Goal: Task Accomplishment & Management: Manage account settings

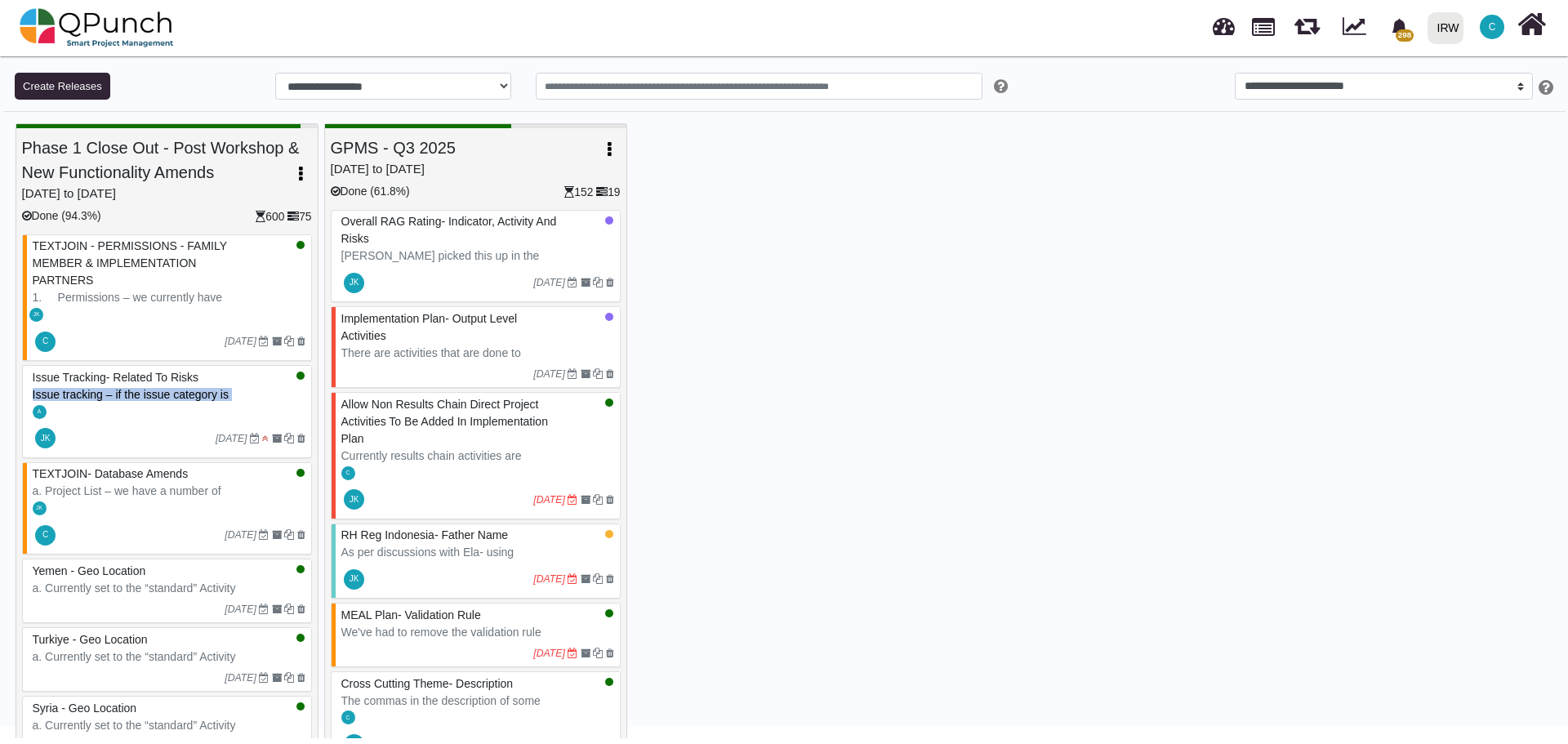
select select "**"
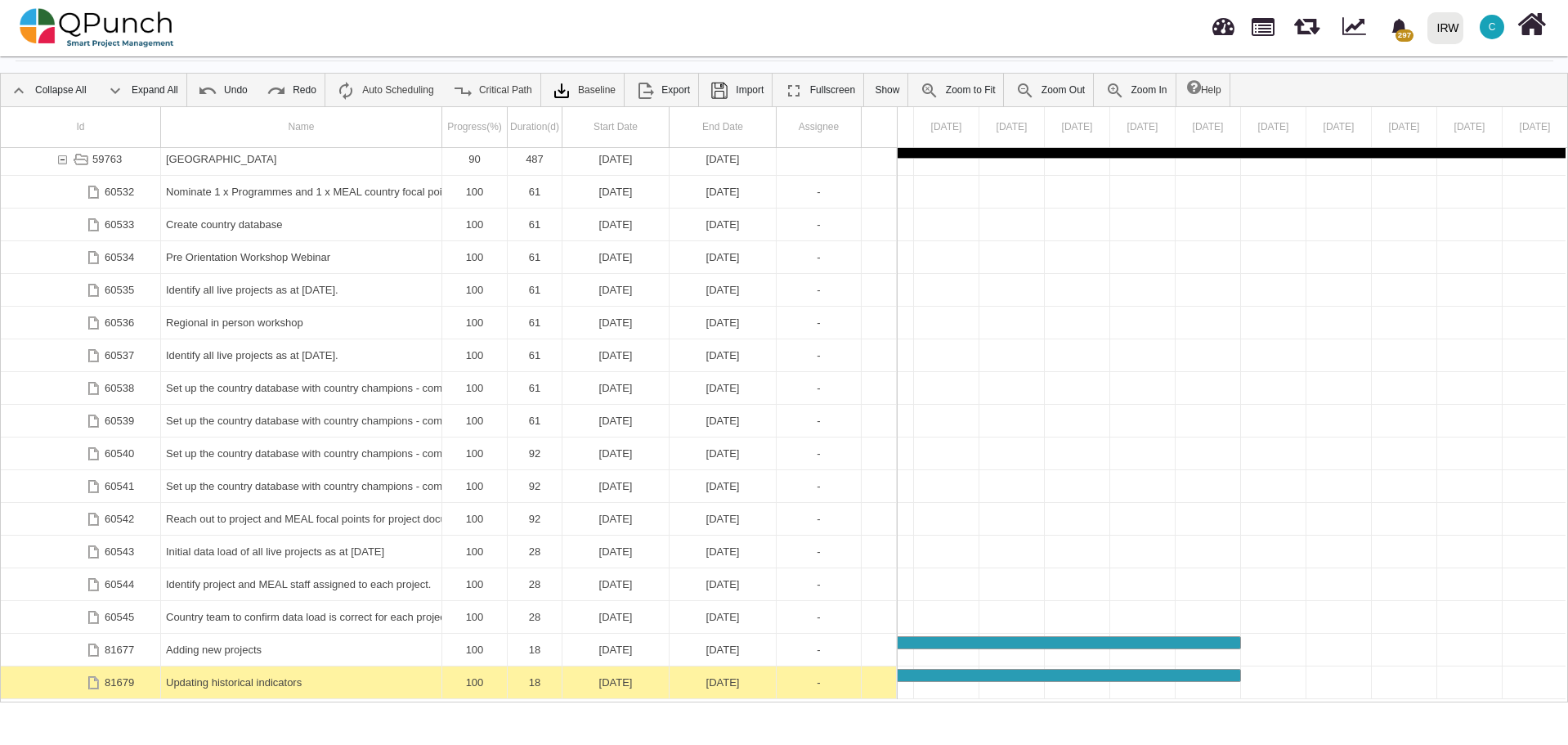
scroll to position [3324, 0]
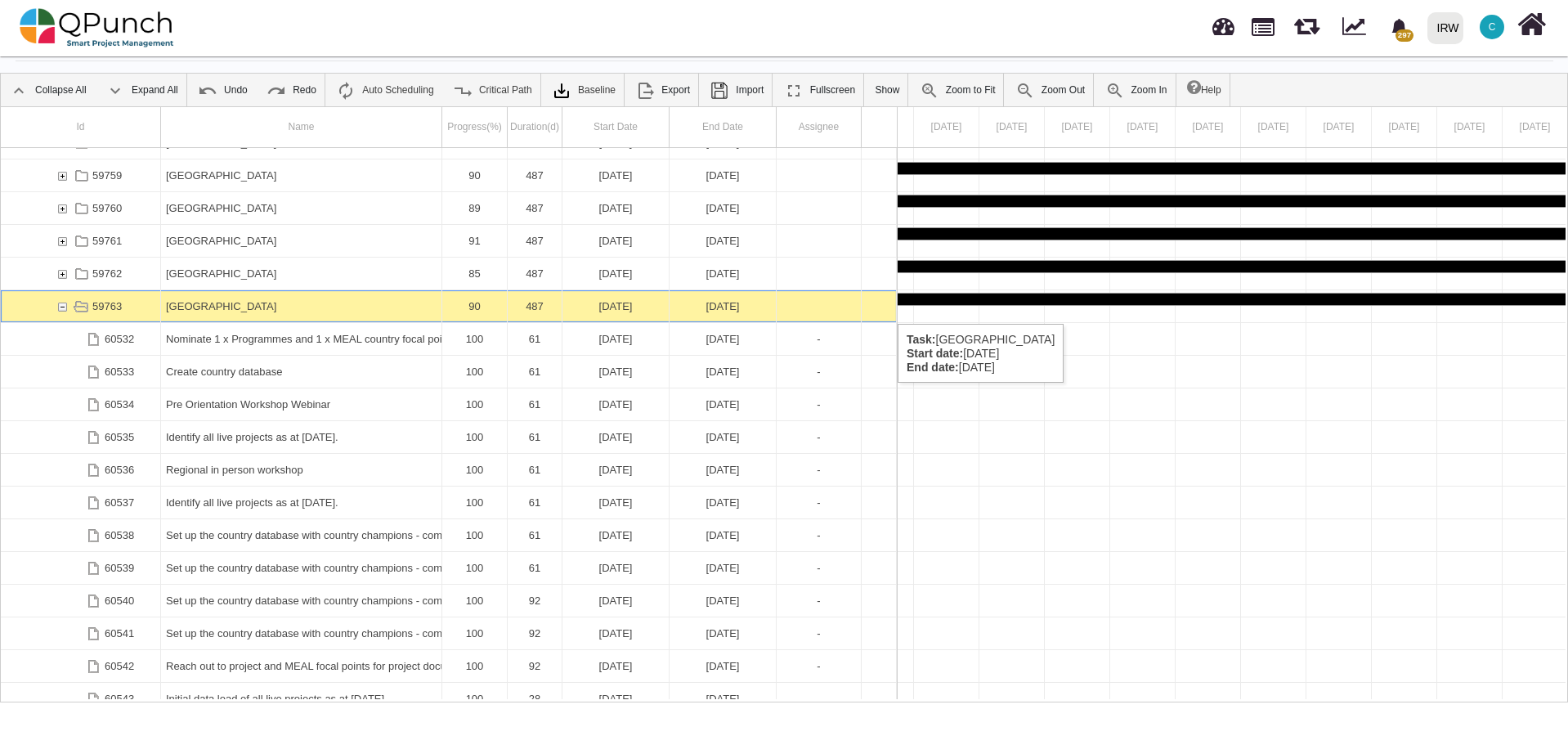
click at [62, 305] on div "59763" at bounding box center [62, 306] width 15 height 32
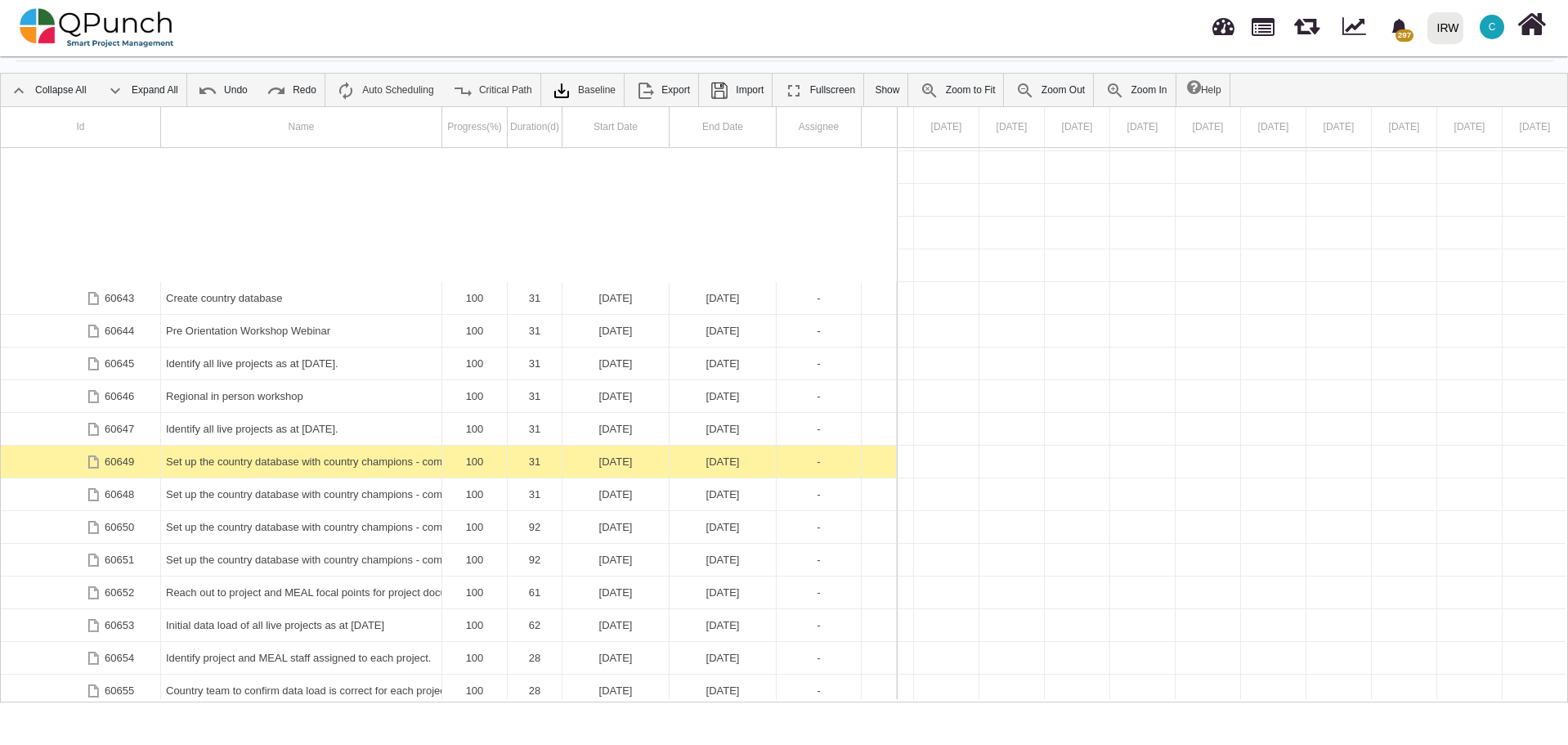
scroll to position [0, 0]
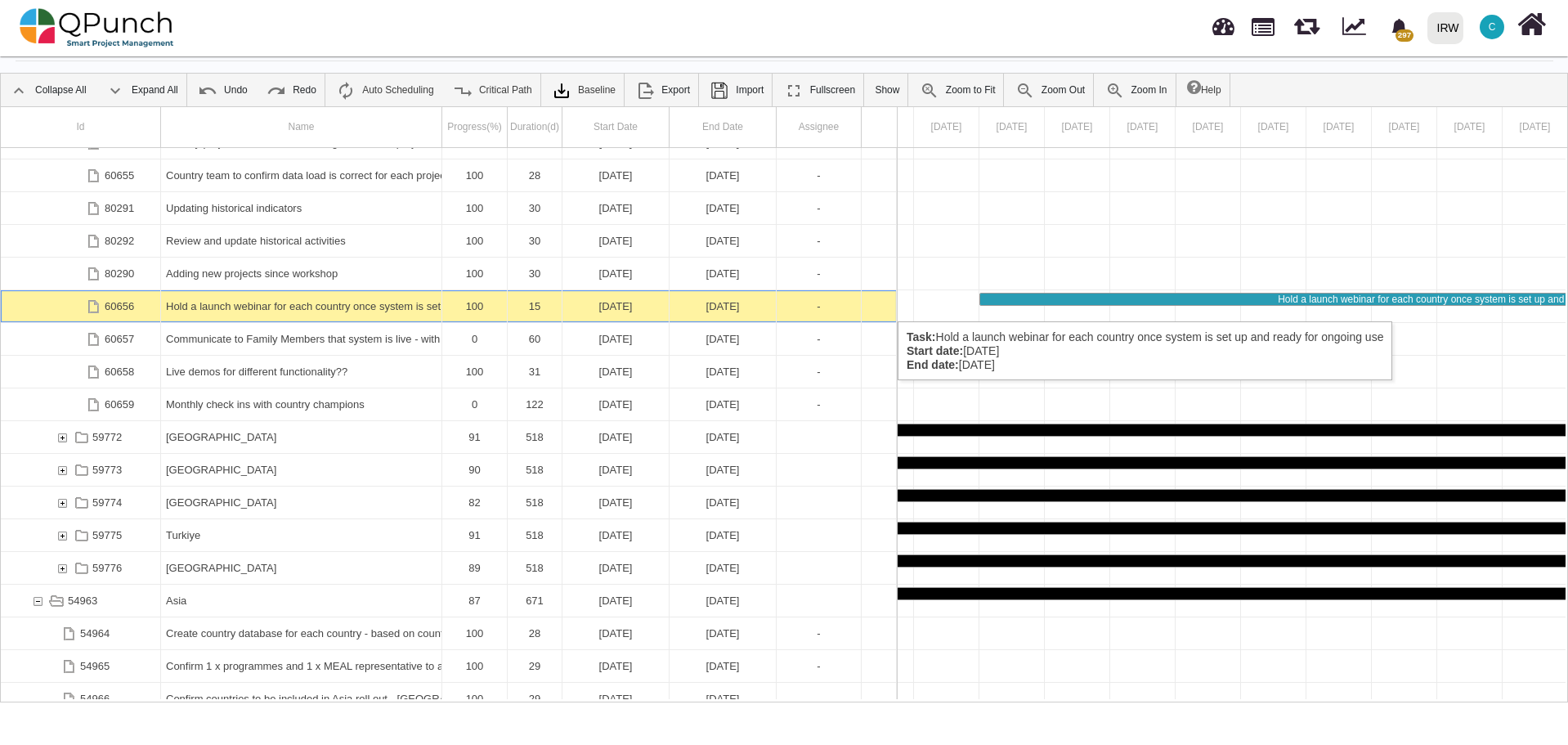
click at [310, 305] on div "Hold a launch webinar for each country once system is set up and ready for ongo…" at bounding box center [301, 306] width 271 height 32
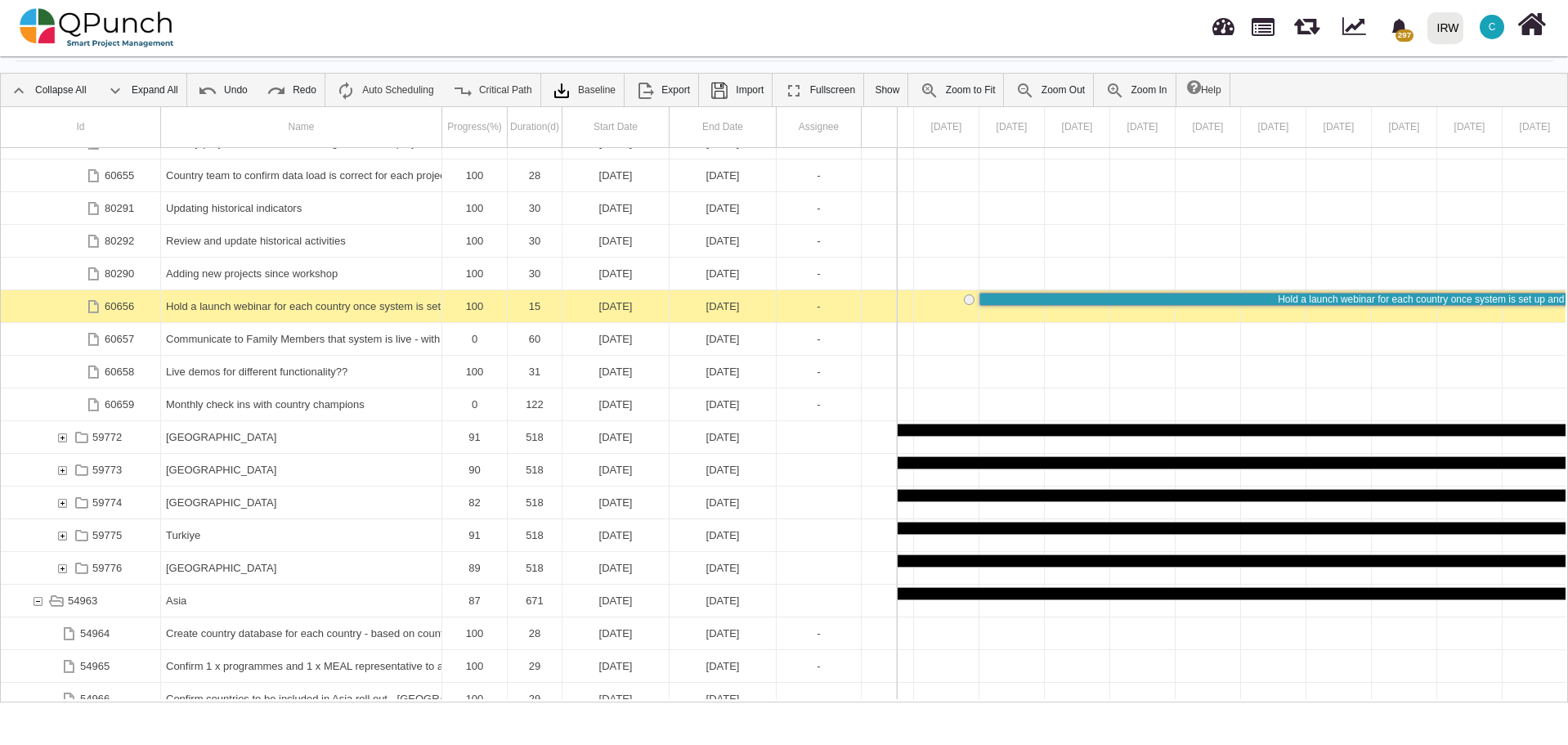
click at [310, 305] on div "Hold a launch webinar for each country once system is set up and ready for ongo…" at bounding box center [301, 306] width 271 height 32
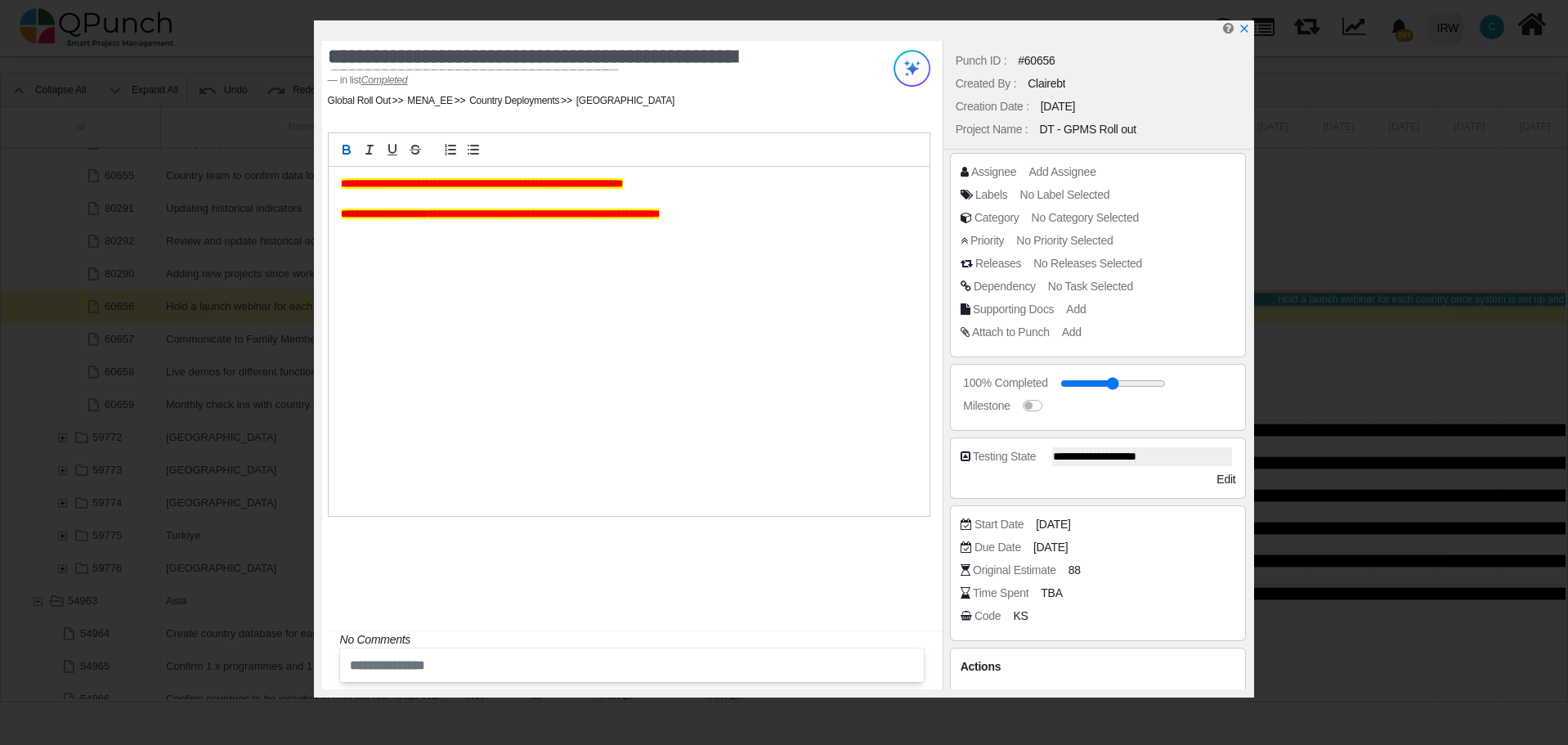
click at [336, 186] on div "**********" at bounding box center [629, 341] width 600 height 349
click at [598, 629] on div "**********" at bounding box center [632, 365] width 620 height 649
click at [1245, 29] on icon "x" at bounding box center [1243, 30] width 9 height 9
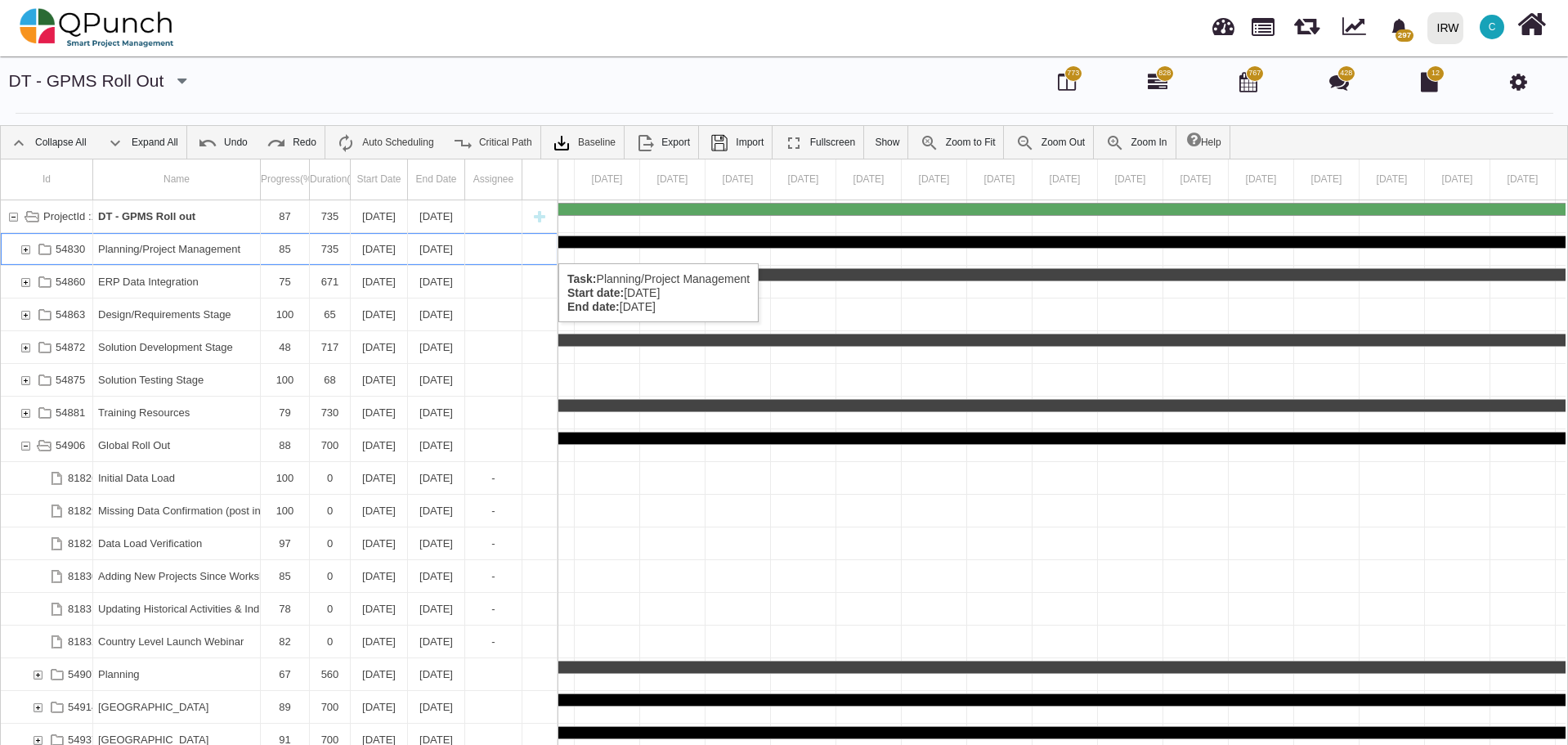
click at [26, 247] on div "54830" at bounding box center [26, 249] width 15 height 32
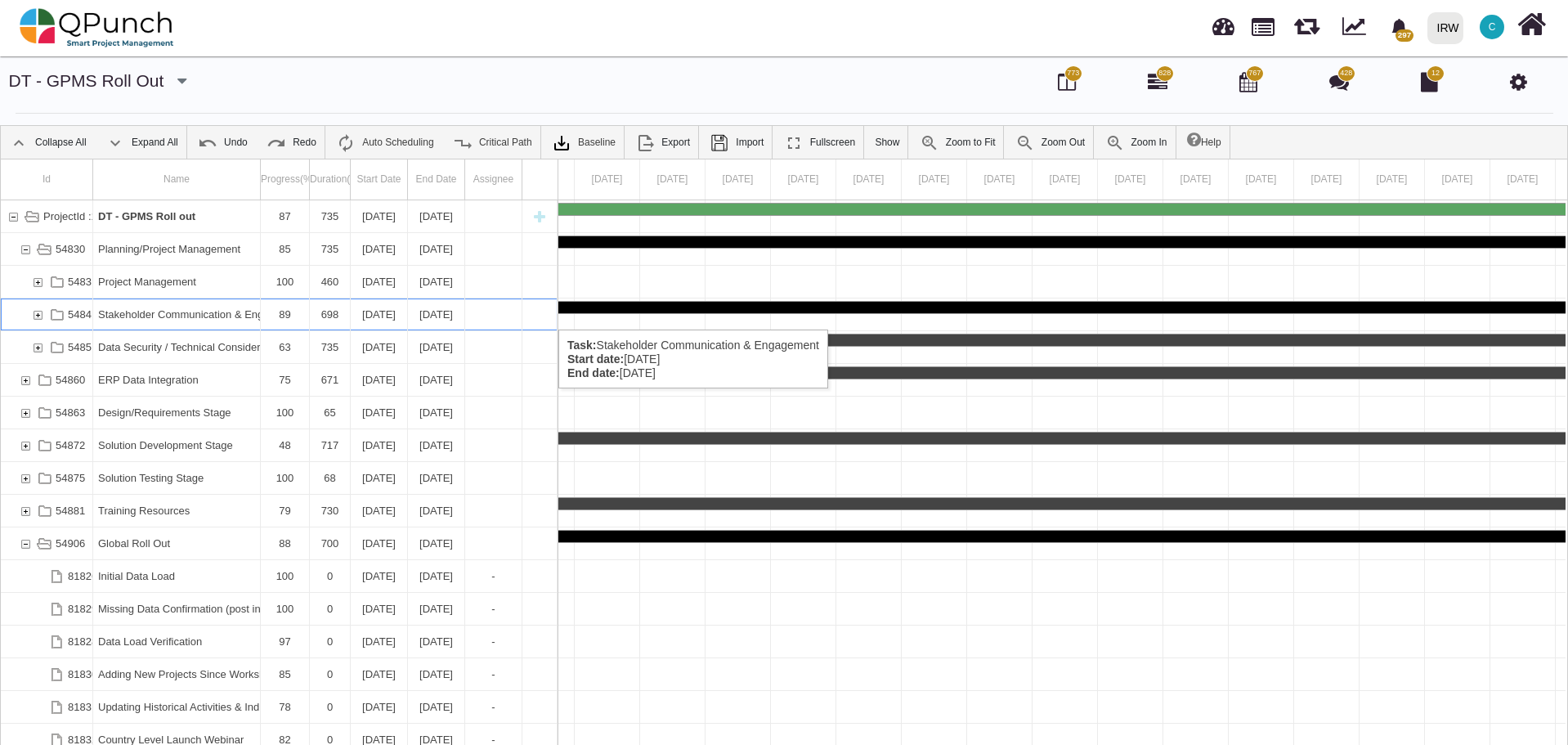
click at [36, 313] on div "54841" at bounding box center [37, 314] width 15 height 32
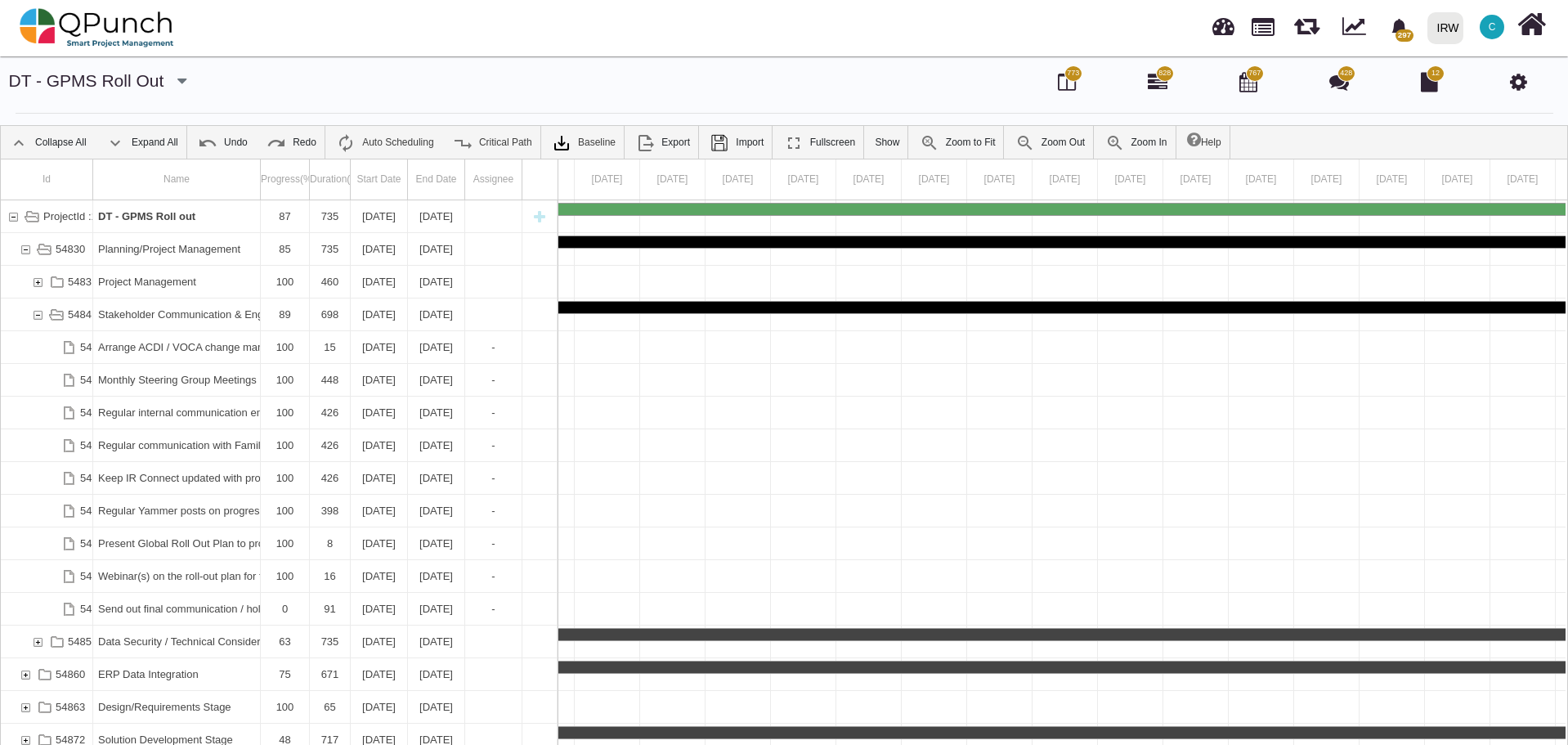
click at [36, 313] on div "54841" at bounding box center [37, 314] width 15 height 32
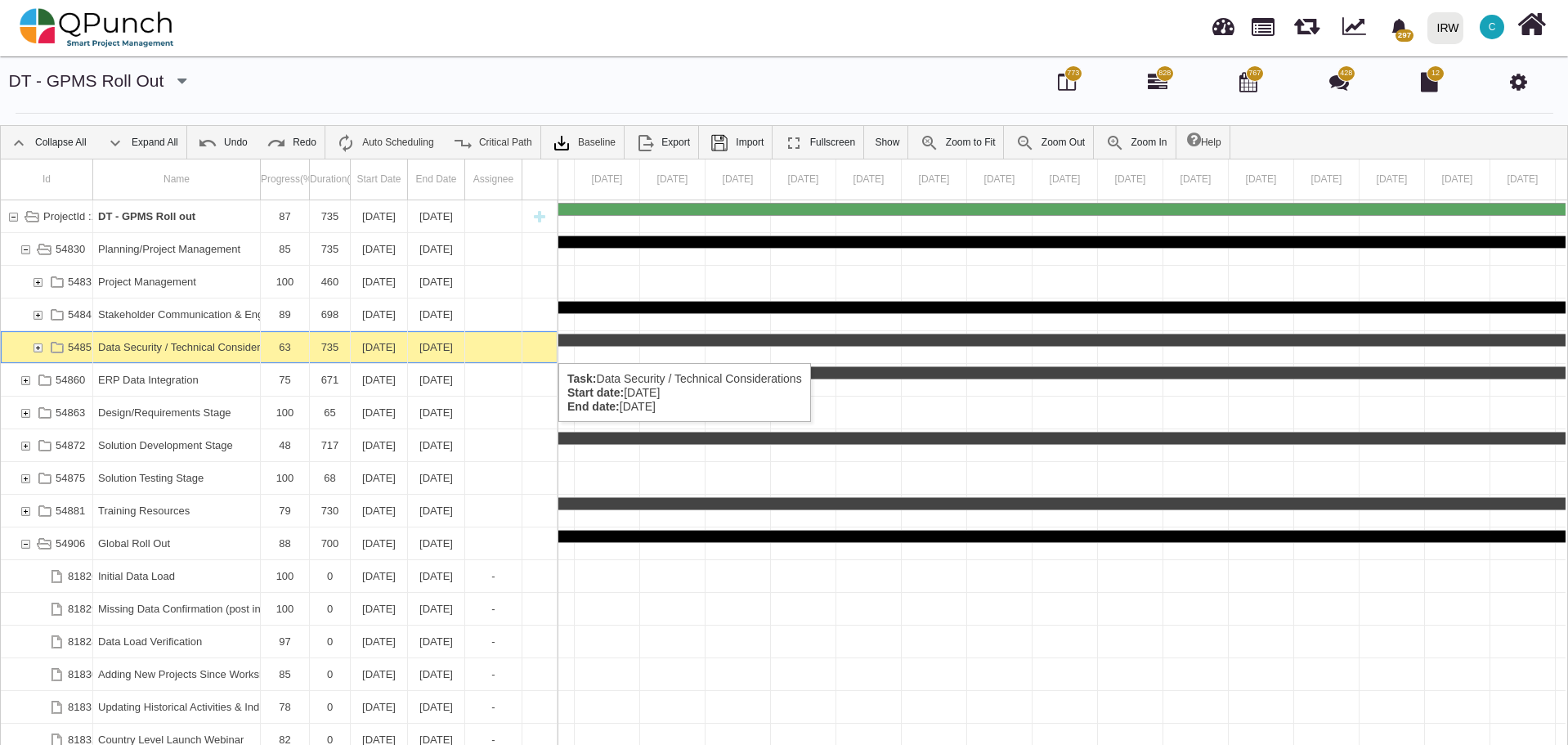
click at [38, 346] on div "54851" at bounding box center [37, 347] width 15 height 32
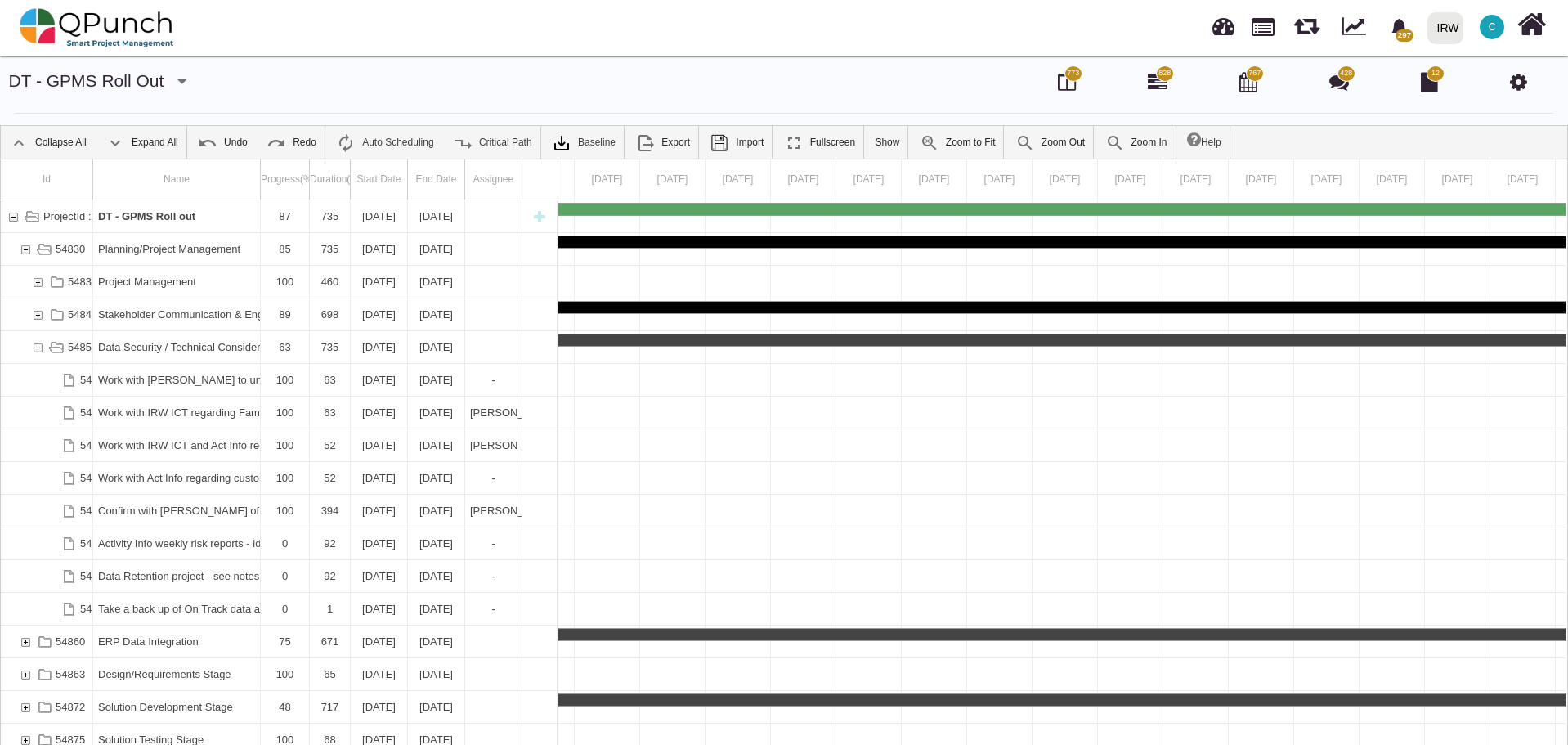
click at [38, 346] on div "54851" at bounding box center [37, 347] width 15 height 32
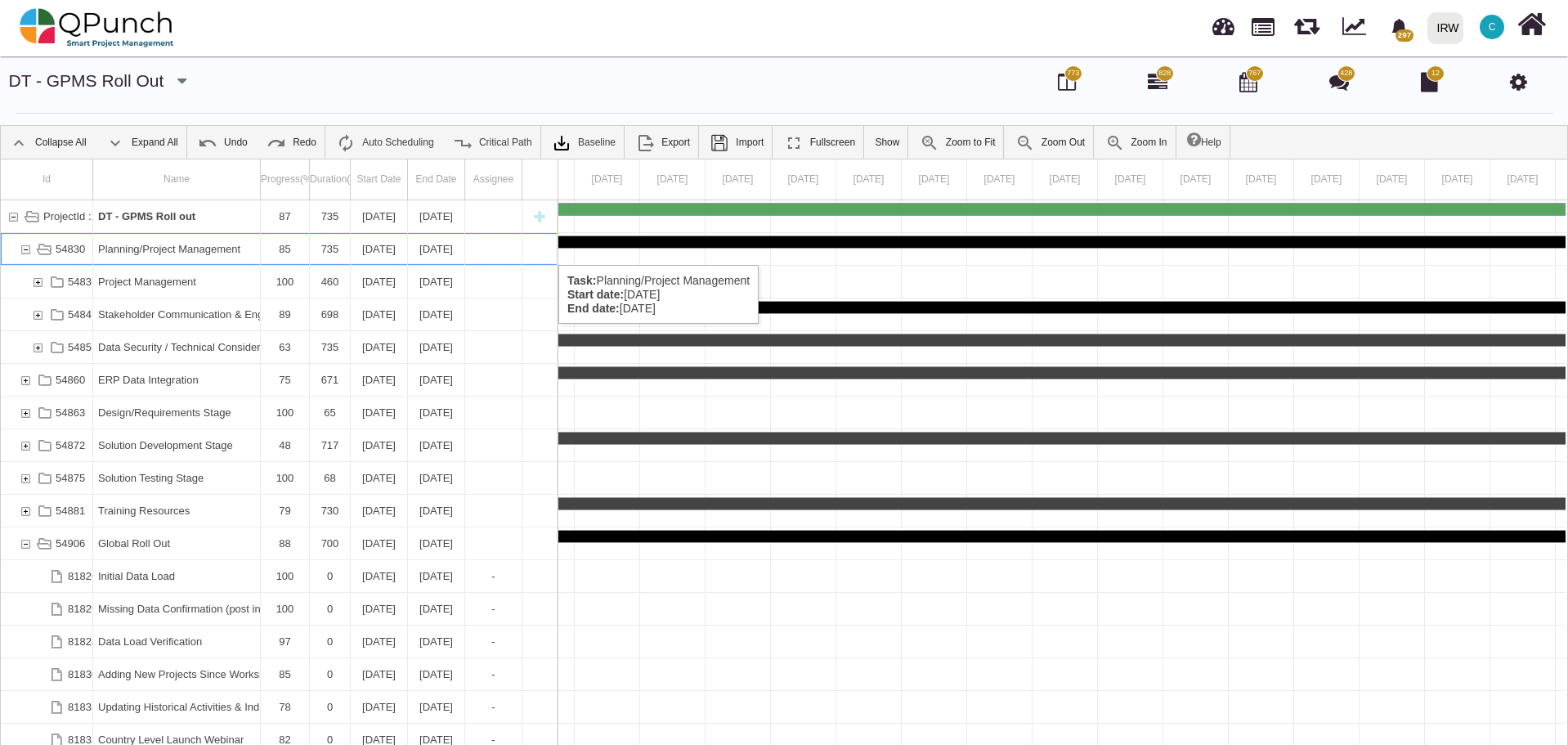
click at [24, 248] on div "54830" at bounding box center [26, 249] width 15 height 32
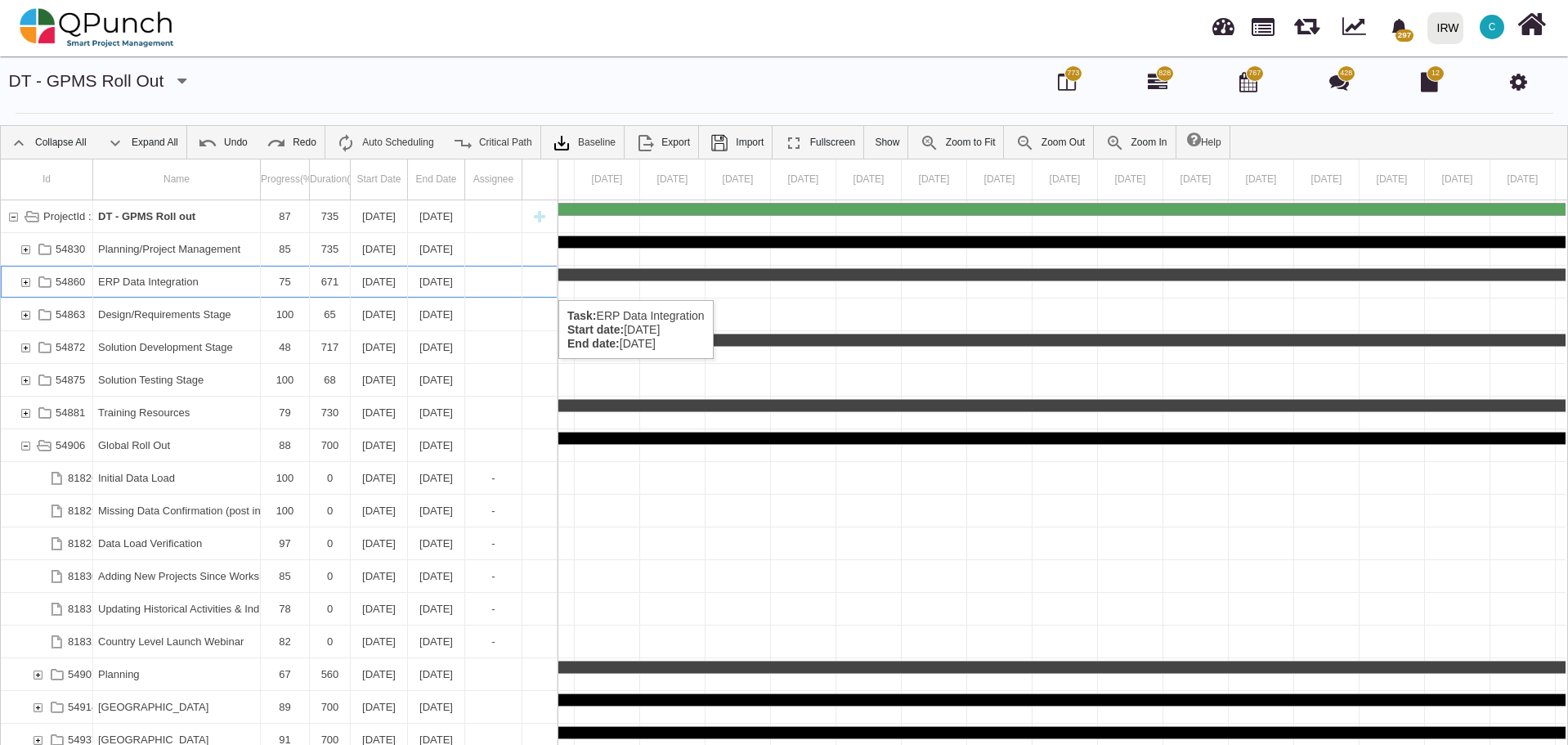
click at [24, 284] on div "54860" at bounding box center [26, 282] width 15 height 32
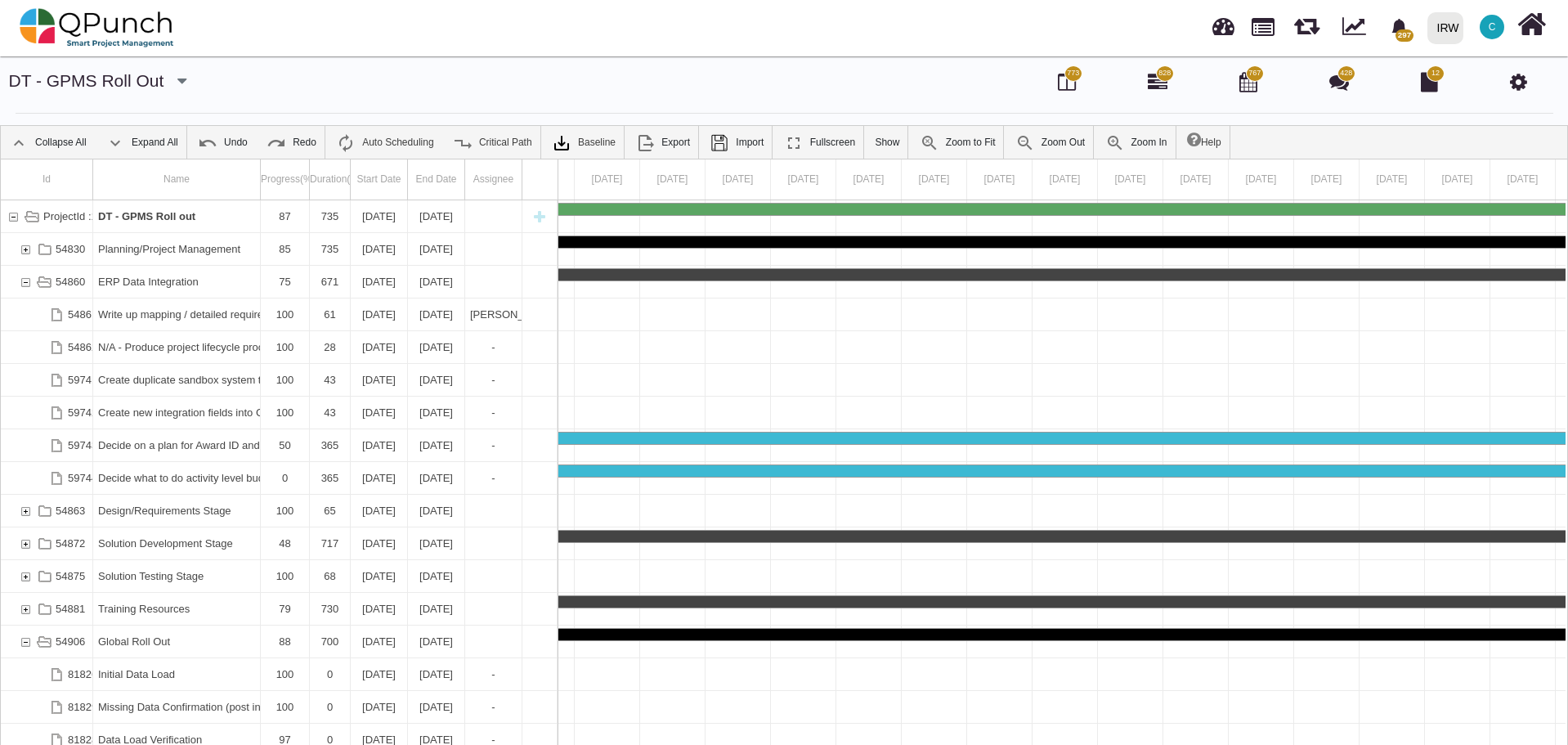
click at [24, 284] on div "54860" at bounding box center [26, 282] width 15 height 32
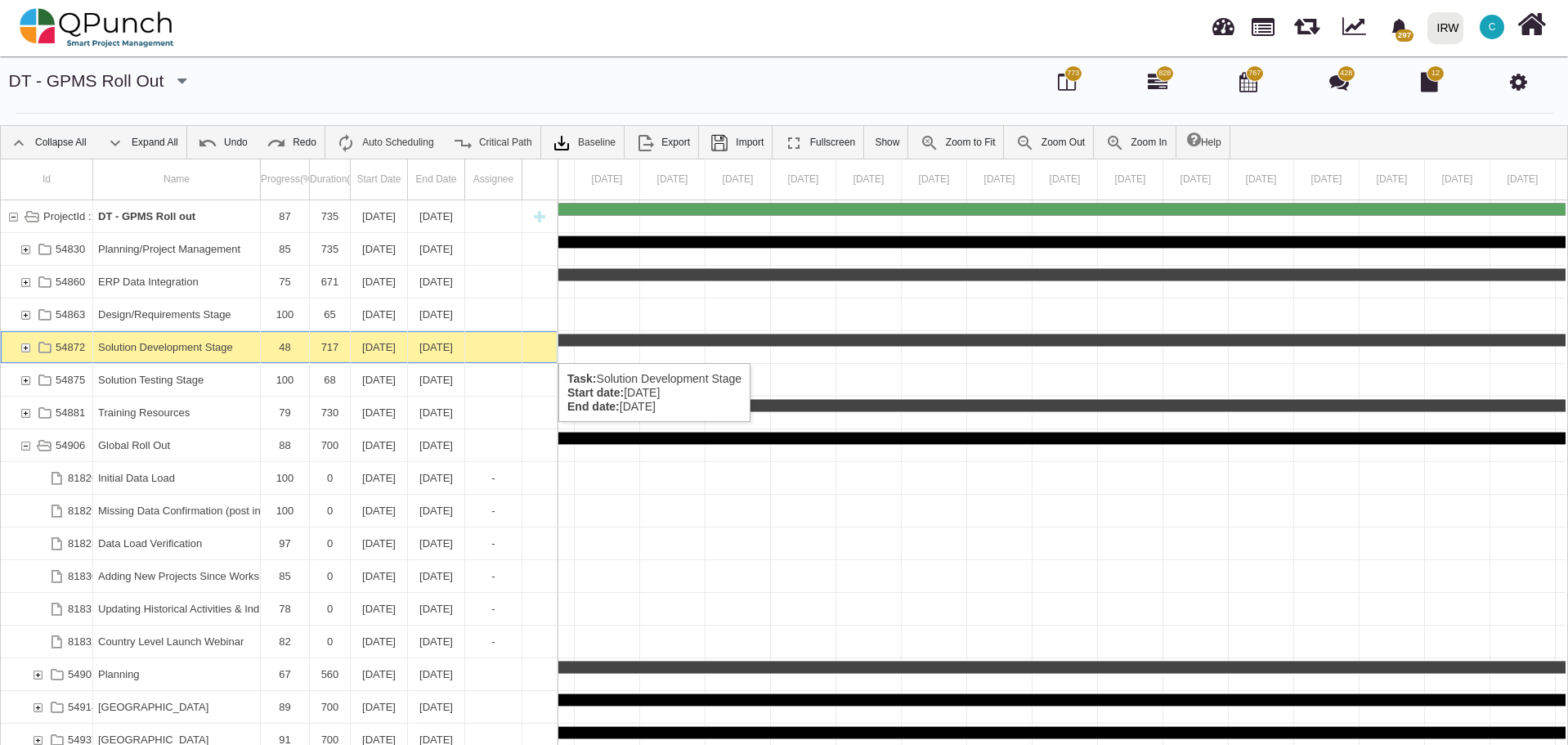
click at [22, 346] on div "54872" at bounding box center [26, 347] width 15 height 32
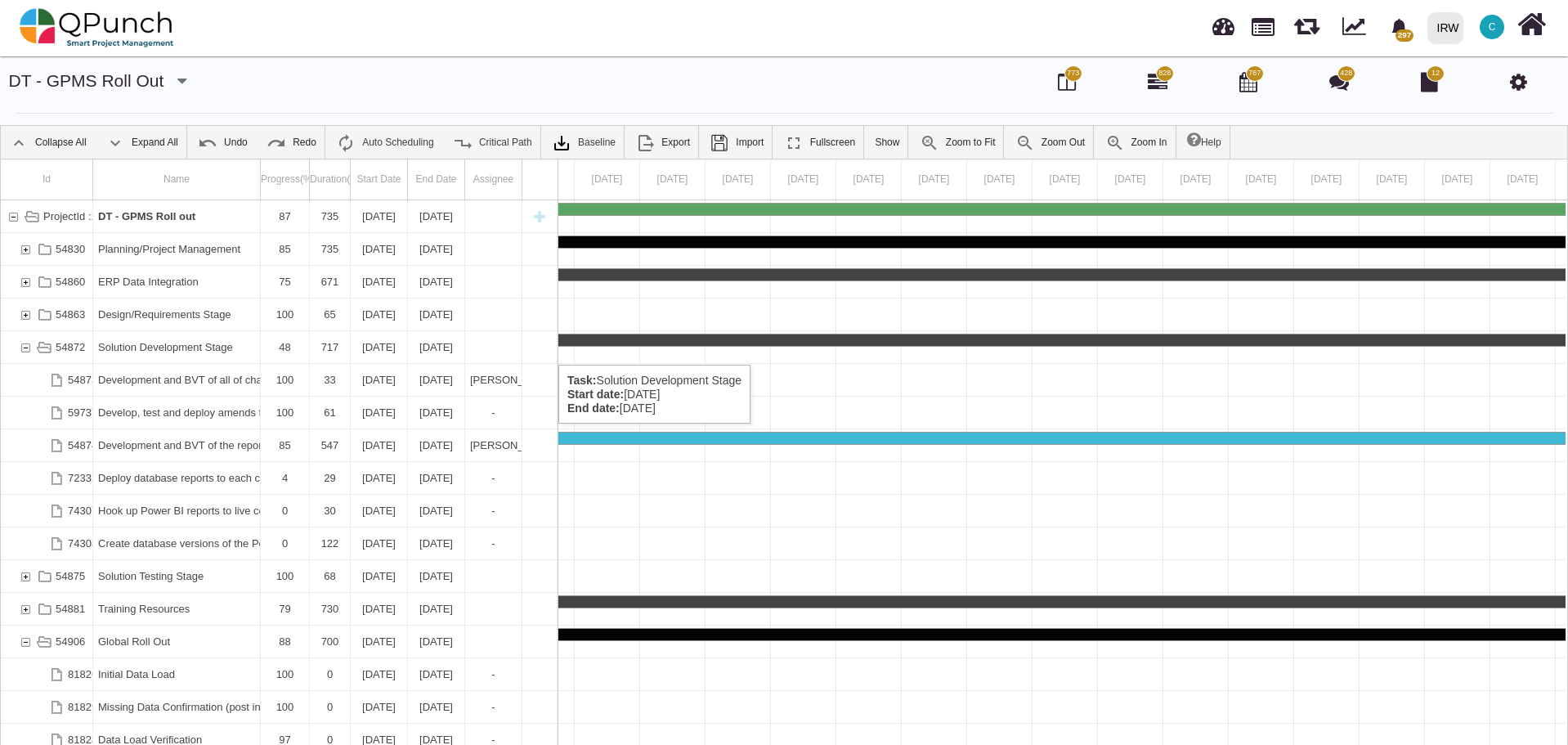
click at [23, 348] on div "54872" at bounding box center [26, 347] width 15 height 32
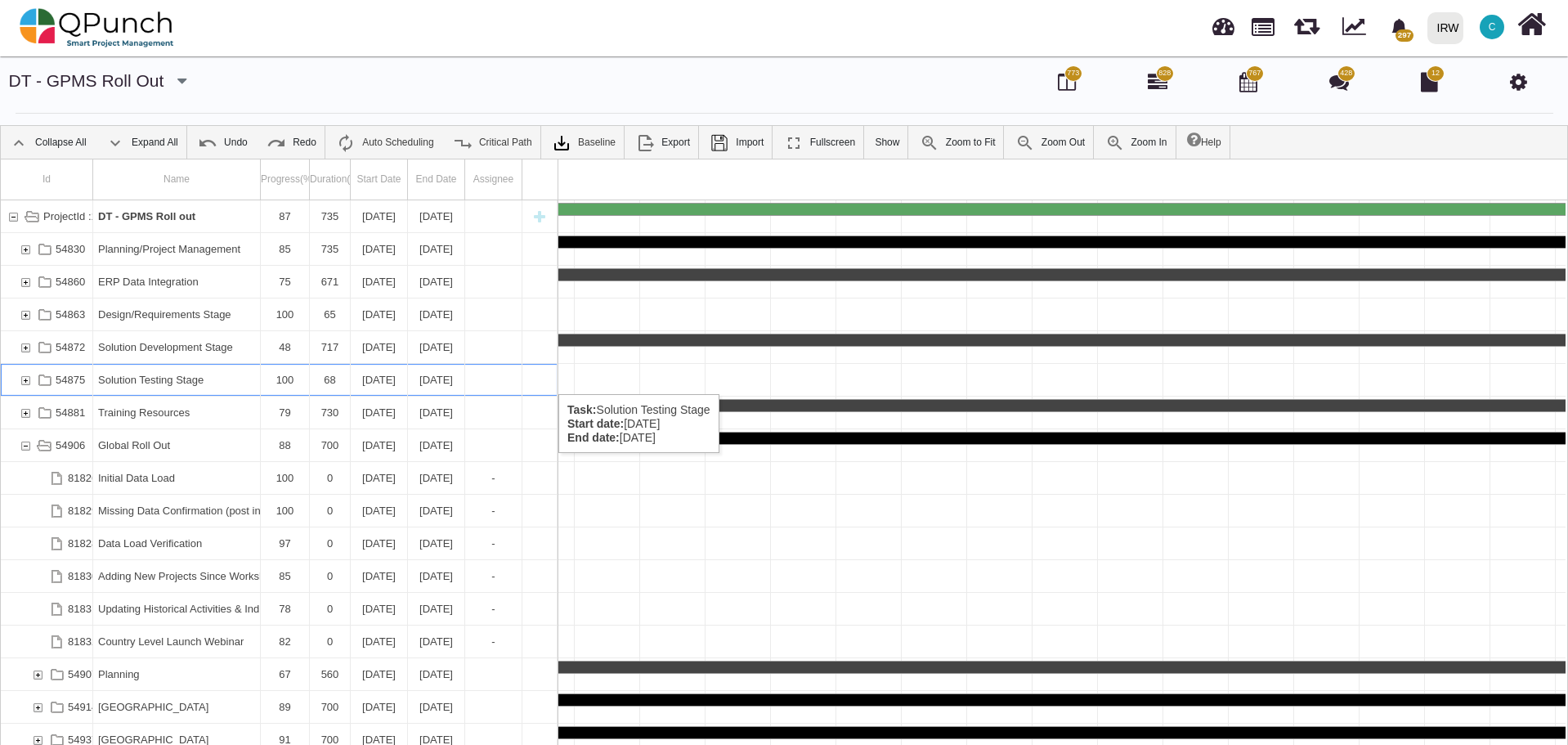
click at [22, 378] on div "54875" at bounding box center [26, 380] width 15 height 32
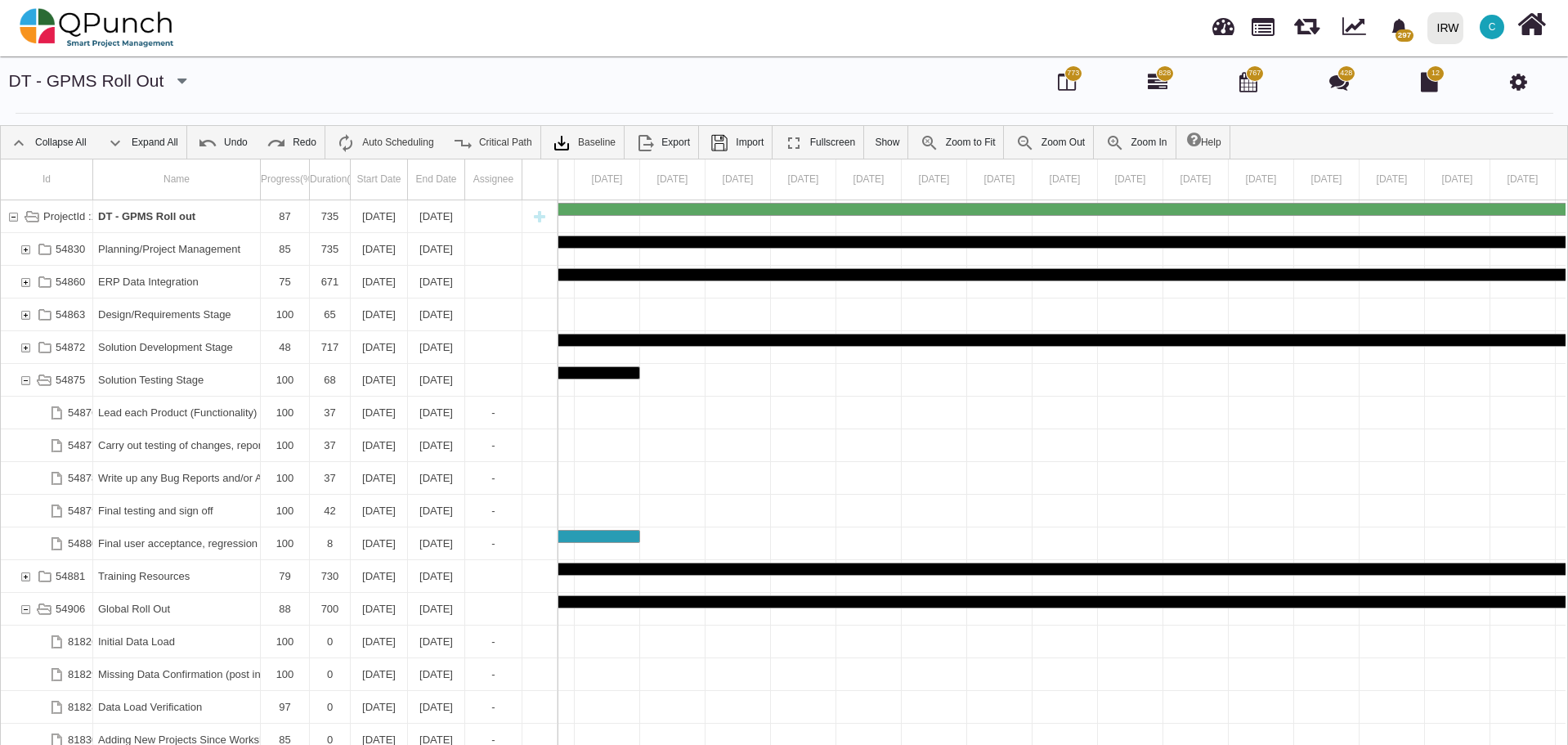
click at [22, 378] on div "54875" at bounding box center [26, 380] width 15 height 32
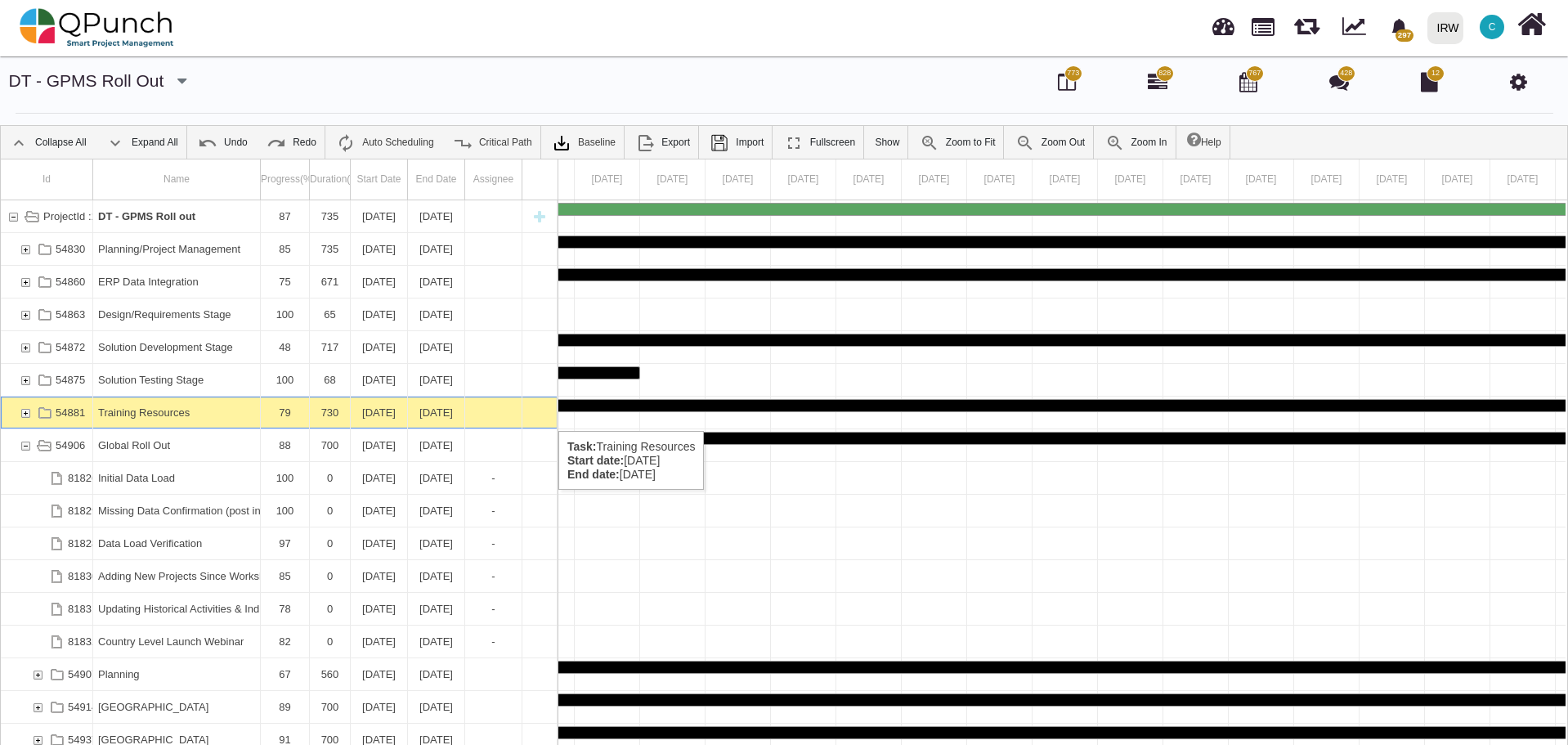
click at [23, 414] on div "54881" at bounding box center [26, 412] width 15 height 32
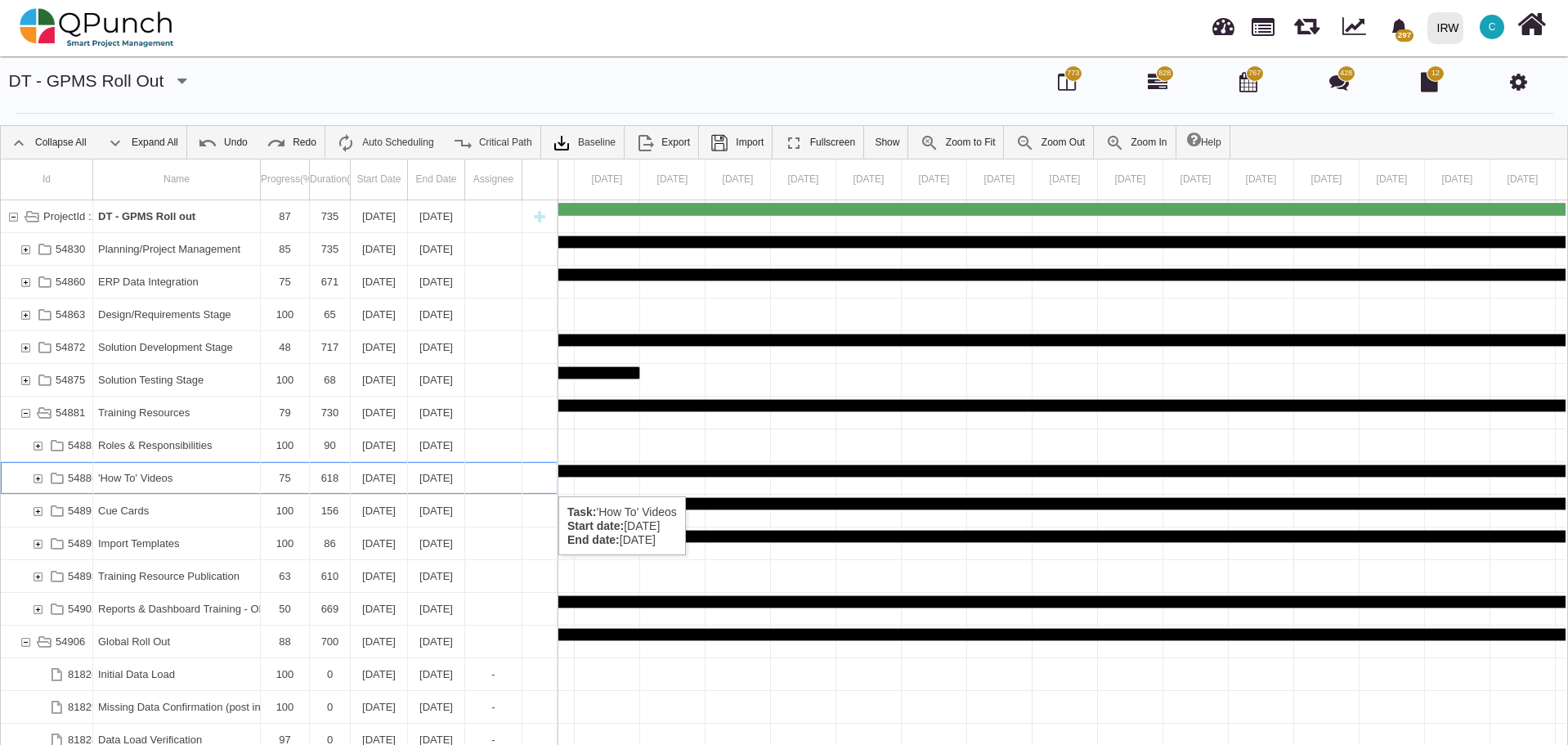
click at [37, 480] on div "54886" at bounding box center [37, 478] width 15 height 32
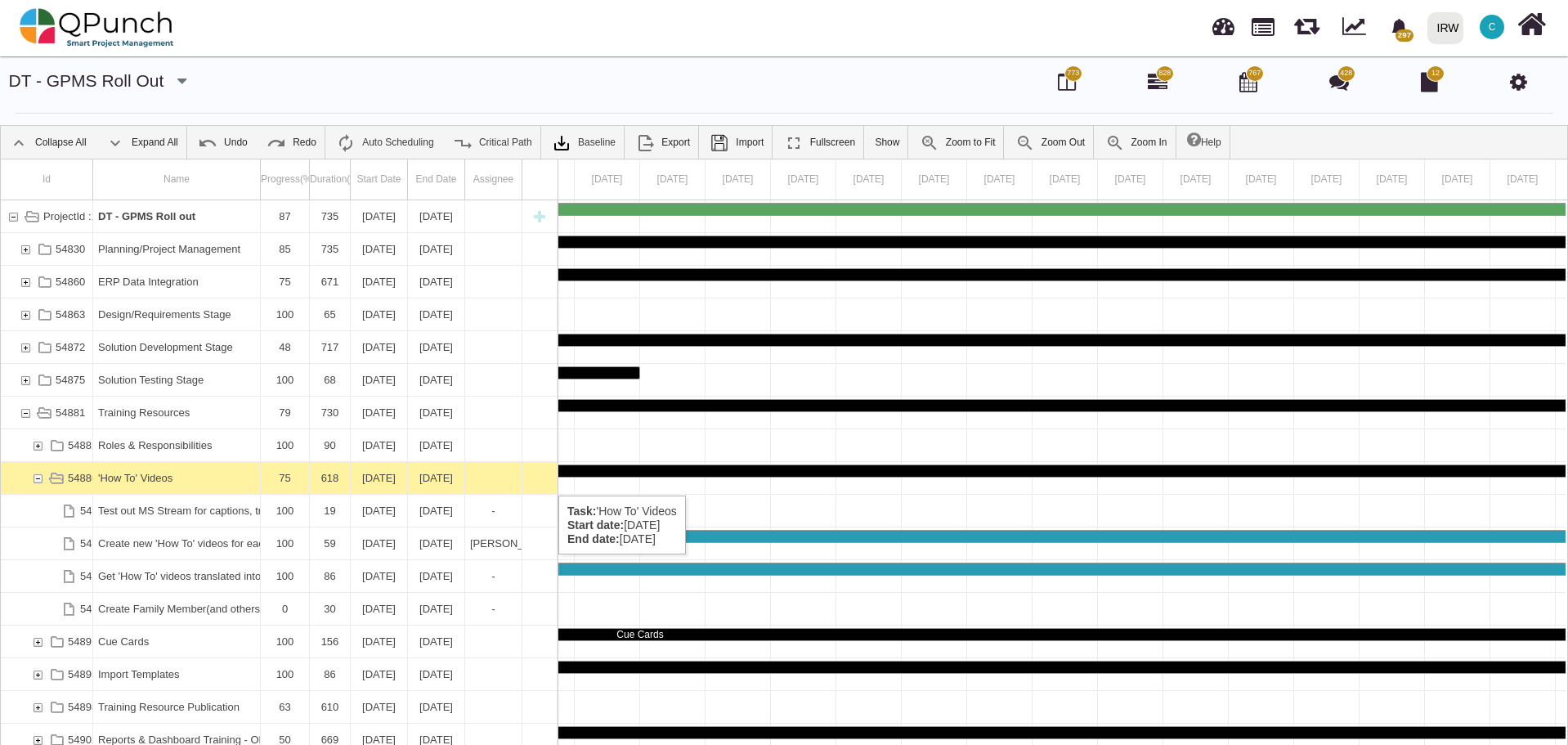
click at [37, 479] on div "54886" at bounding box center [37, 478] width 15 height 32
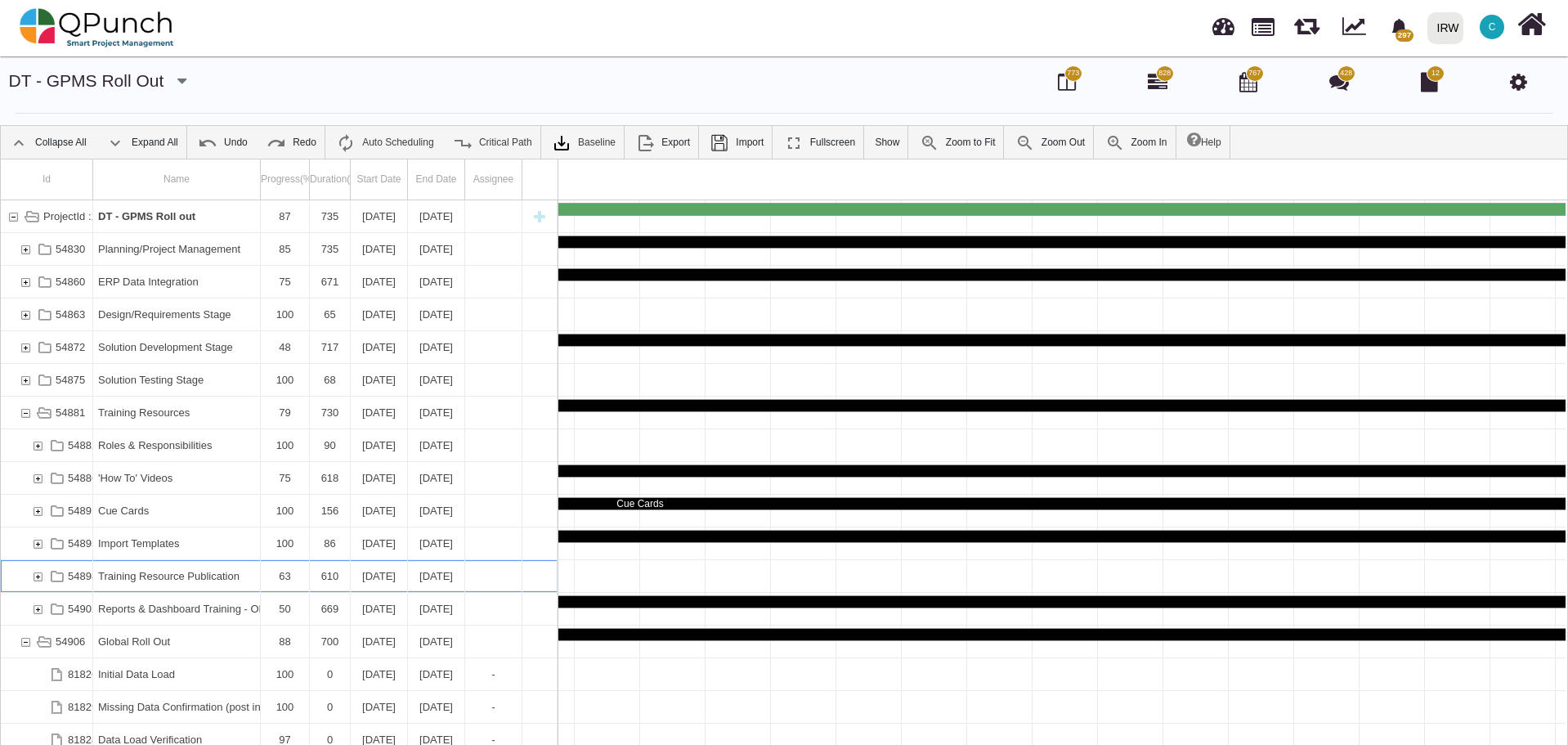
click at [37, 574] on div "54898" at bounding box center [37, 576] width 15 height 32
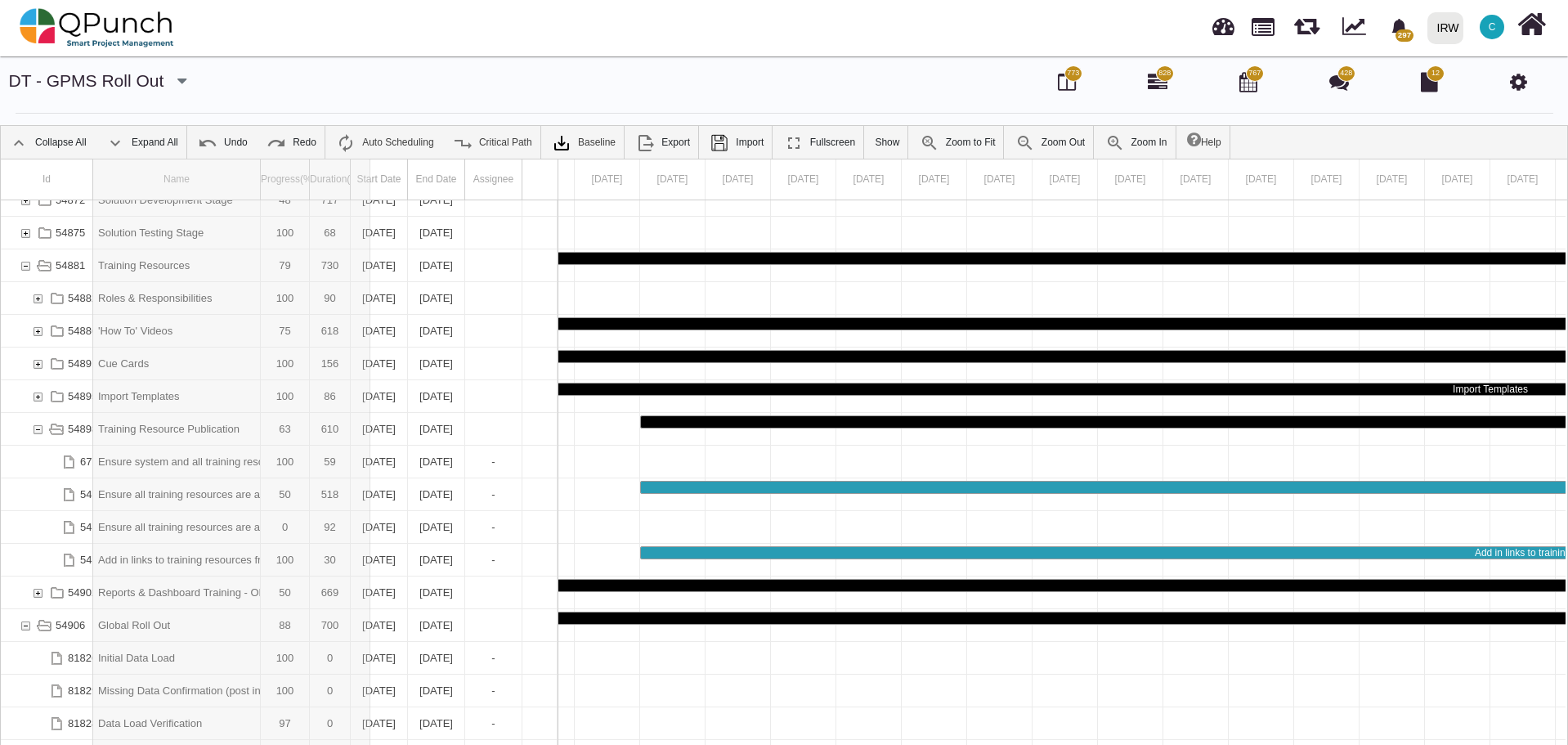
drag, startPoint x: 258, startPoint y: 181, endPoint x: 370, endPoint y: 189, distance: 112.3
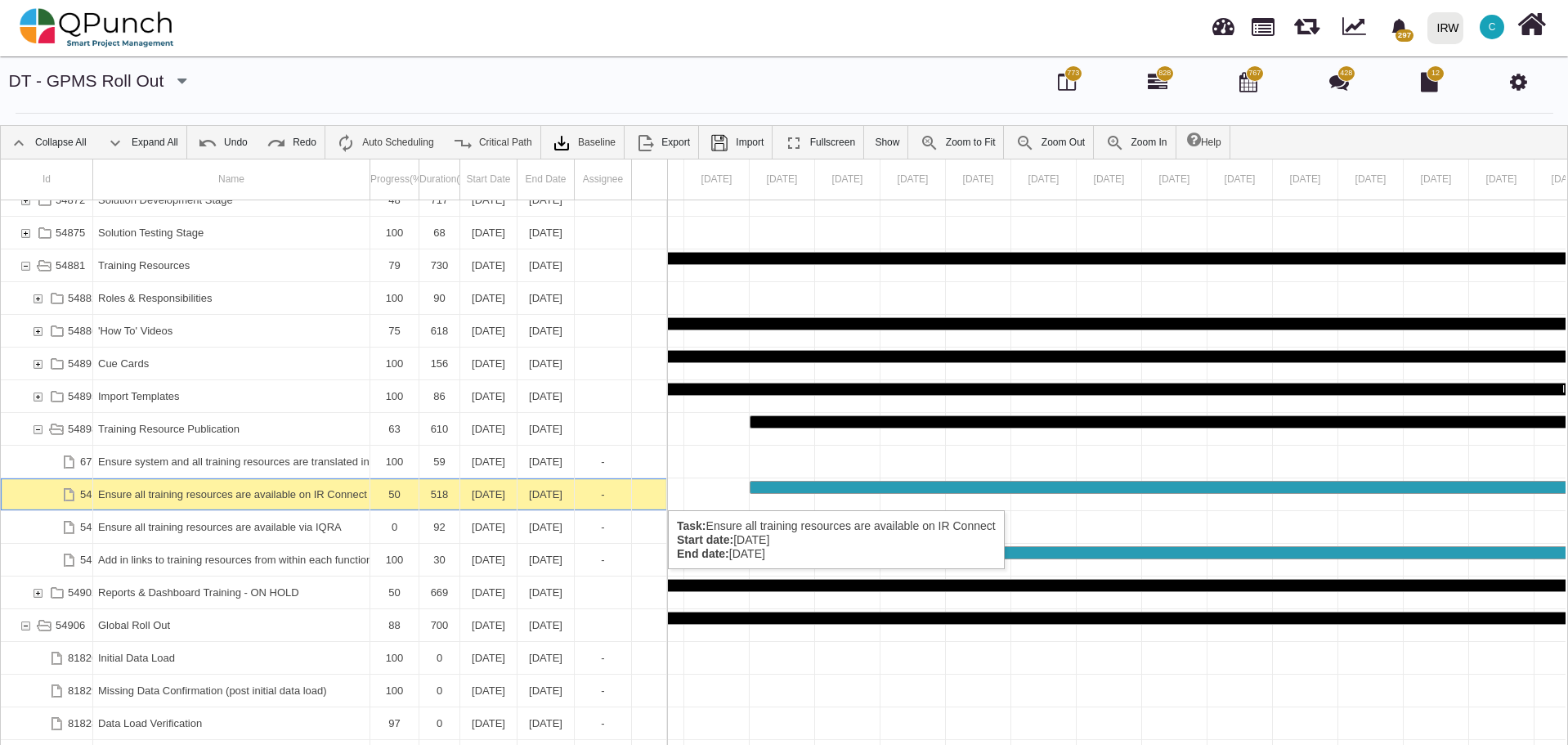
click at [267, 493] on div "Ensure all training resources are available on IR Connect" at bounding box center [231, 494] width 267 height 32
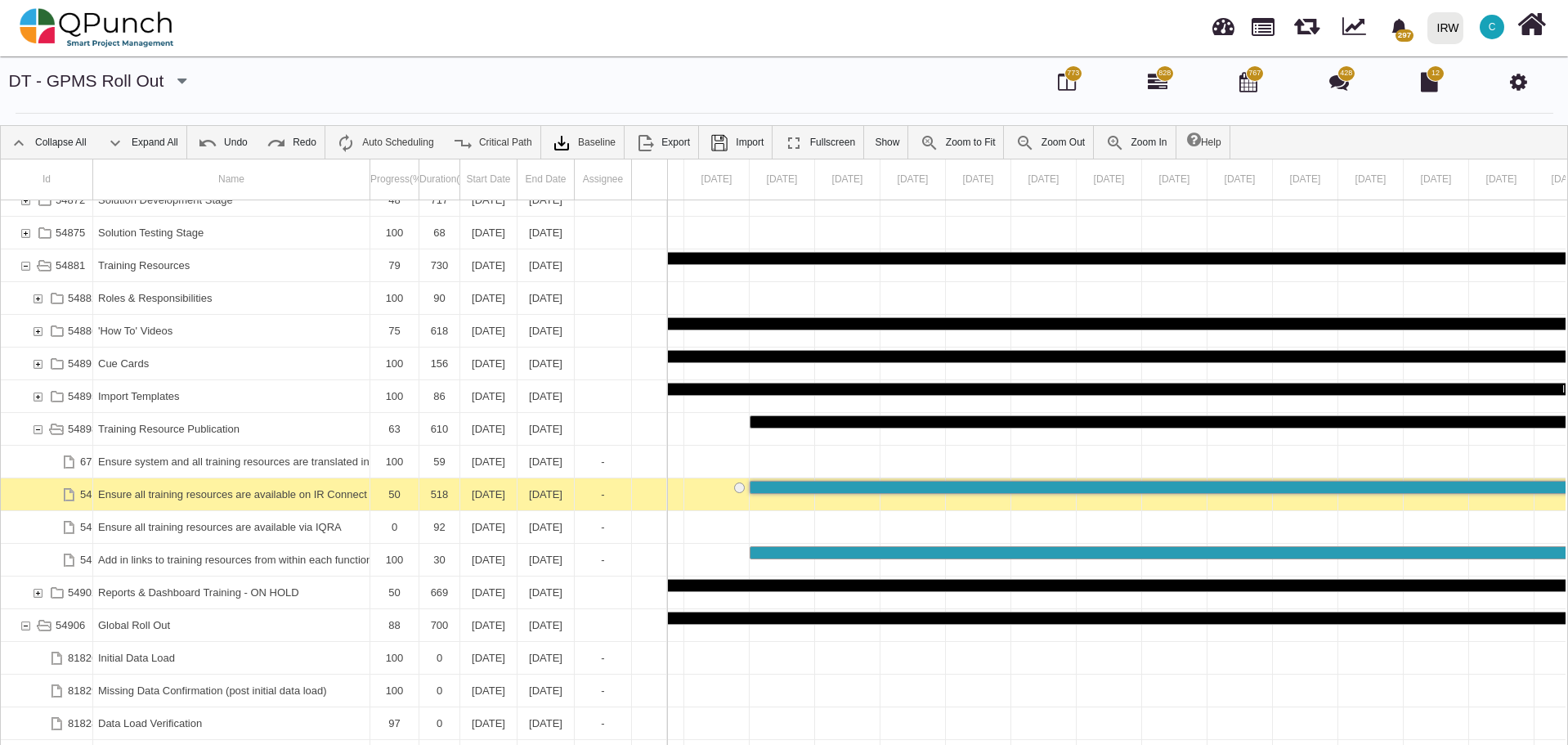
click at [267, 493] on div "Ensure all training resources are available on IR Connect" at bounding box center [231, 494] width 267 height 32
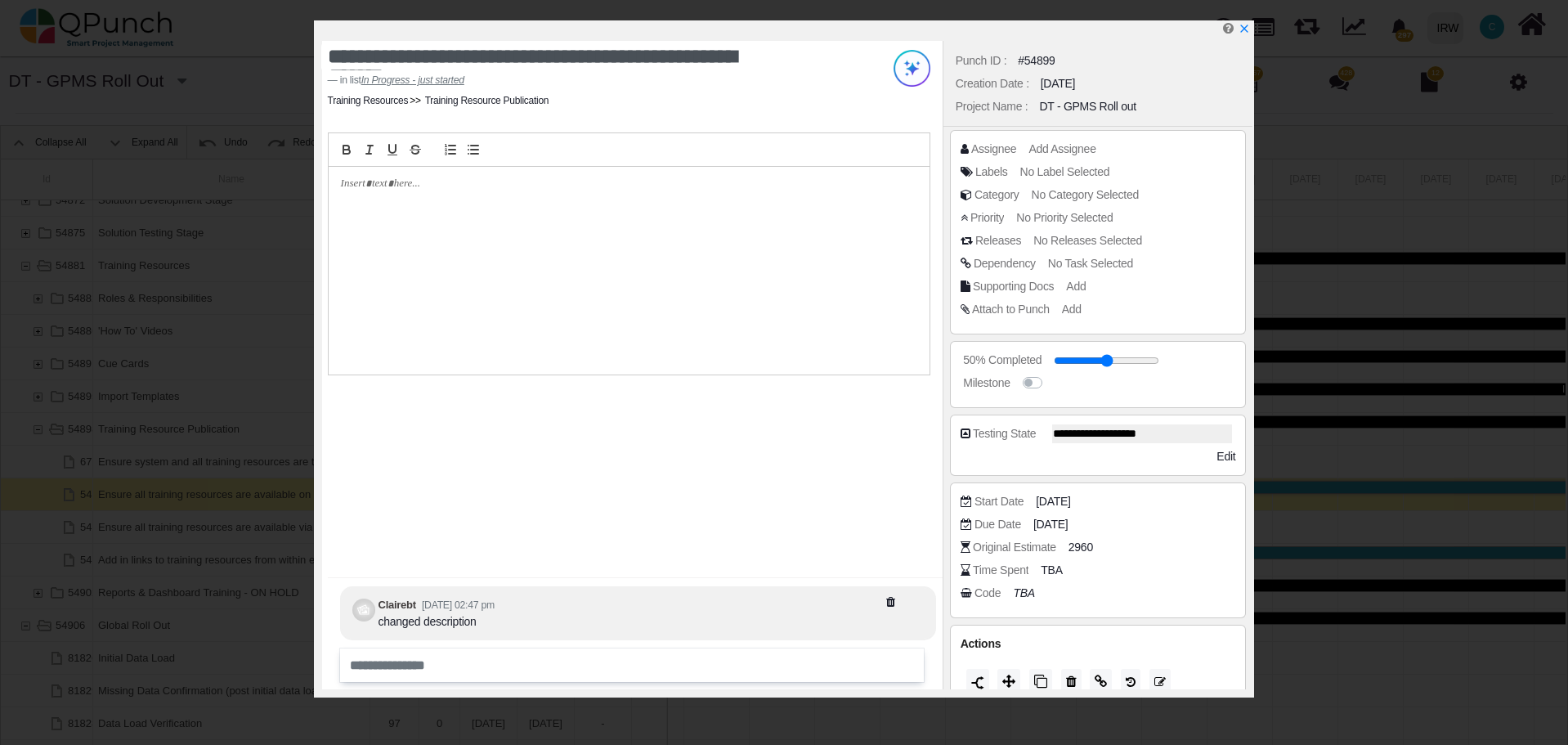
scroll to position [20, 0]
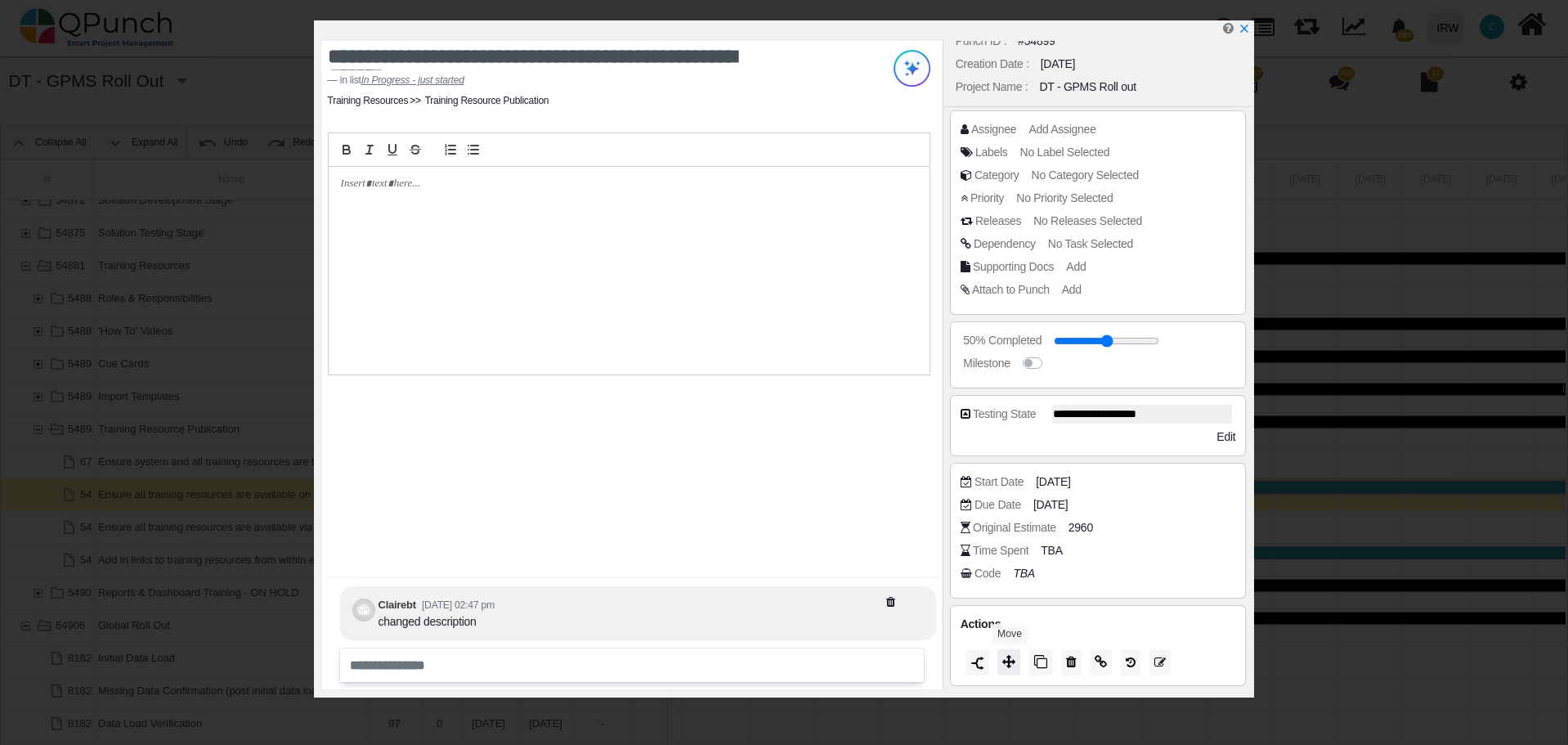
click at [1008, 663] on icon at bounding box center [1009, 661] width 13 height 13
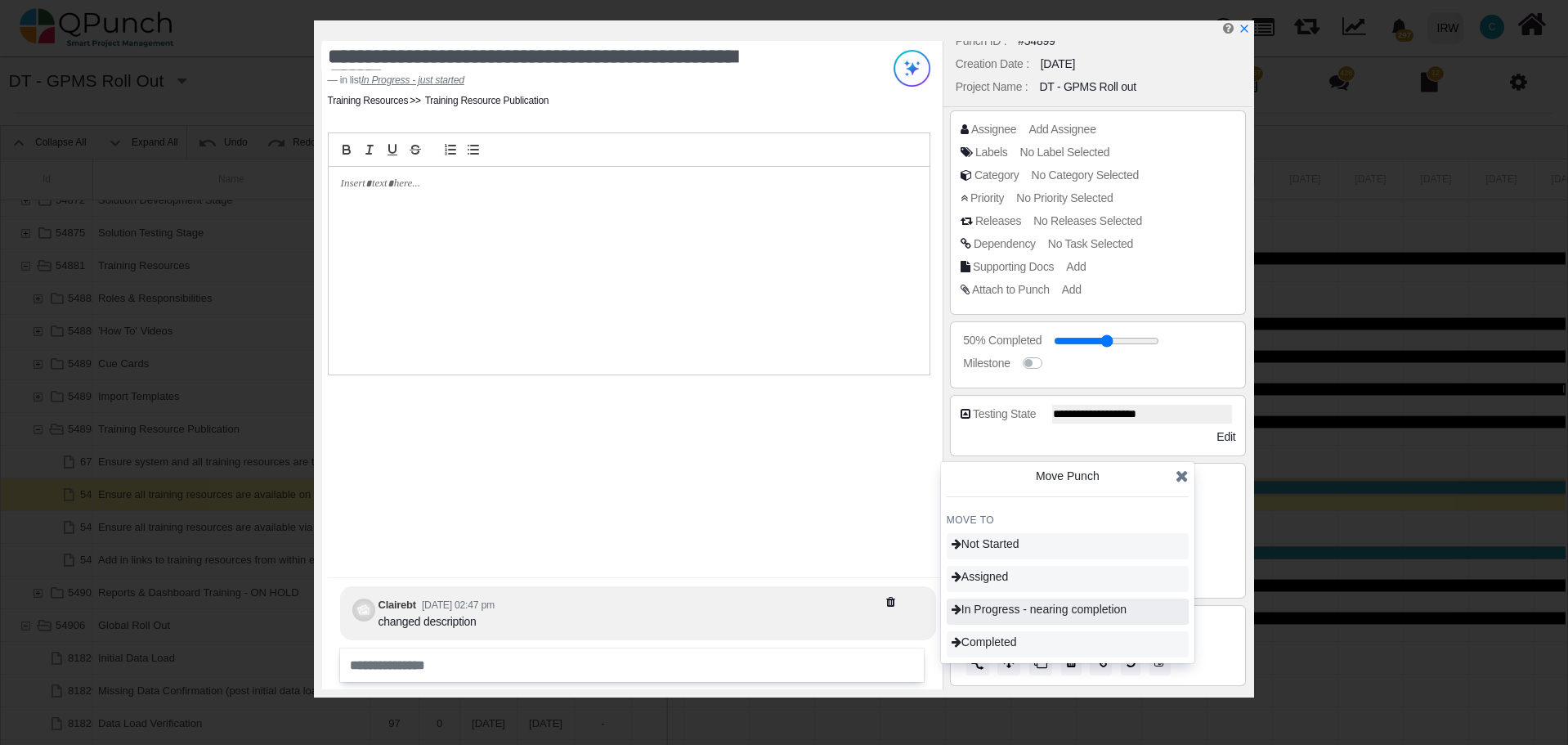
click at [1017, 611] on span "In Progress - nearing completion" at bounding box center [1039, 609] width 175 height 13
type input "**"
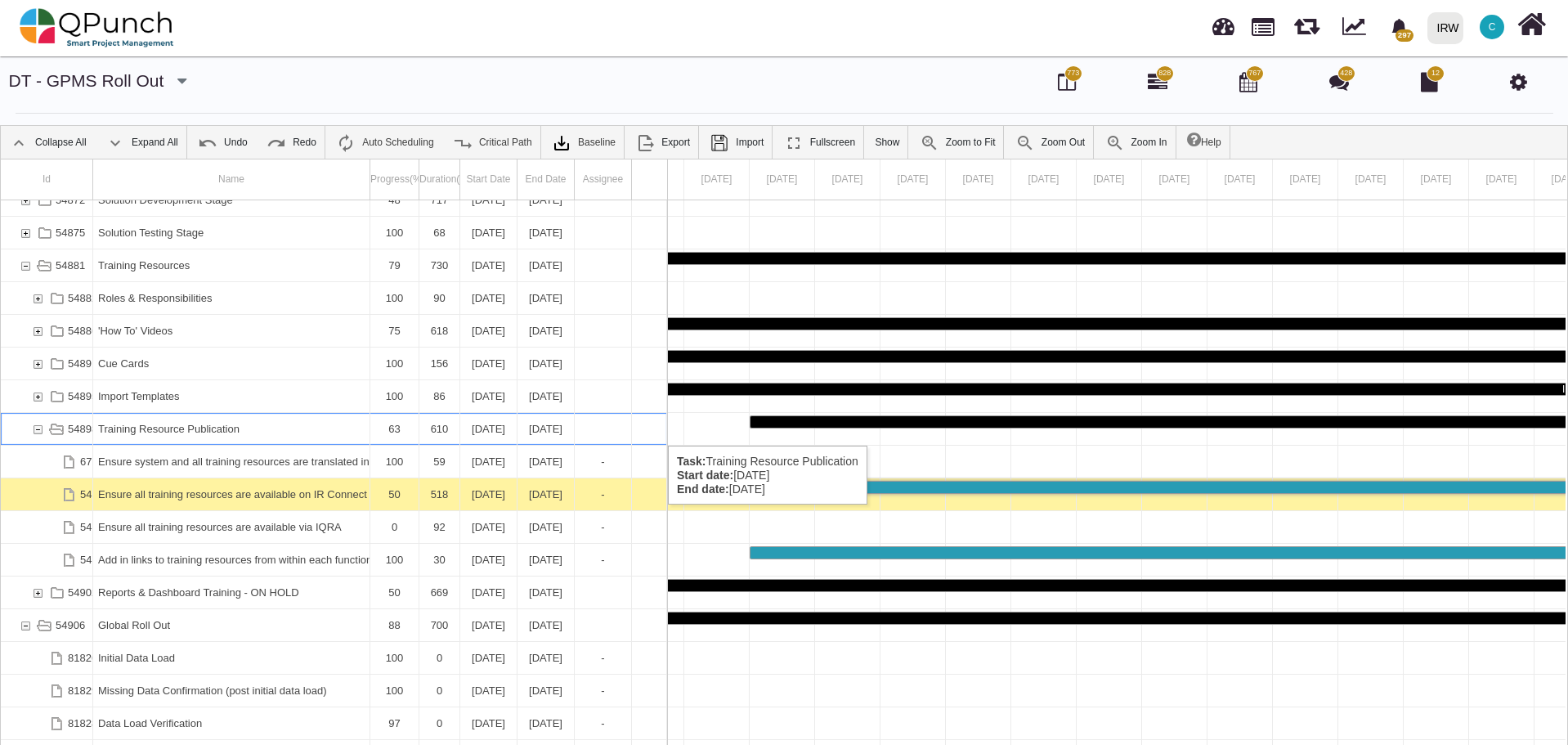
click at [36, 429] on div "54898" at bounding box center [37, 429] width 15 height 32
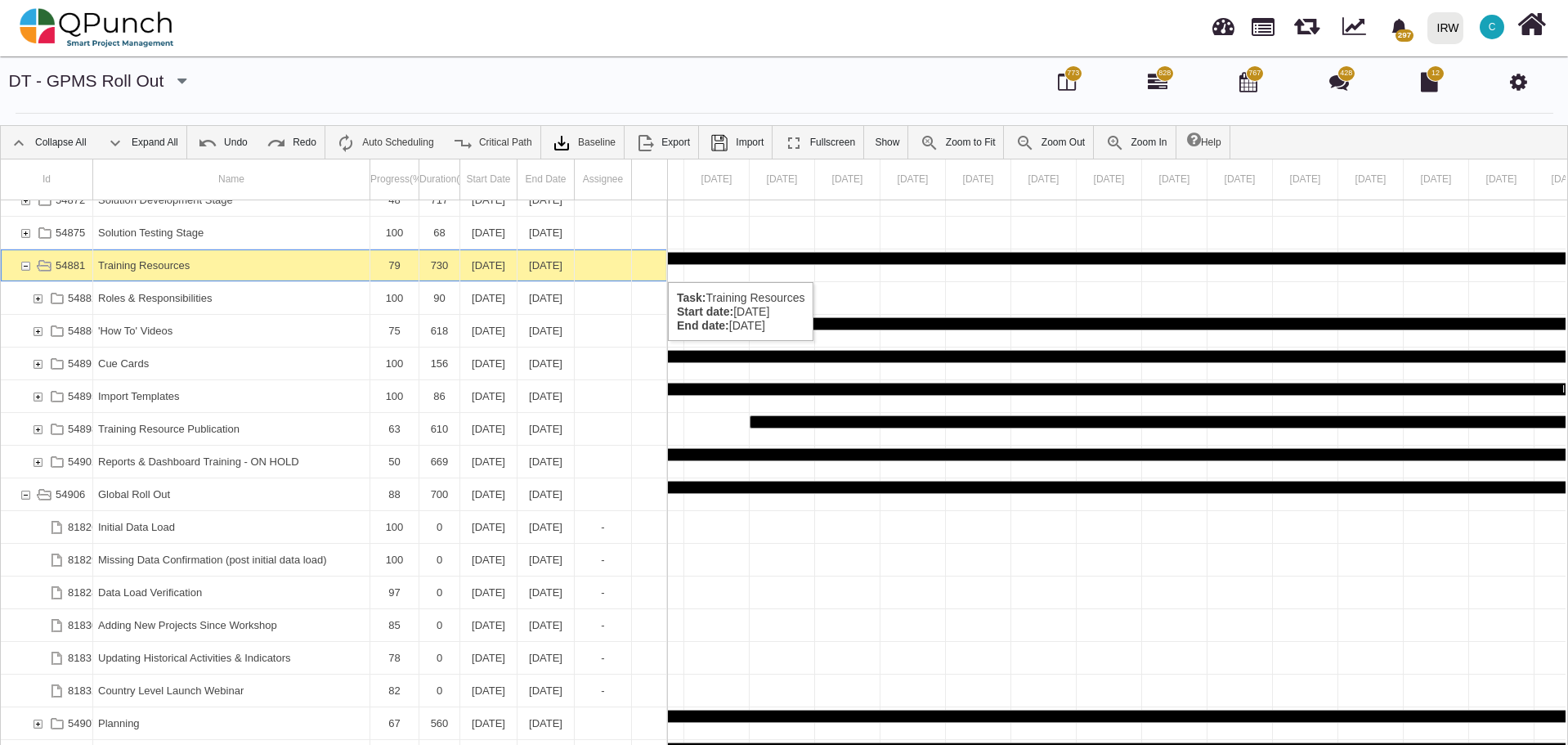
click at [26, 266] on div "54881" at bounding box center [26, 265] width 15 height 32
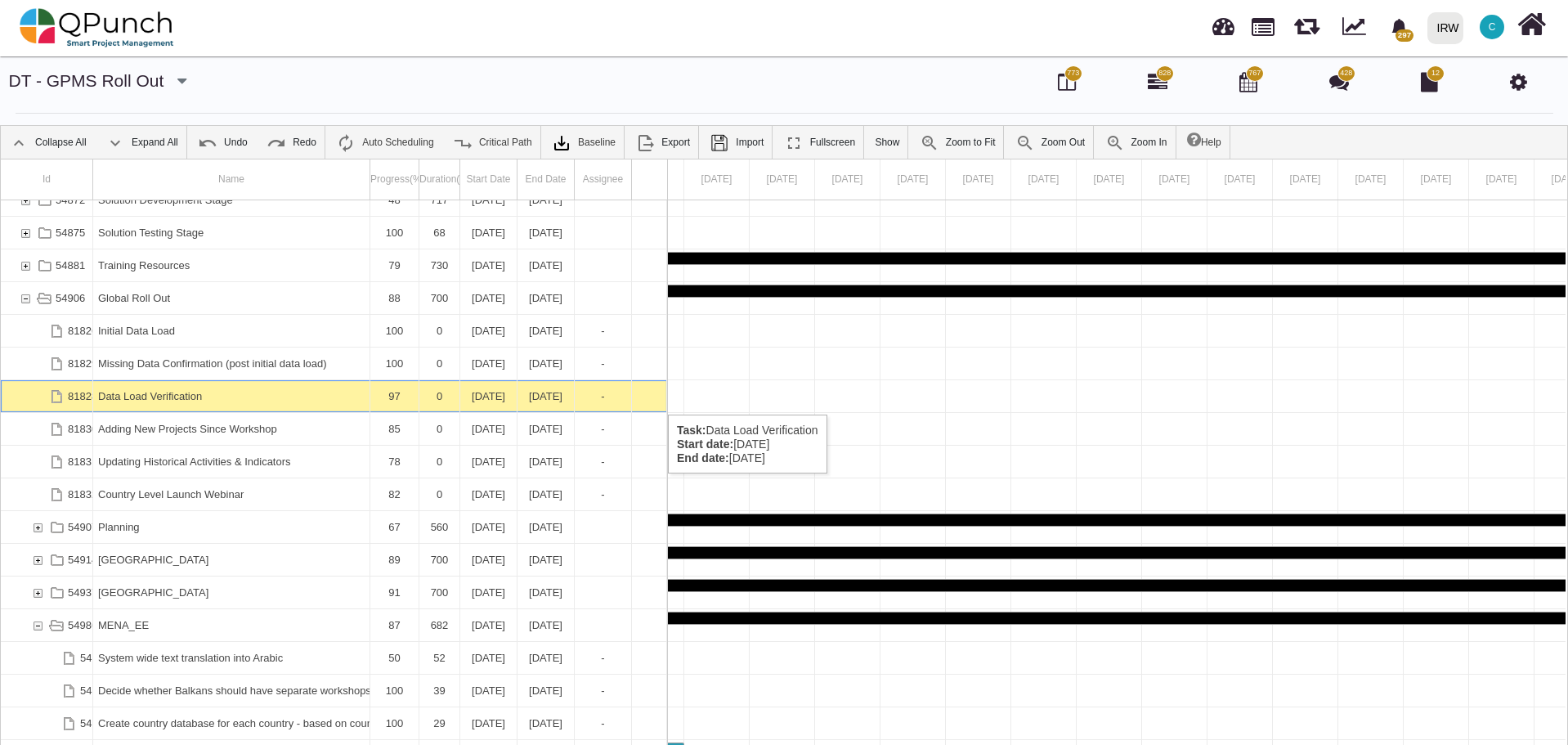
click at [187, 398] on div "Data Load Verification" at bounding box center [231, 396] width 267 height 32
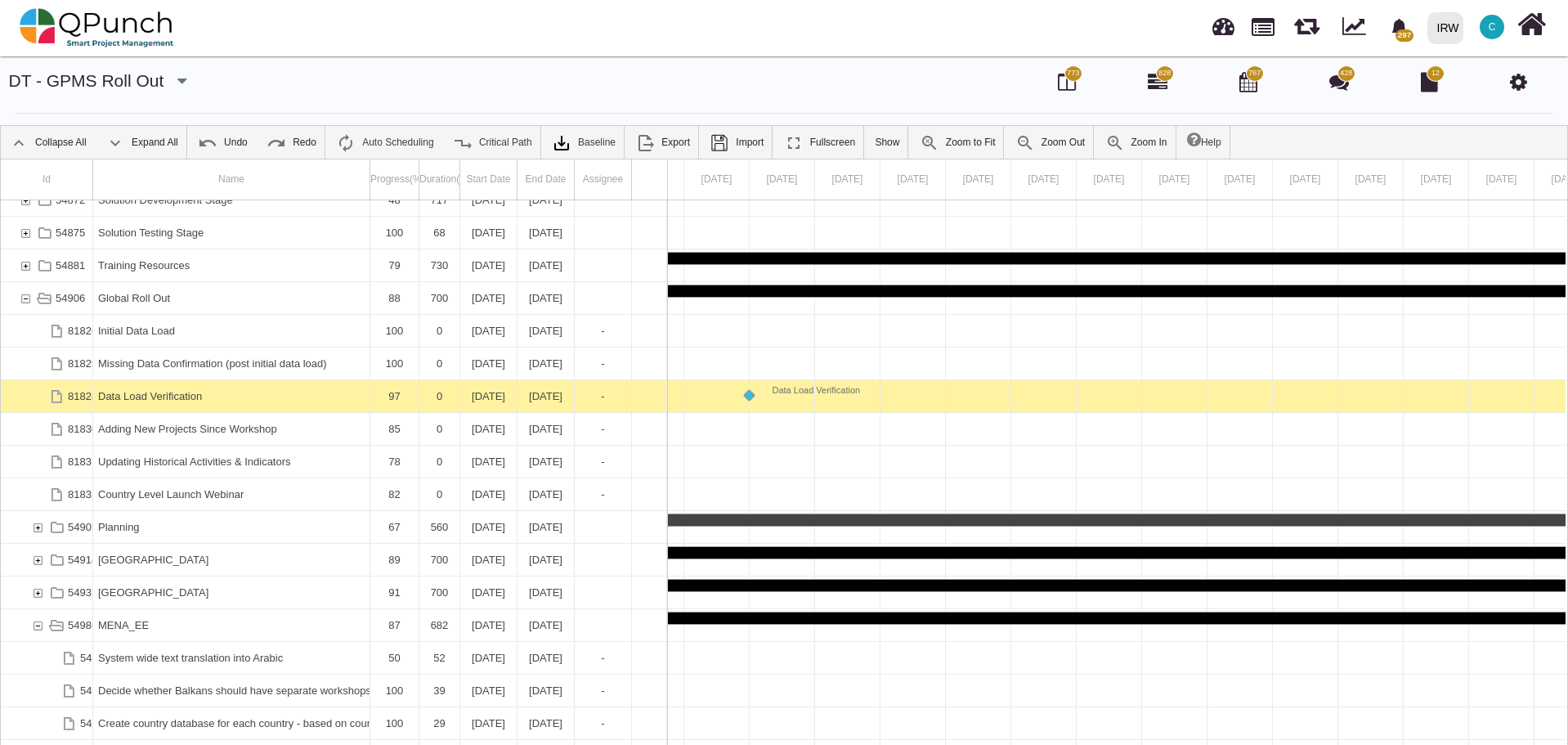
click at [187, 398] on div "Data Load Verification" at bounding box center [231, 396] width 267 height 32
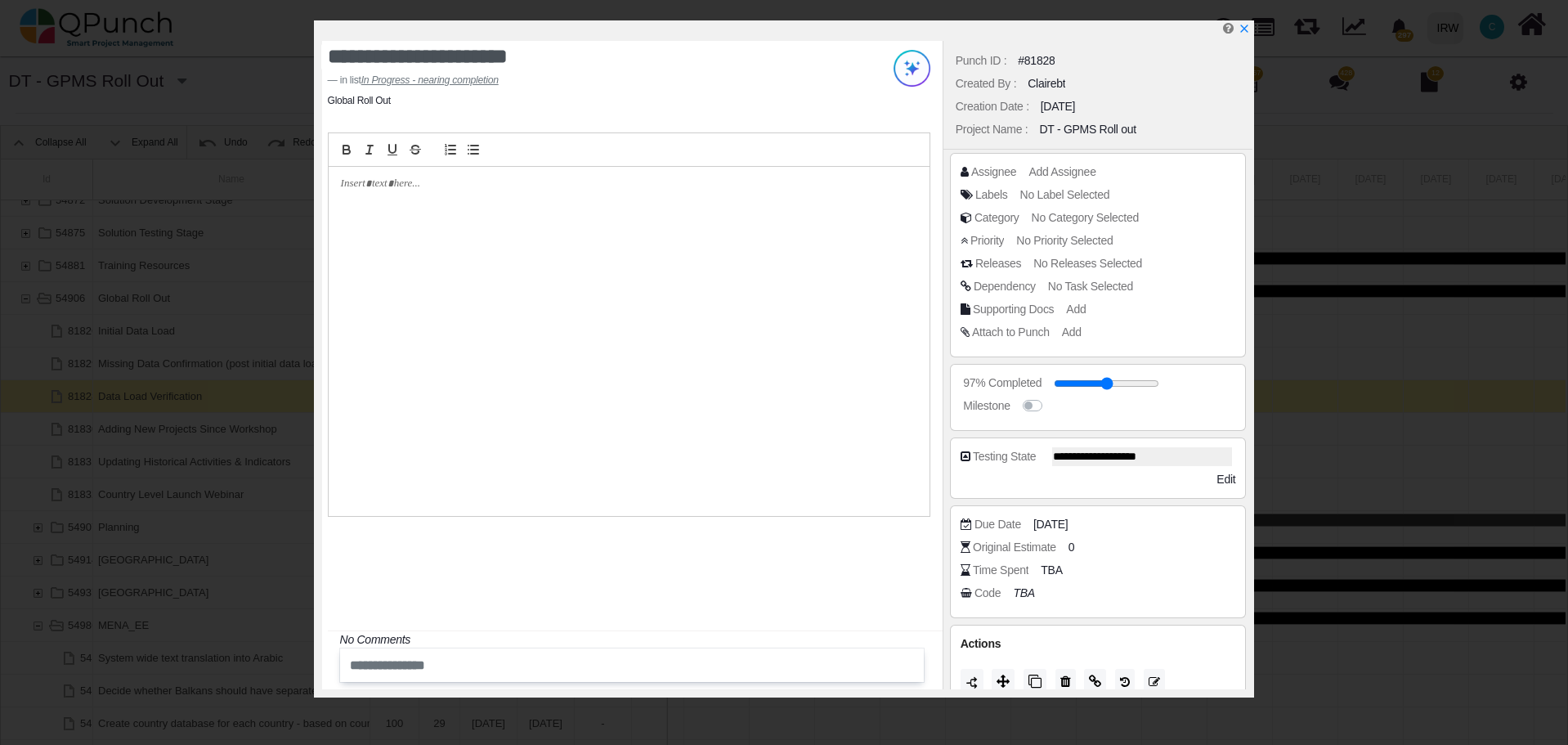
scroll to position [20, 0]
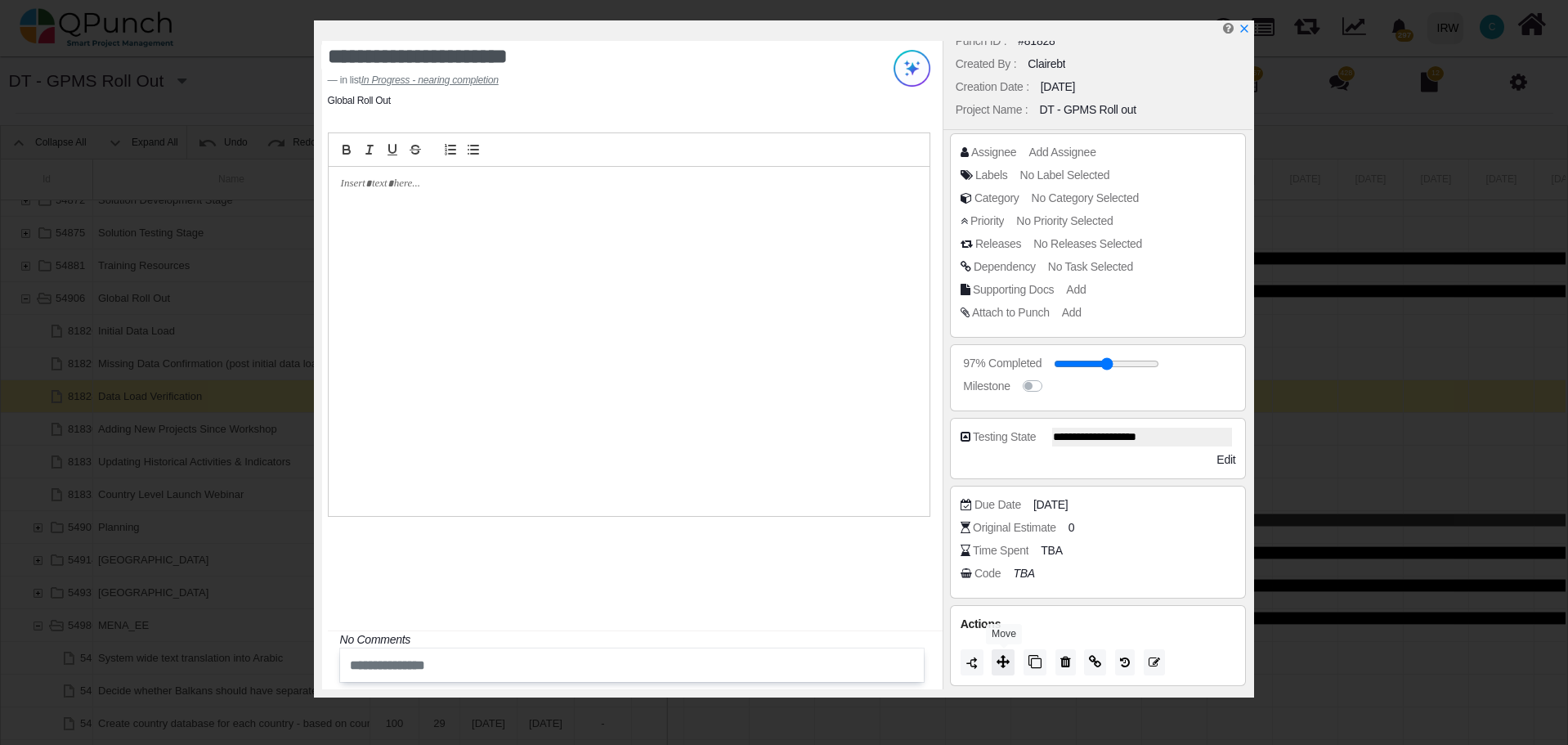
click at [1008, 660] on icon at bounding box center [1003, 661] width 13 height 13
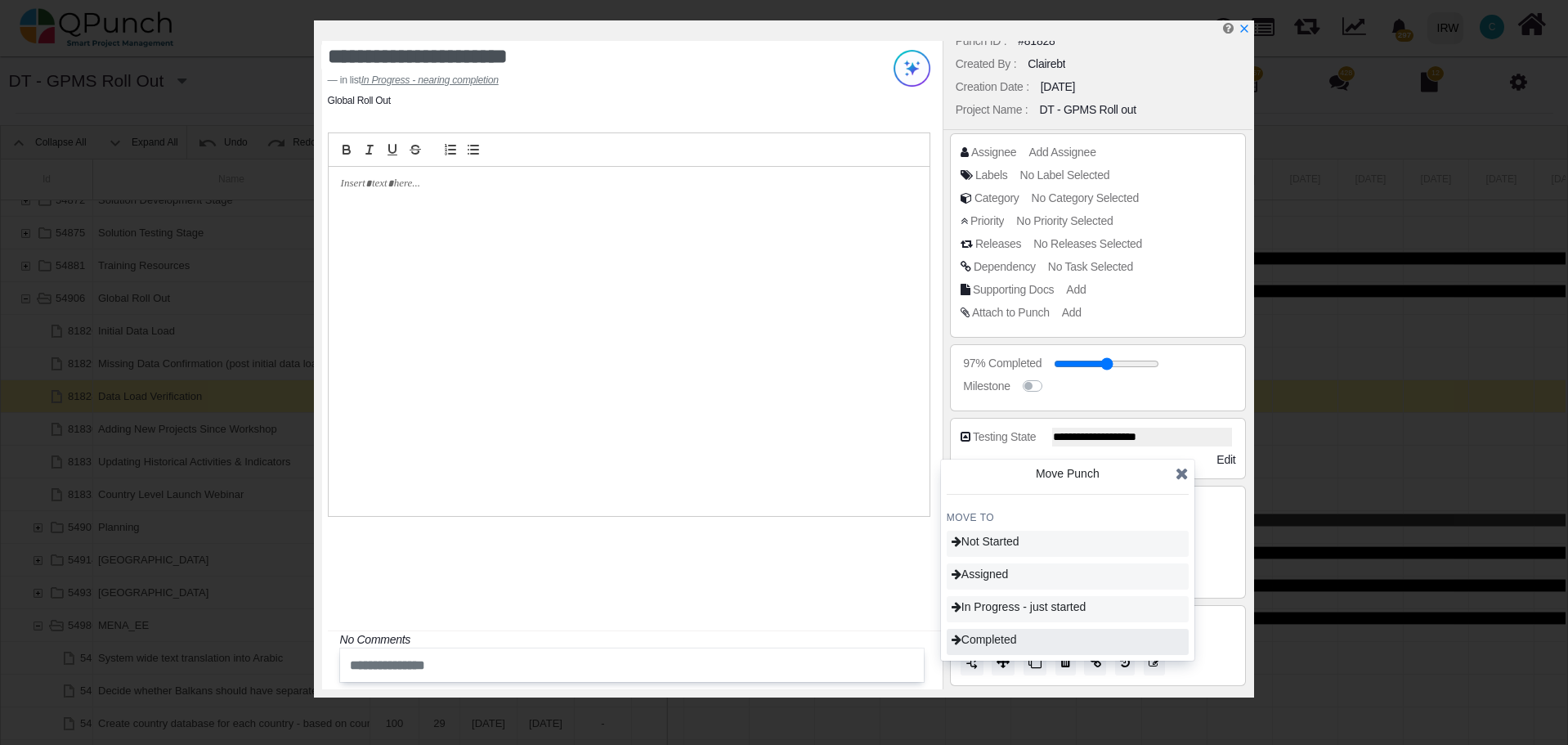
click at [1012, 644] on span "Completed" at bounding box center [984, 640] width 66 height 13
type input "***"
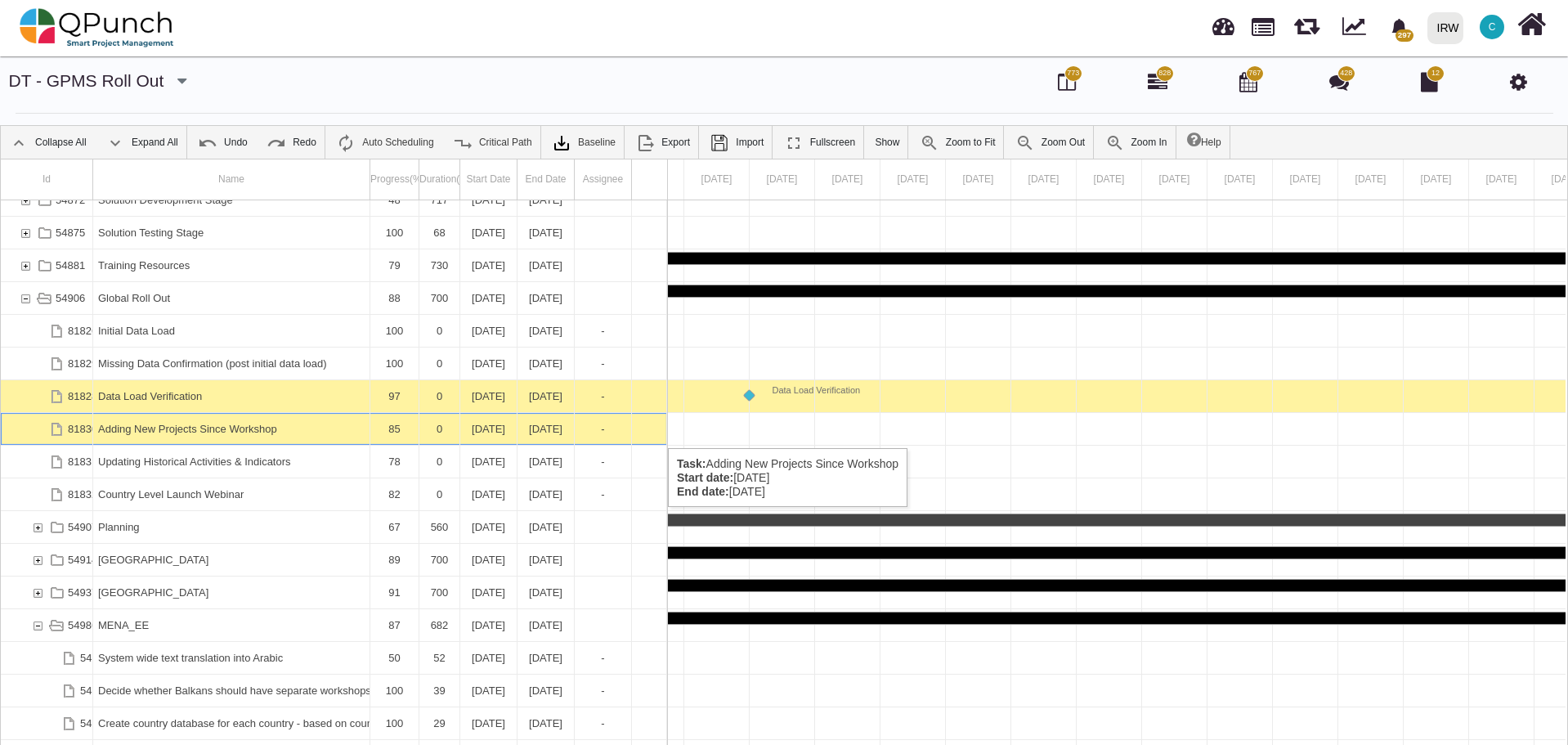
click at [252, 432] on div "Adding New Projects Since Workshop" at bounding box center [231, 429] width 267 height 32
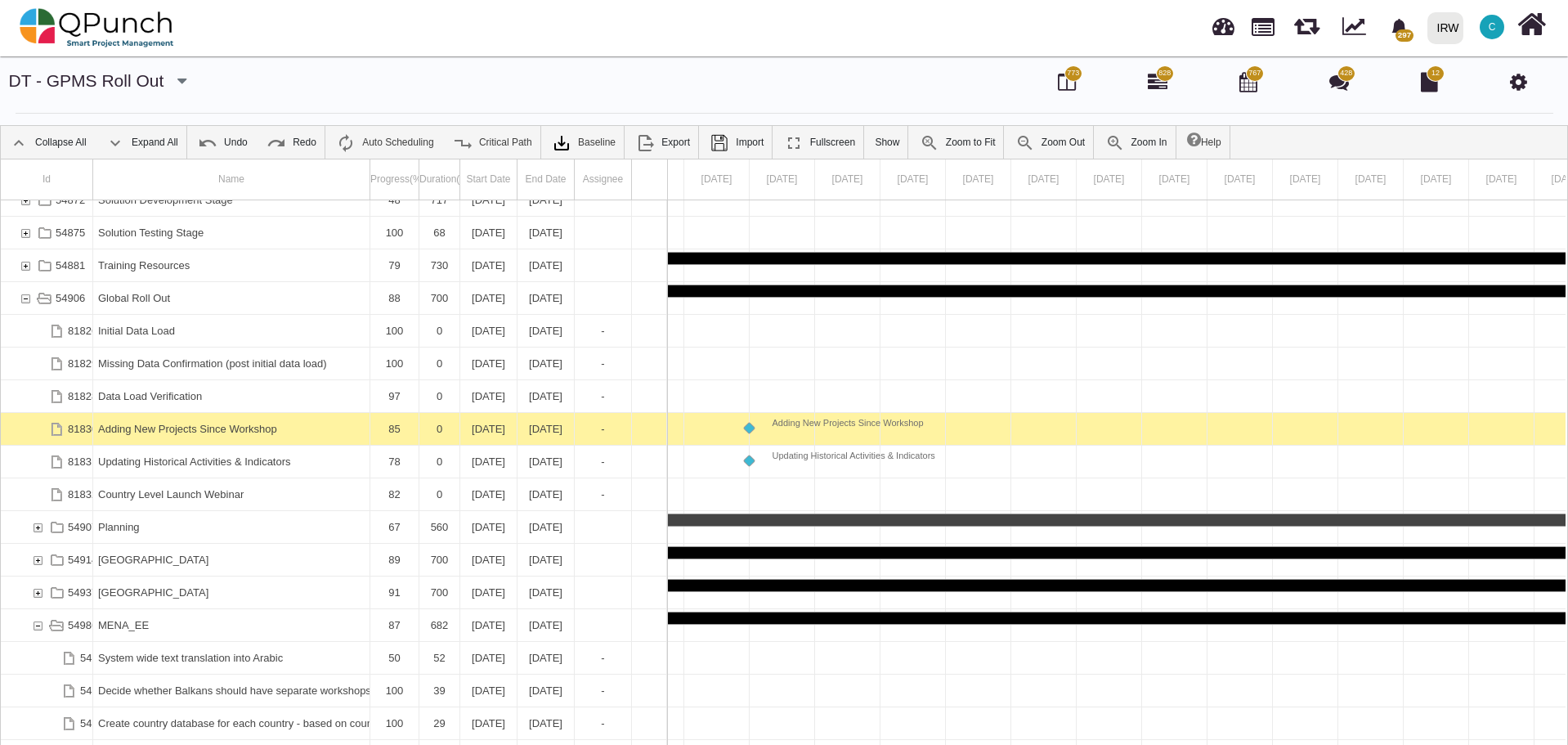
click at [252, 432] on div "Adding New Projects Since Workshop" at bounding box center [231, 429] width 267 height 32
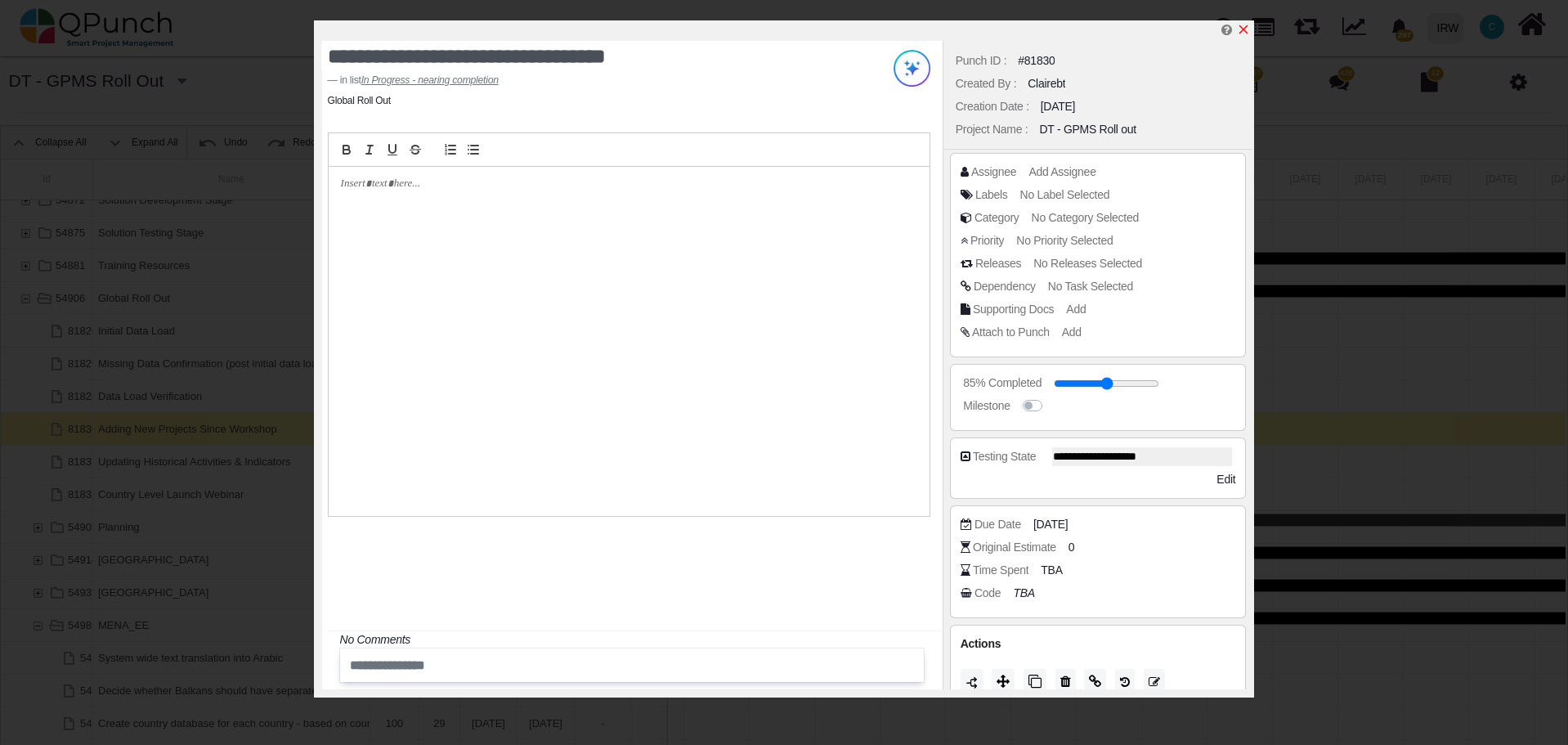
click at [1247, 30] on icon "x" at bounding box center [1243, 30] width 13 height 13
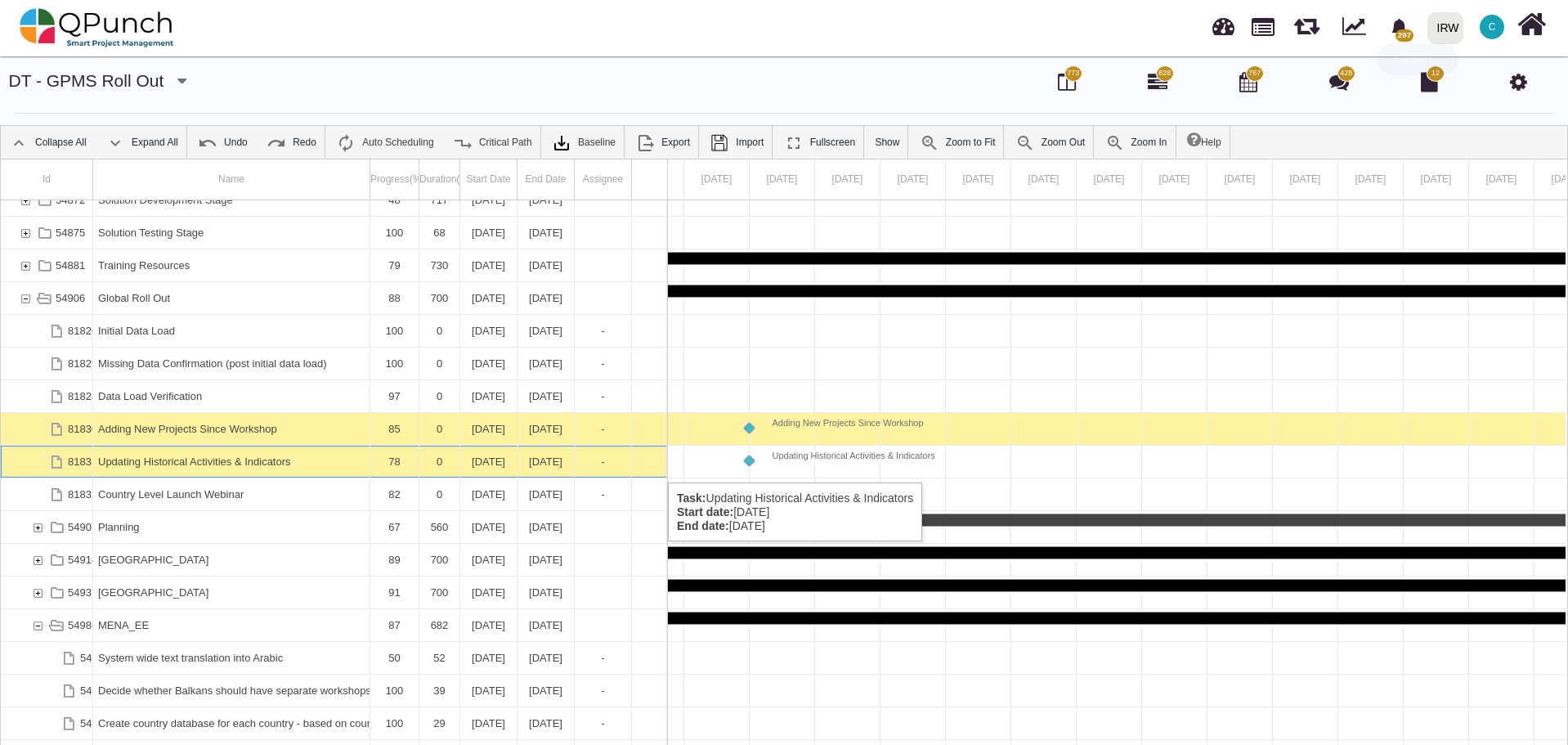
click at [244, 466] on div "Updating Historical Activities & Indicators" at bounding box center [231, 461] width 267 height 32
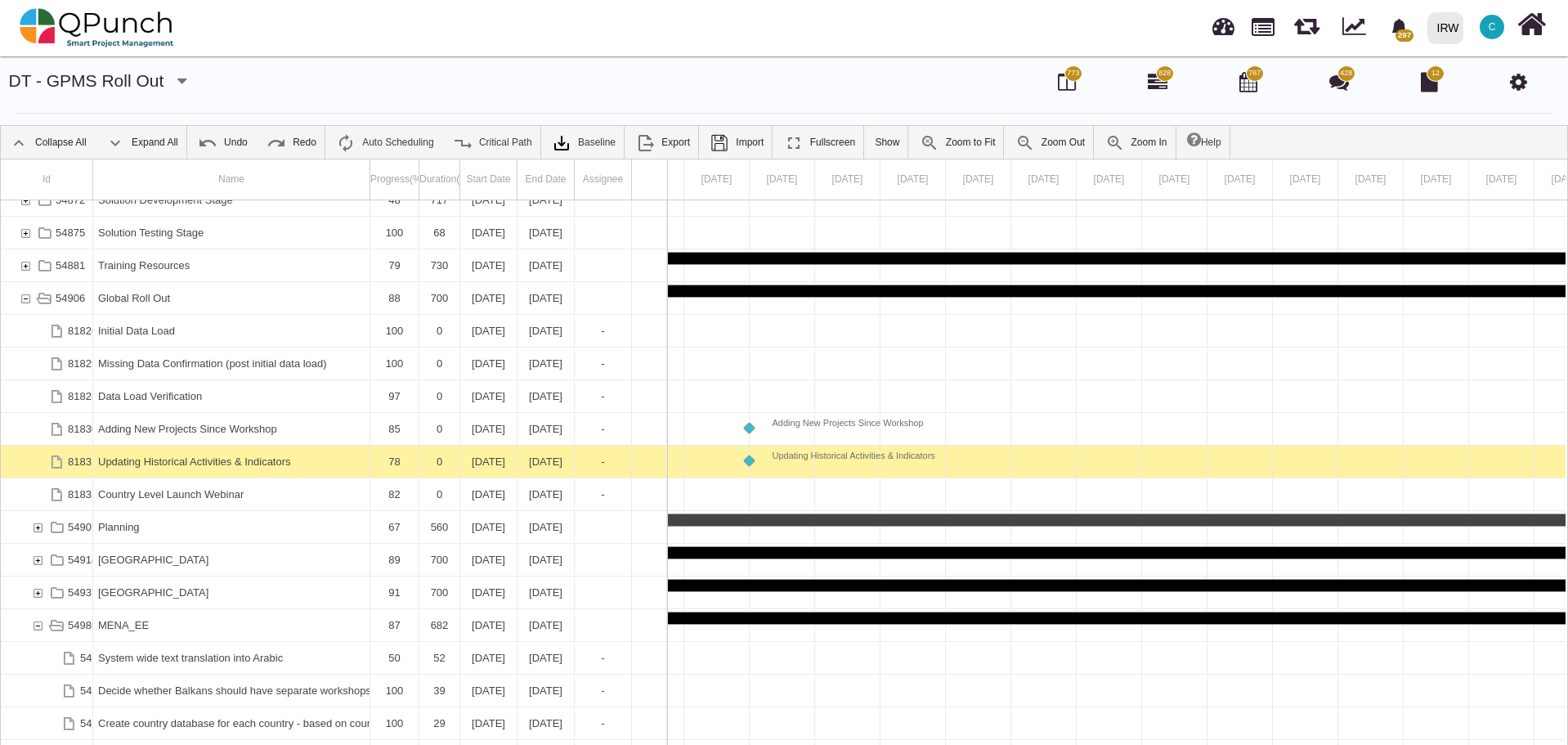
click at [244, 466] on div "Updating Historical Activities & Indicators" at bounding box center [231, 461] width 267 height 32
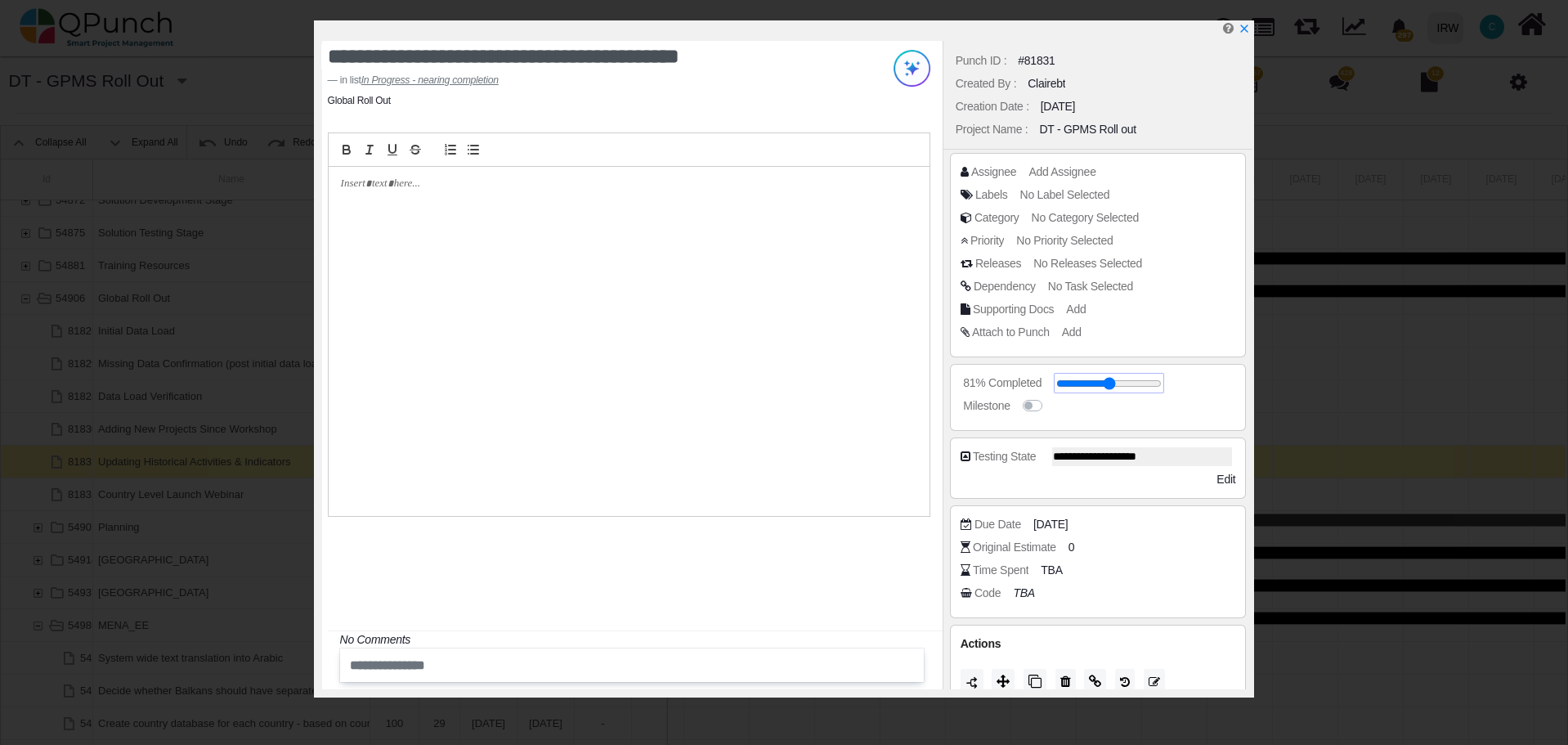
type input "**"
click at [1137, 383] on input "range" at bounding box center [1109, 384] width 105 height 7
click at [841, 566] on div "**********" at bounding box center [632, 365] width 620 height 649
click at [1243, 31] on icon "x" at bounding box center [1243, 30] width 9 height 9
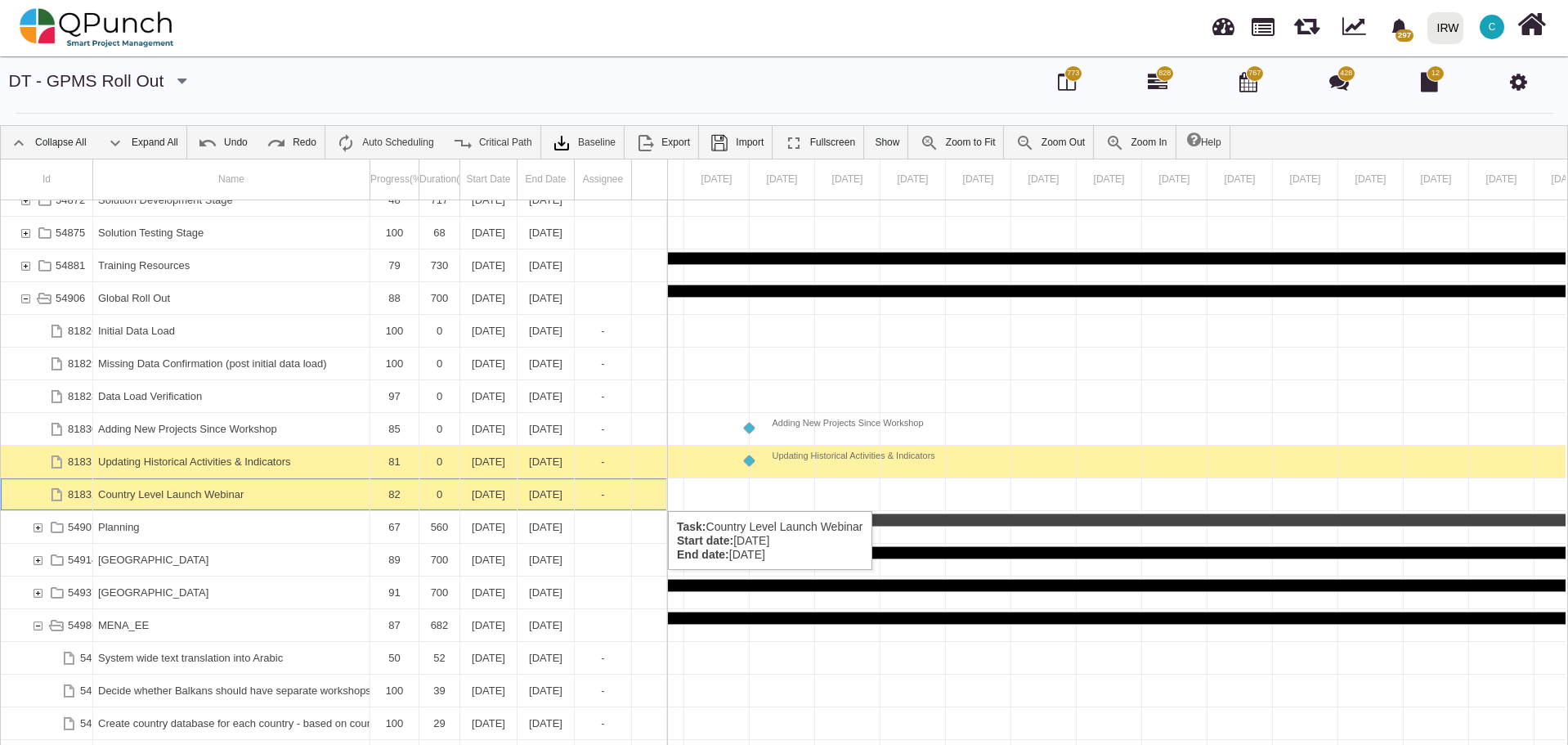
click at [222, 494] on div "Country Level Launch Webinar" at bounding box center [231, 494] width 267 height 32
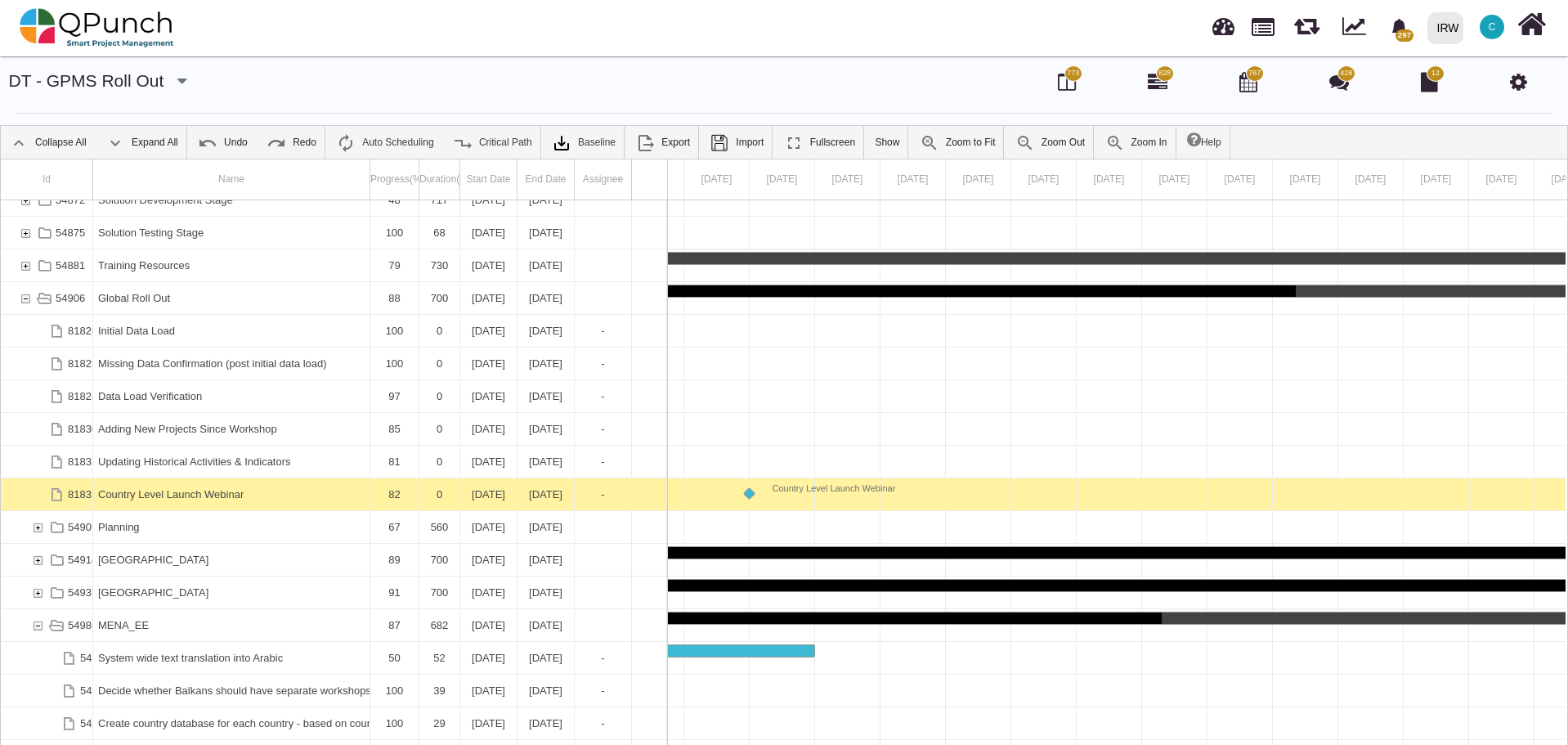
click at [222, 494] on div "Country Level Launch Webinar" at bounding box center [231, 494] width 267 height 32
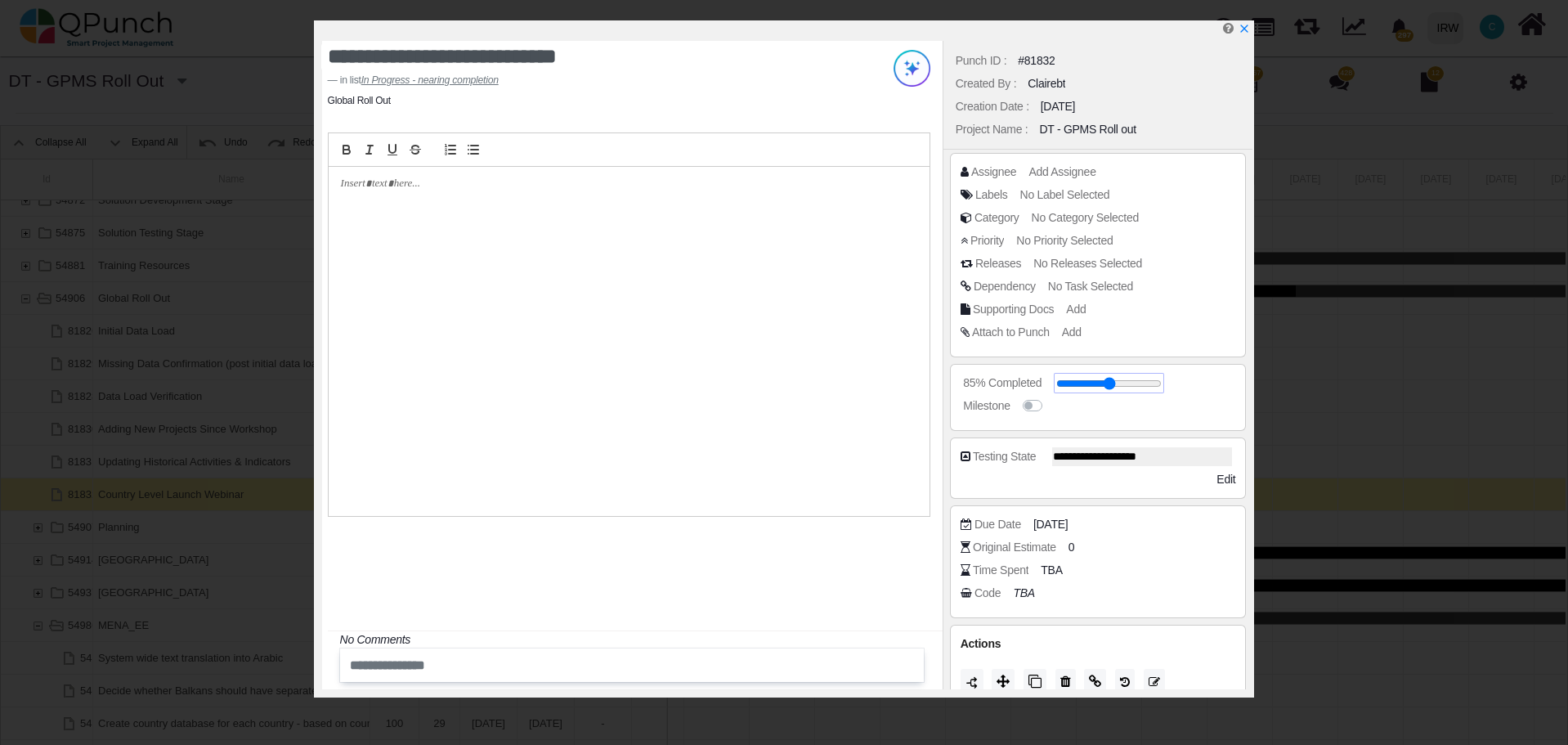
type input "**"
click at [1141, 385] on input "range" at bounding box center [1109, 384] width 105 height 7
click at [1244, 32] on icon "x" at bounding box center [1243, 30] width 13 height 13
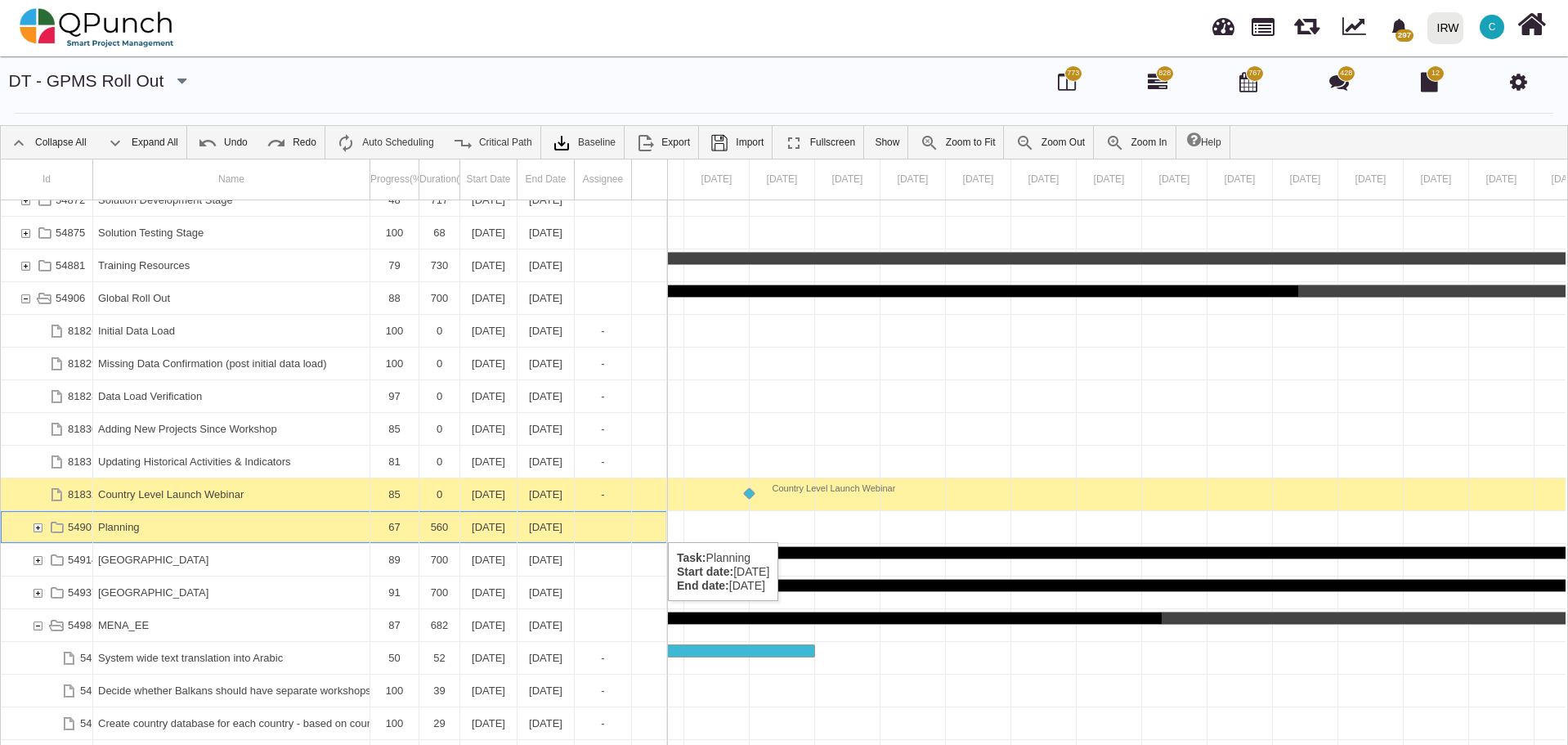
click at [41, 526] on div "54907" at bounding box center [37, 527] width 15 height 32
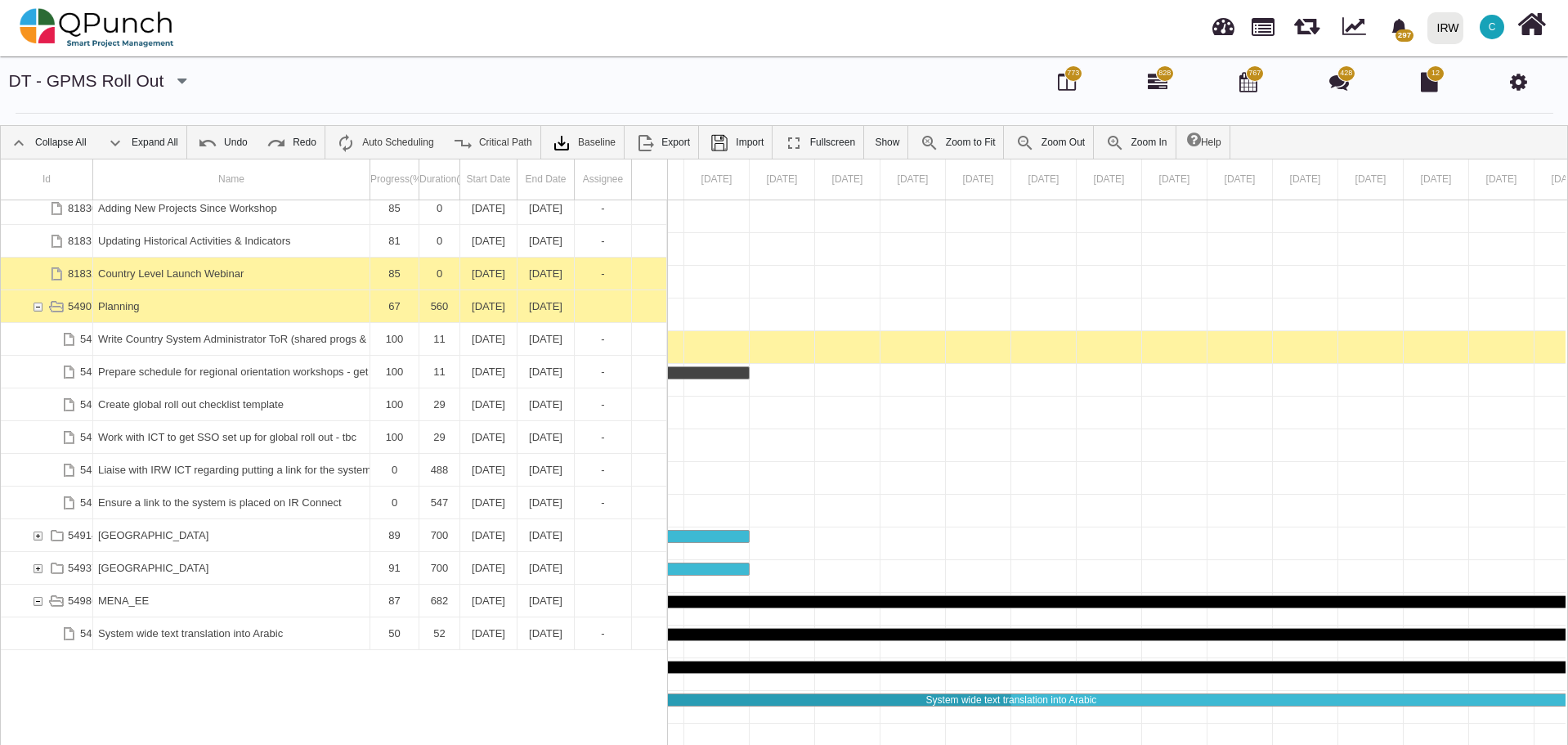
scroll to position [368, 0]
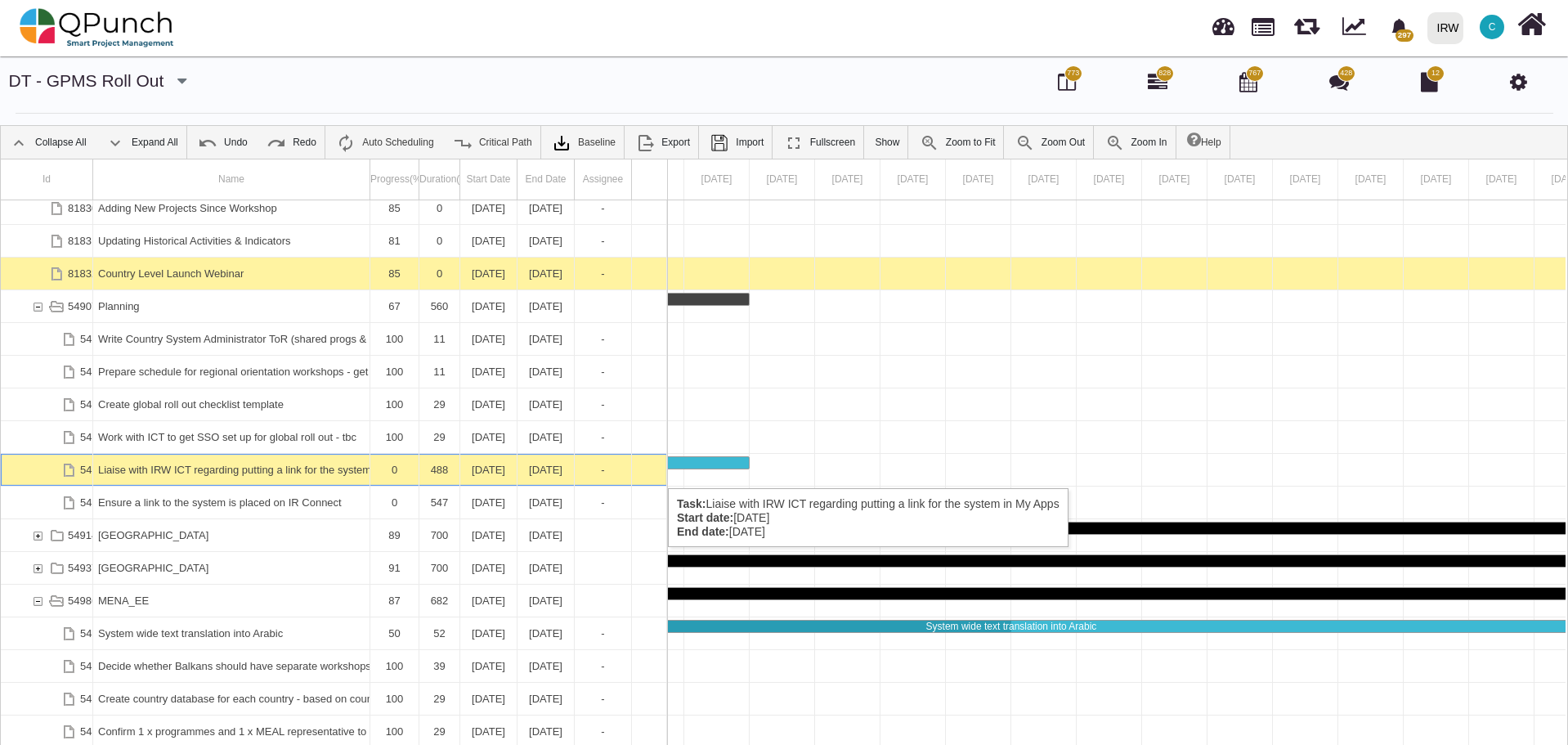
click at [258, 472] on div "Liaise with IRW ICT regarding putting a link for the system in My Apps" at bounding box center [231, 469] width 267 height 32
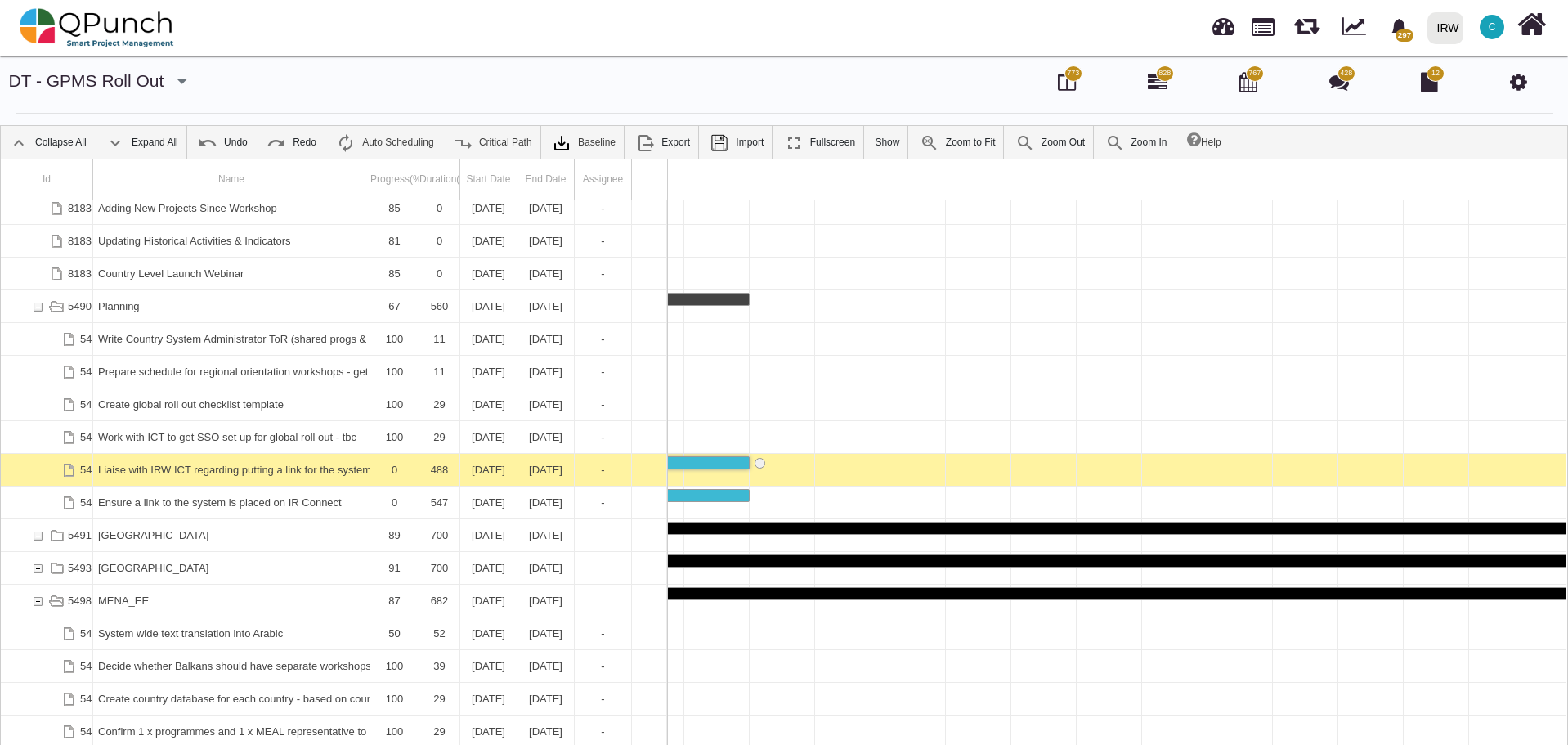
scroll to position [0, 8158]
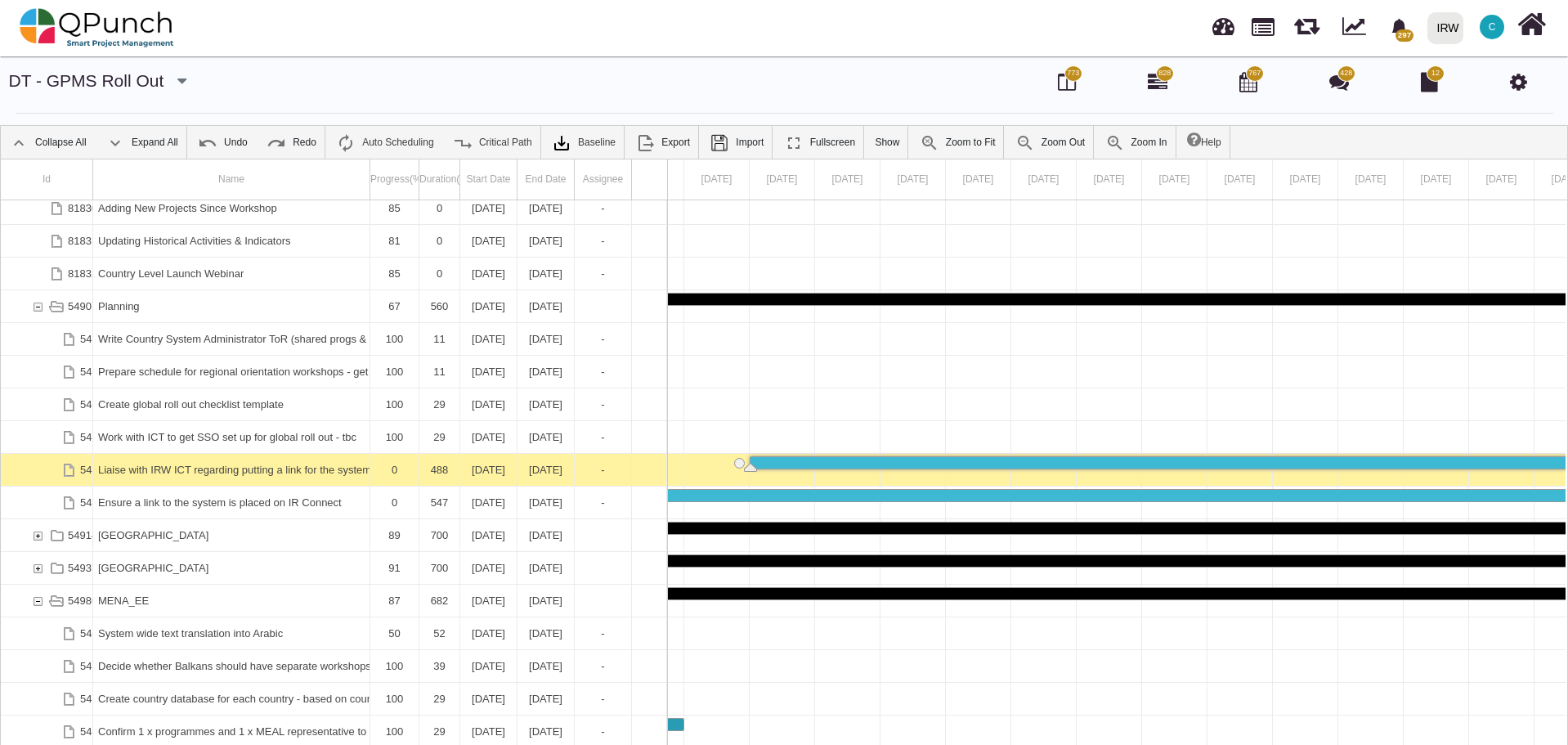
click at [258, 472] on div "Liaise with IRW ICT regarding putting a link for the system in My Apps" at bounding box center [231, 469] width 267 height 32
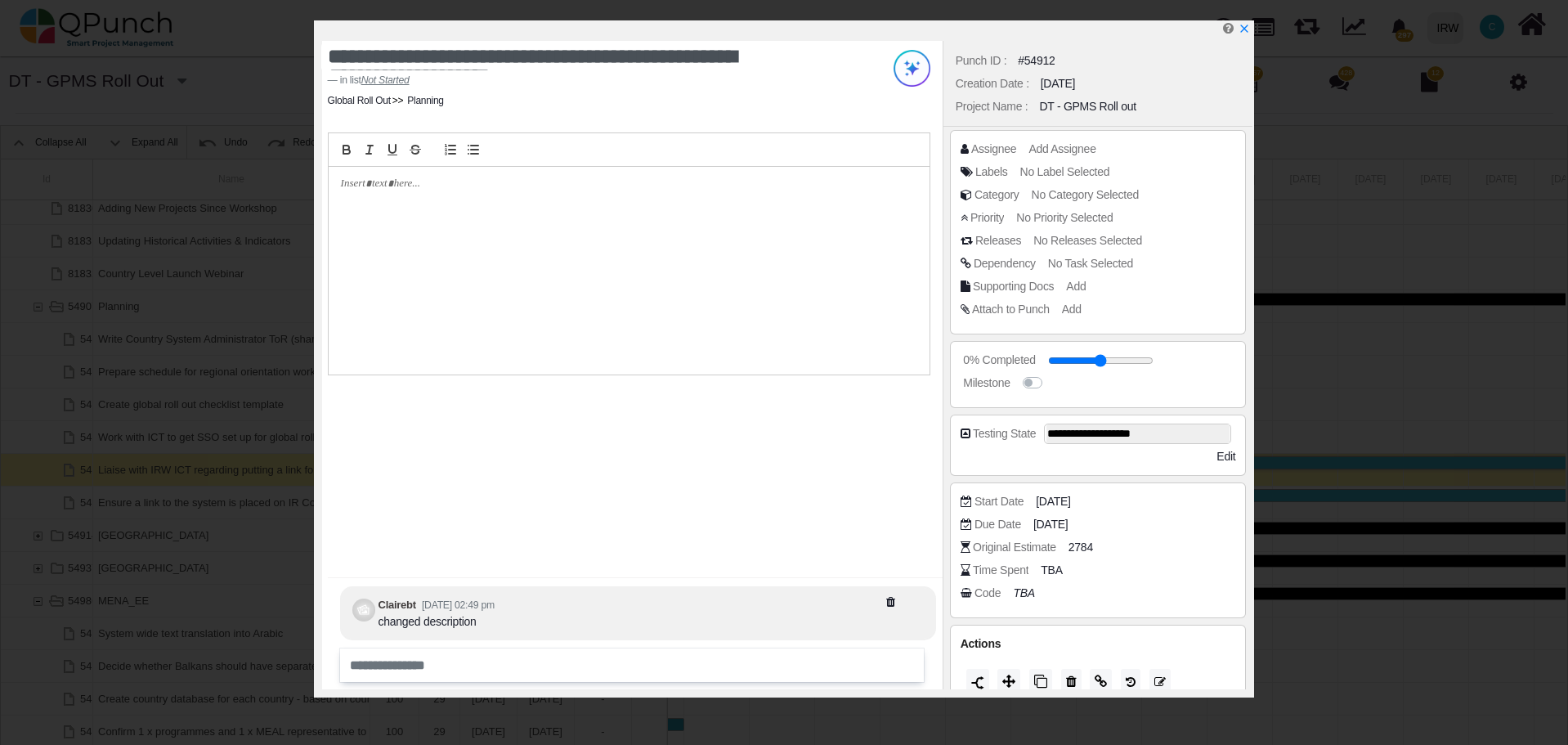
scroll to position [20, 0]
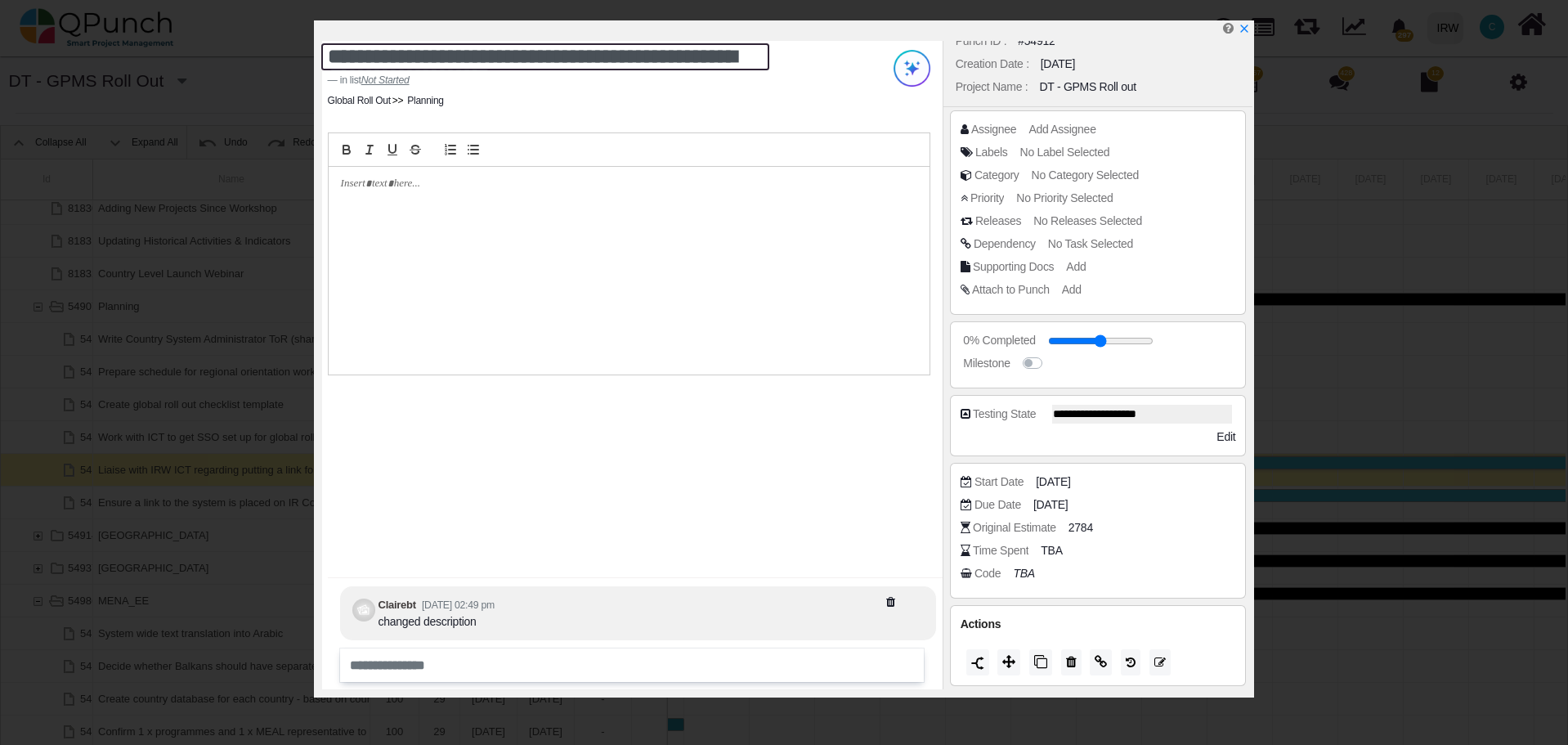
click at [536, 56] on textarea "**********" at bounding box center [545, 56] width 448 height 27
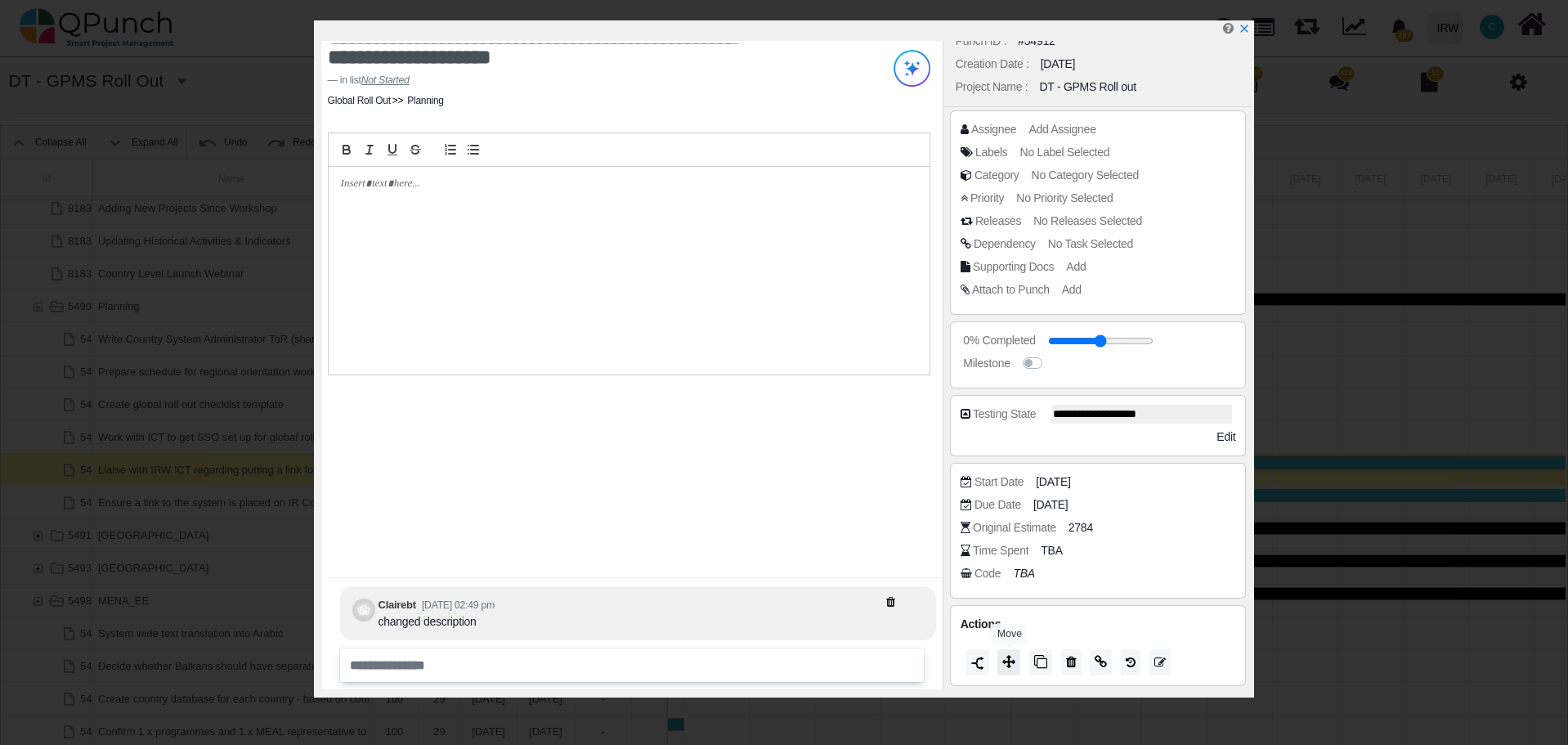
click at [1012, 660] on icon at bounding box center [1009, 661] width 13 height 13
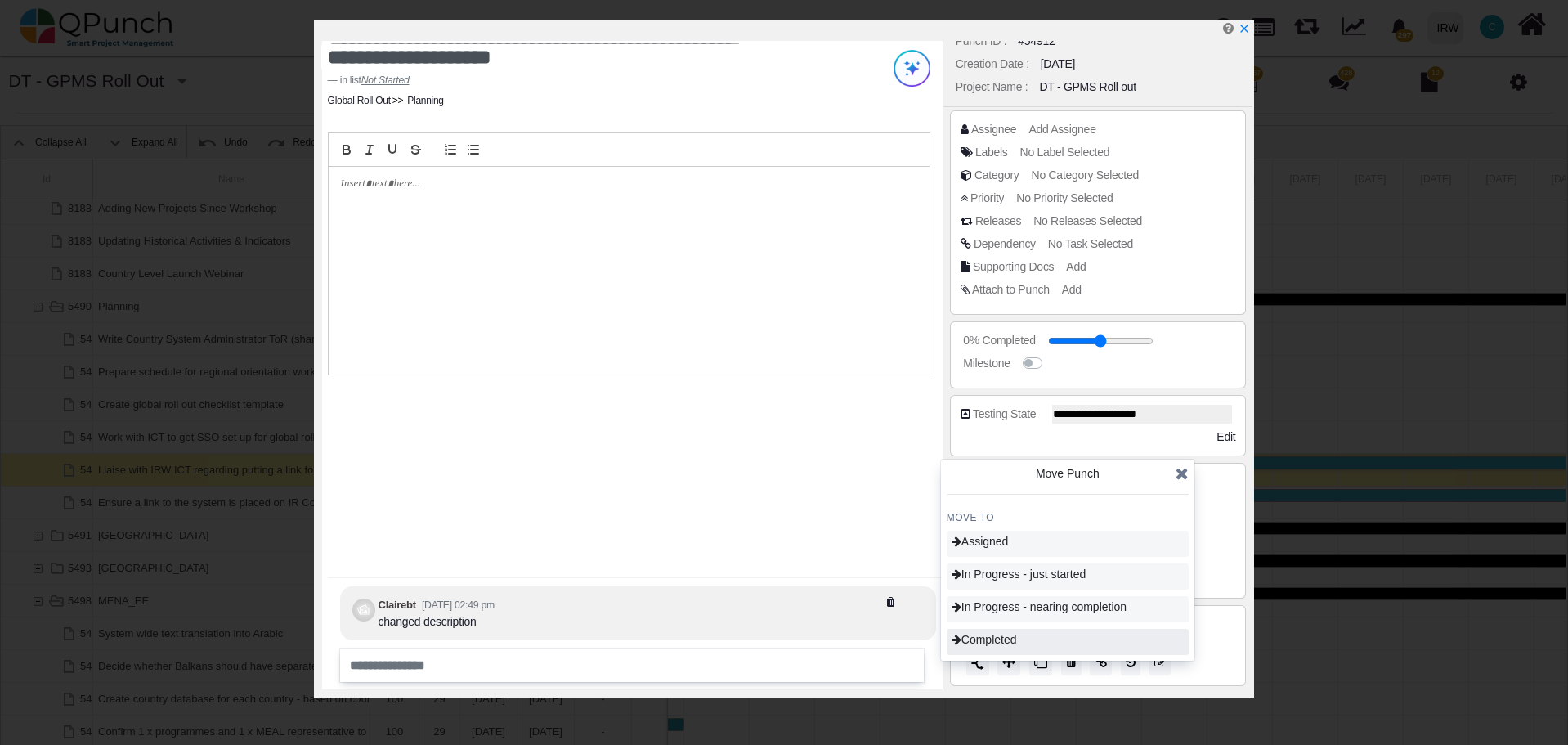
click at [1006, 640] on span "Completed" at bounding box center [984, 640] width 66 height 13
type input "***"
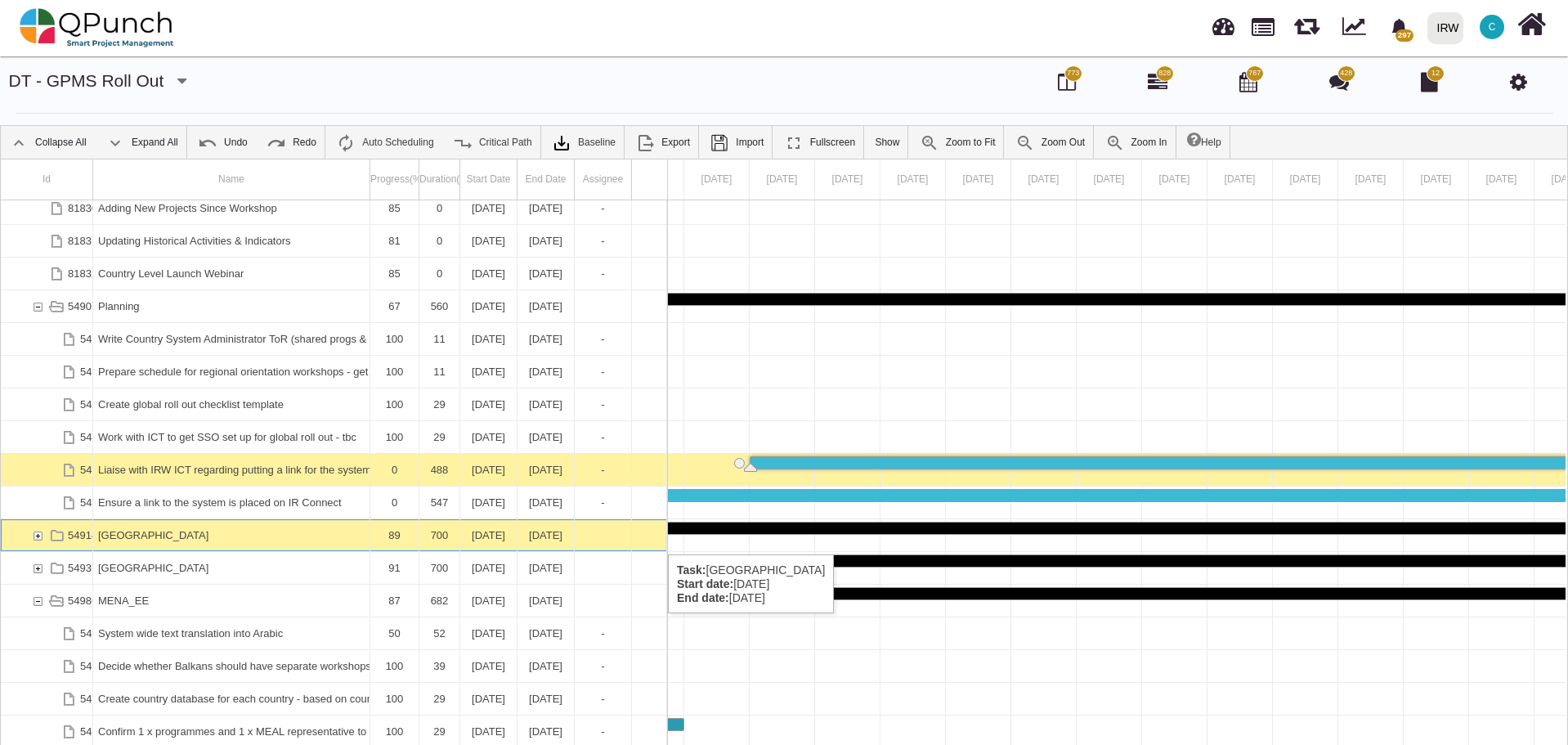
click at [39, 538] on div "54914" at bounding box center [37, 535] width 15 height 32
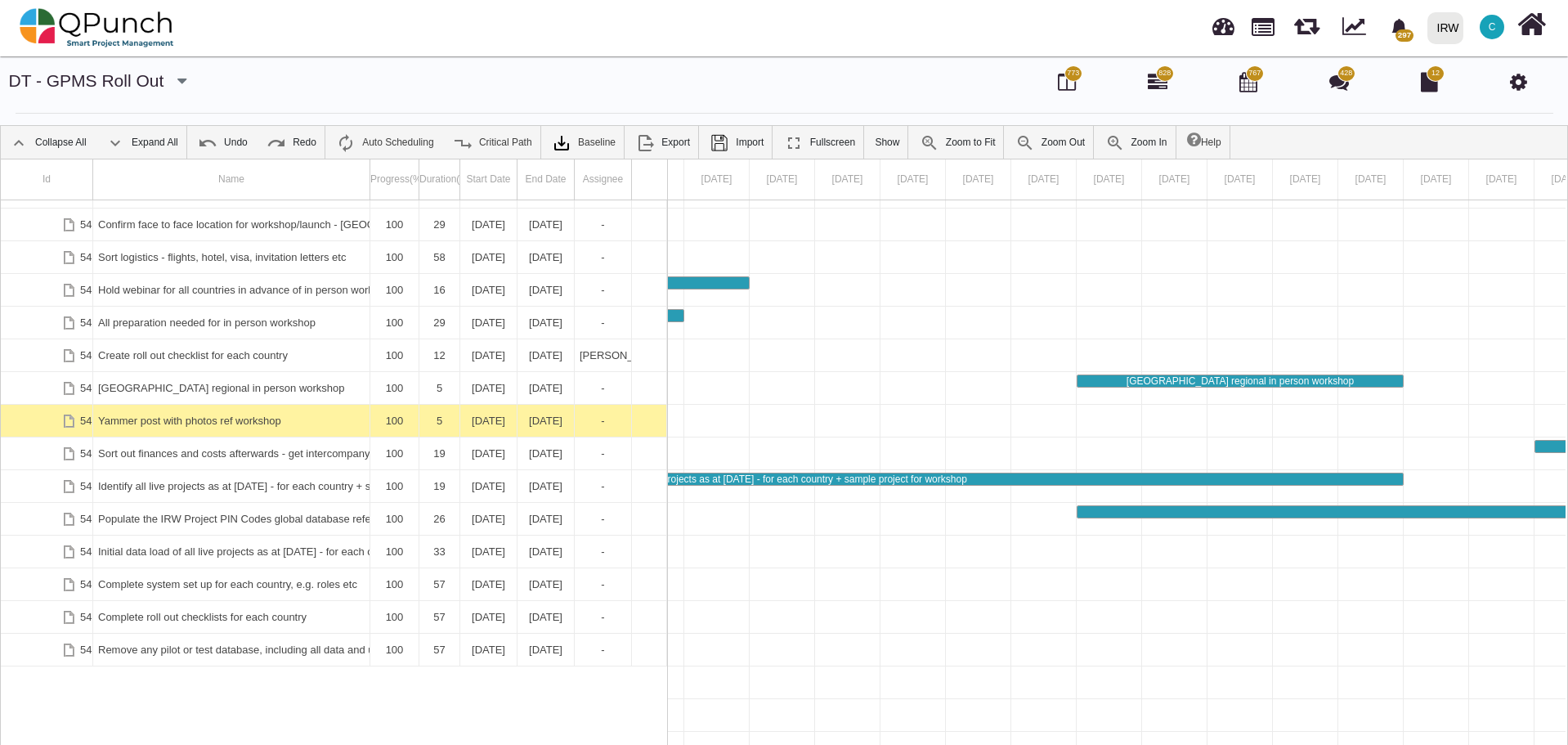
scroll to position [589, 0]
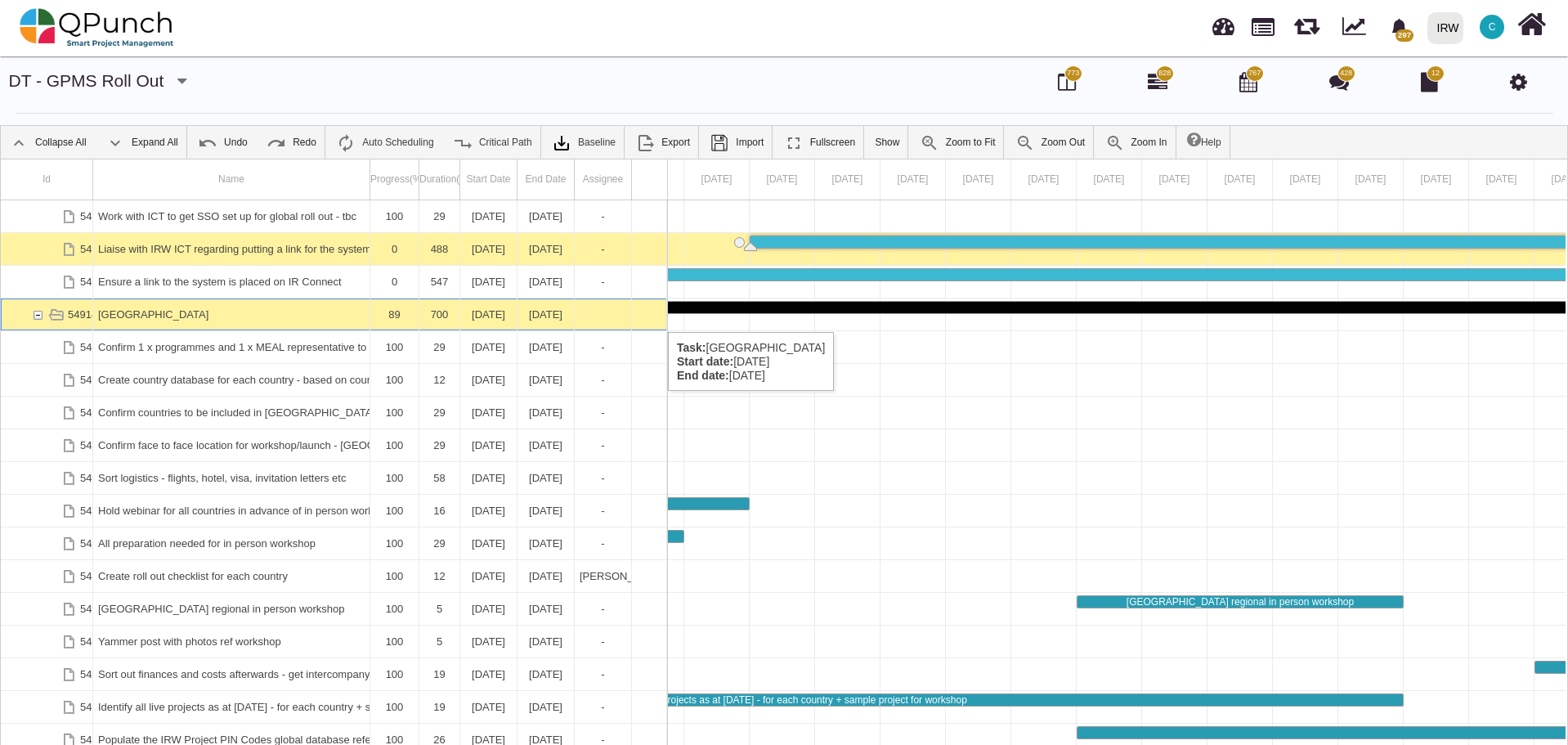
click at [37, 316] on div "54914" at bounding box center [37, 314] width 15 height 32
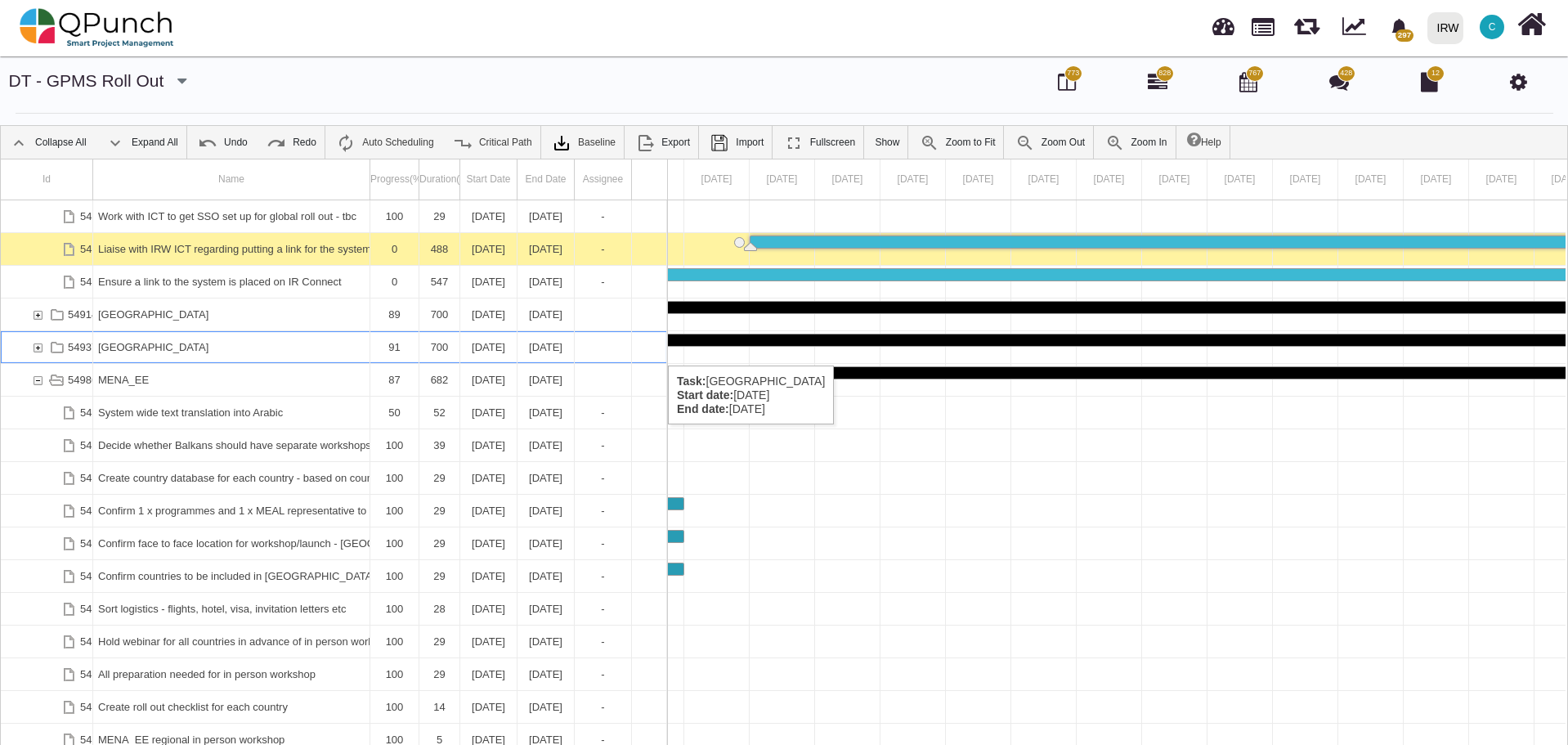
click at [41, 349] on div "54937" at bounding box center [37, 347] width 15 height 32
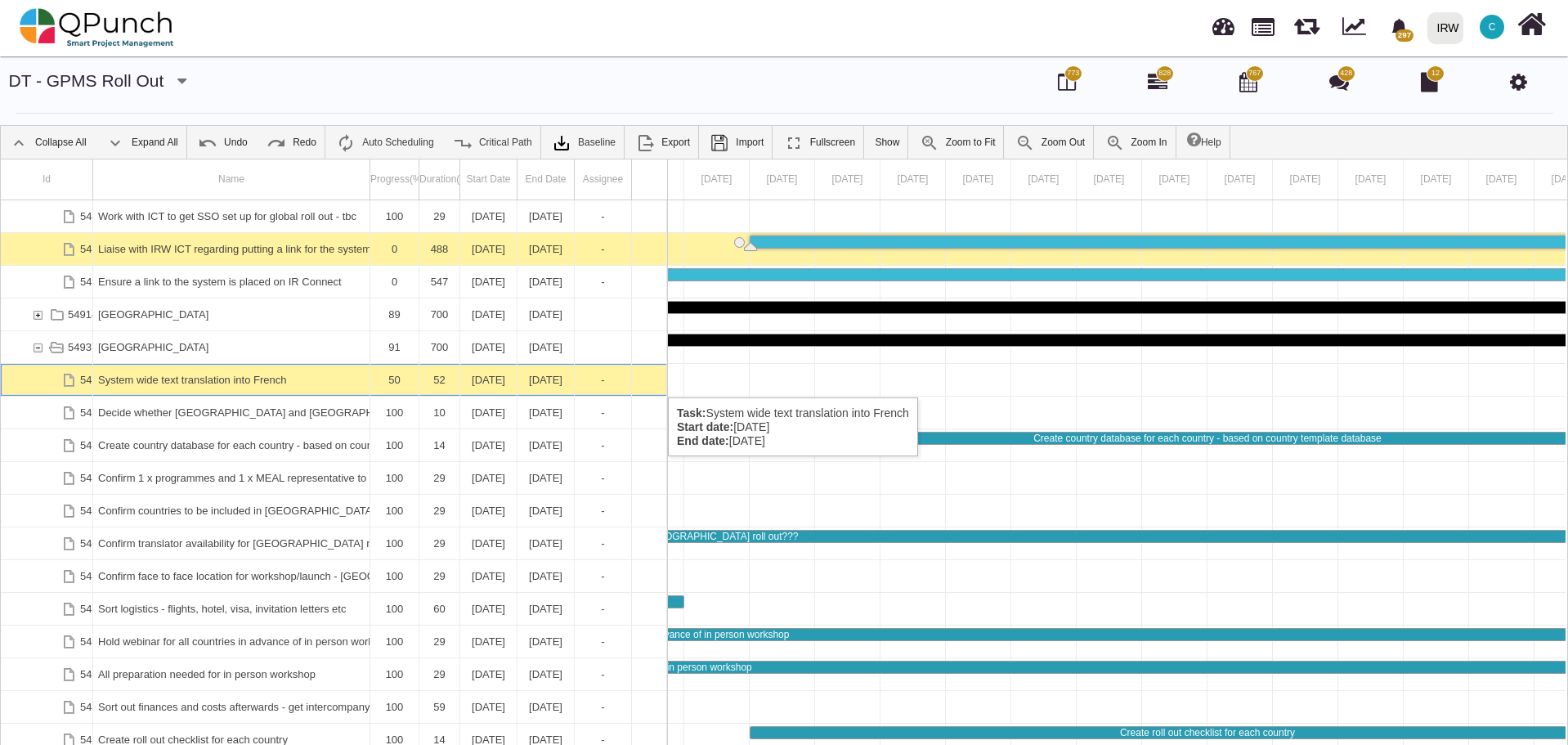
click at [170, 381] on div "System wide text translation into French" at bounding box center [231, 380] width 267 height 32
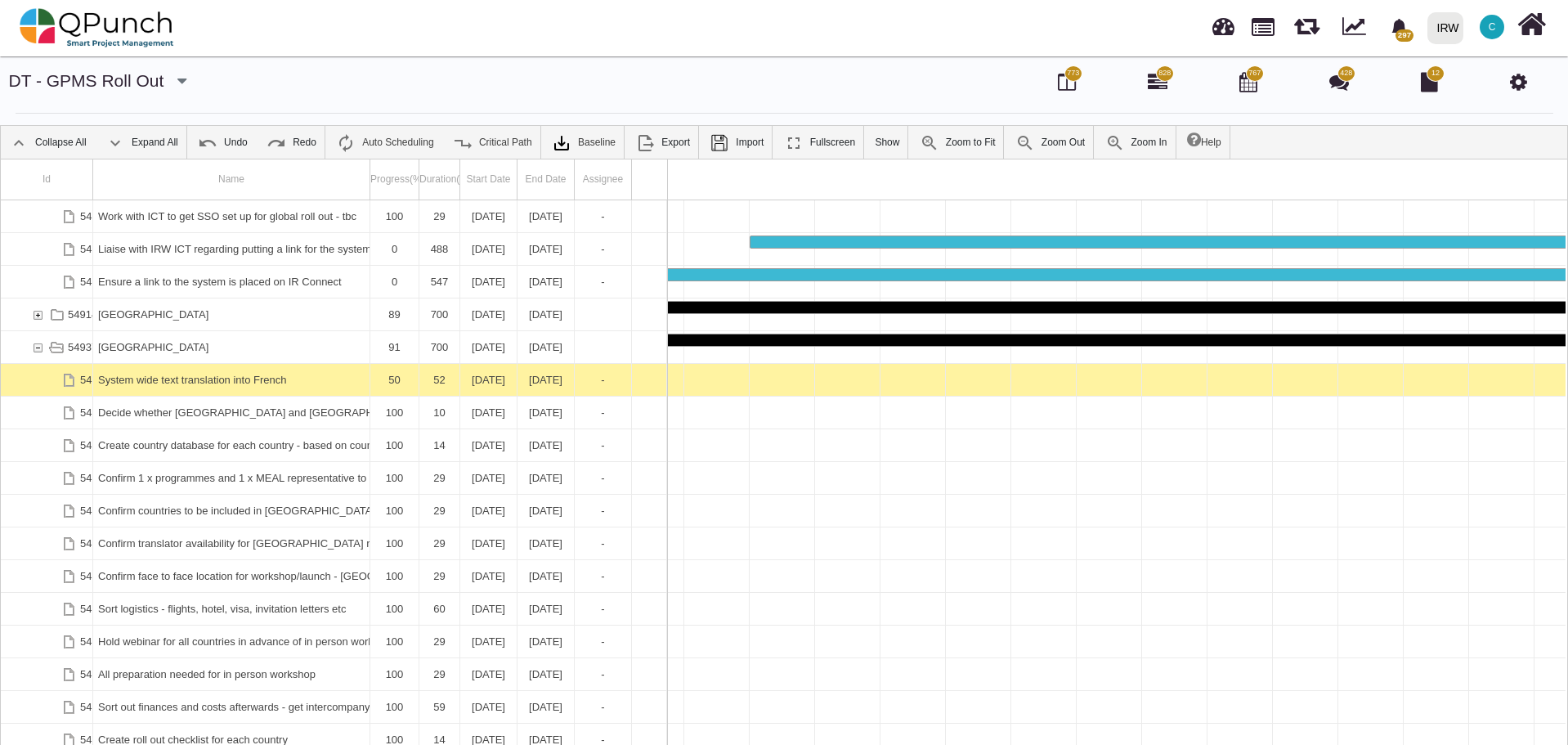
scroll to position [0, 38630]
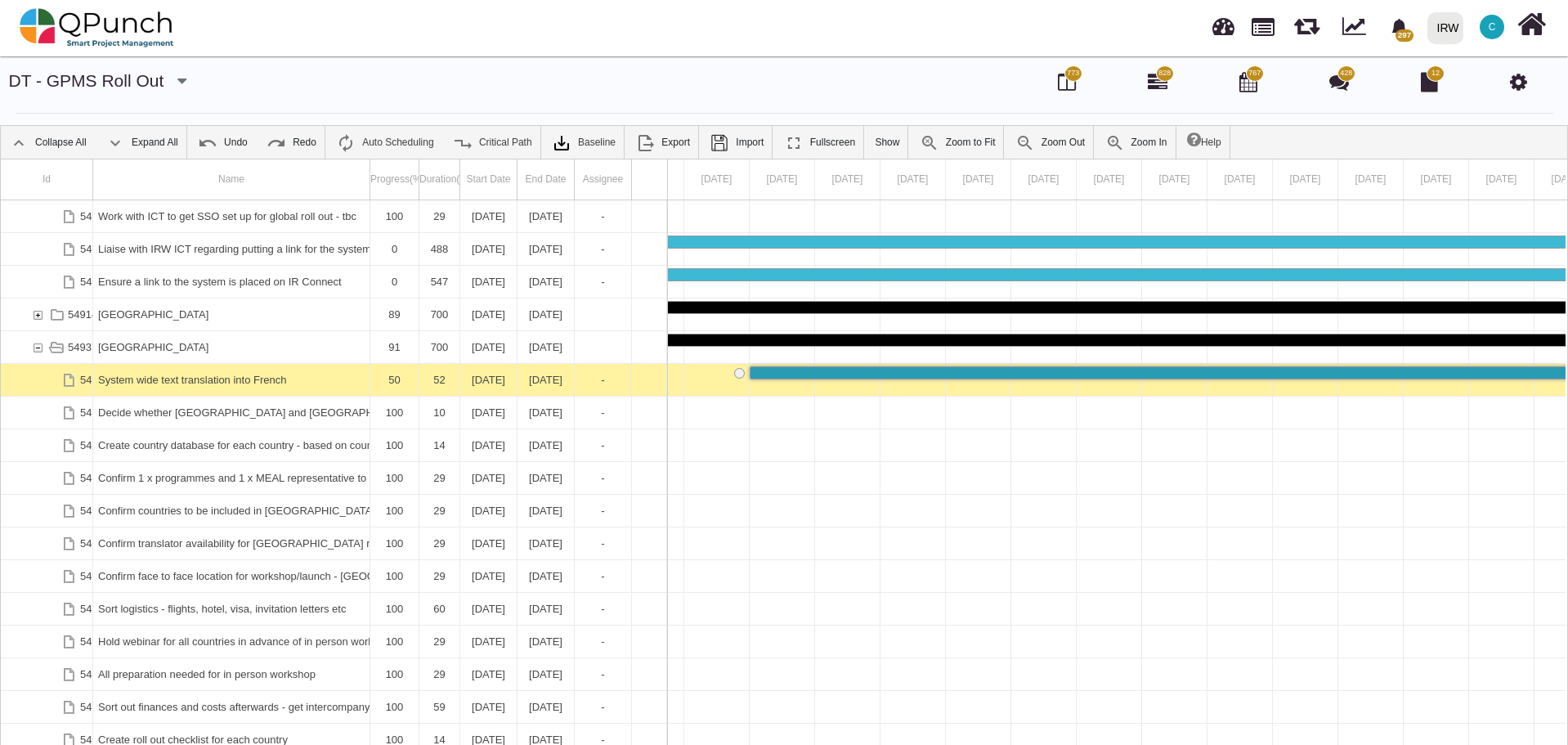
click at [170, 381] on div "System wide text translation into French" at bounding box center [231, 380] width 267 height 32
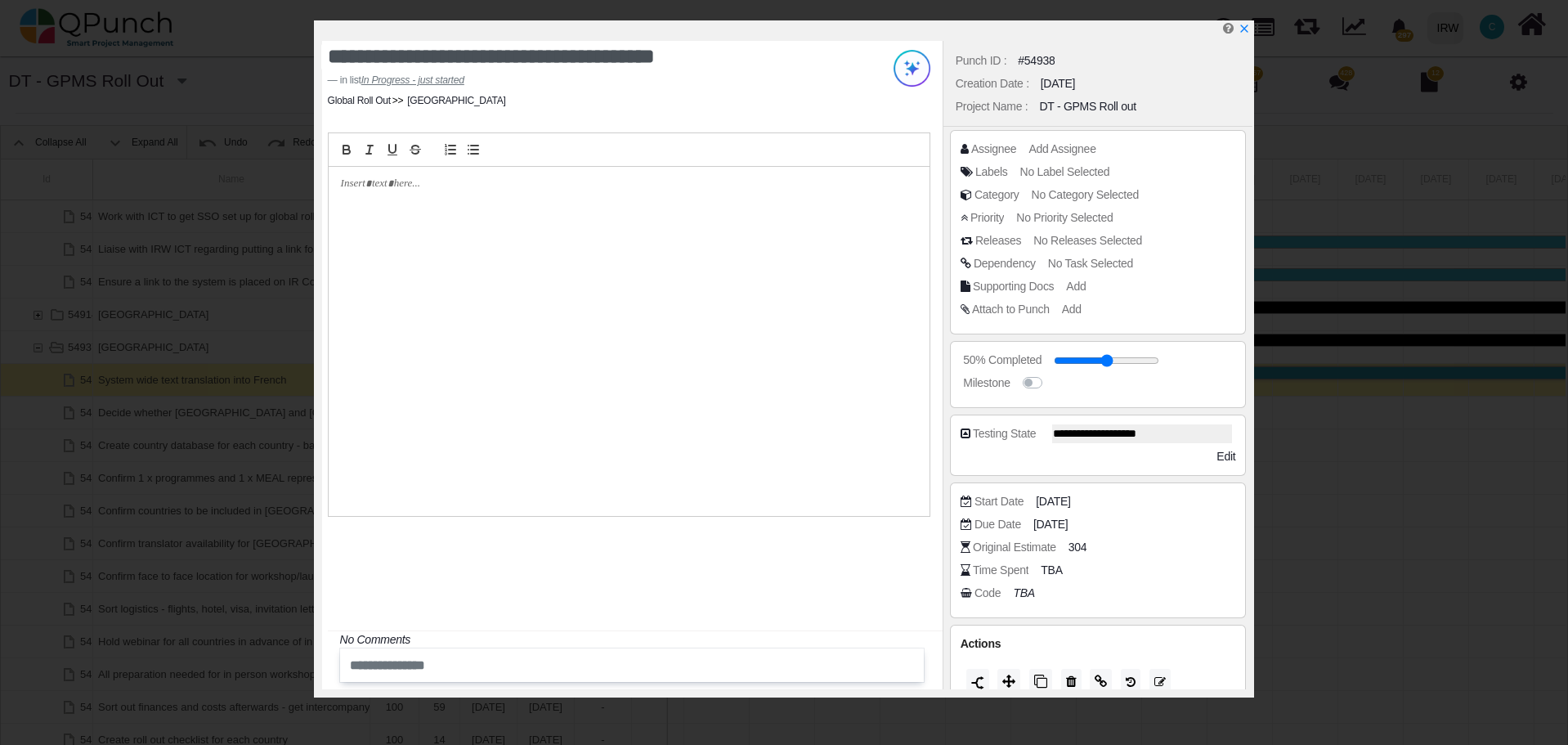
scroll to position [20, 0]
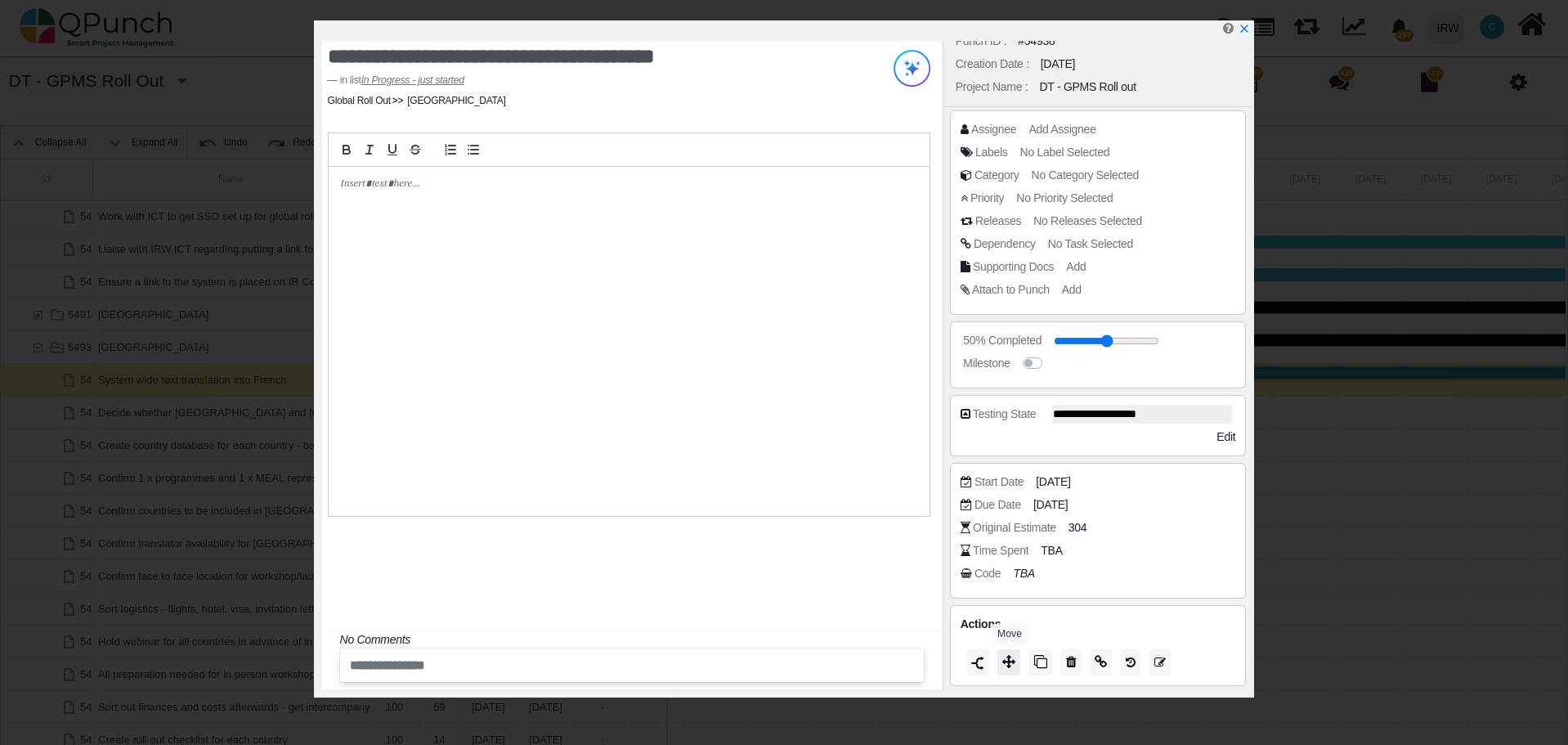
click at [1012, 661] on icon at bounding box center [1009, 661] width 13 height 13
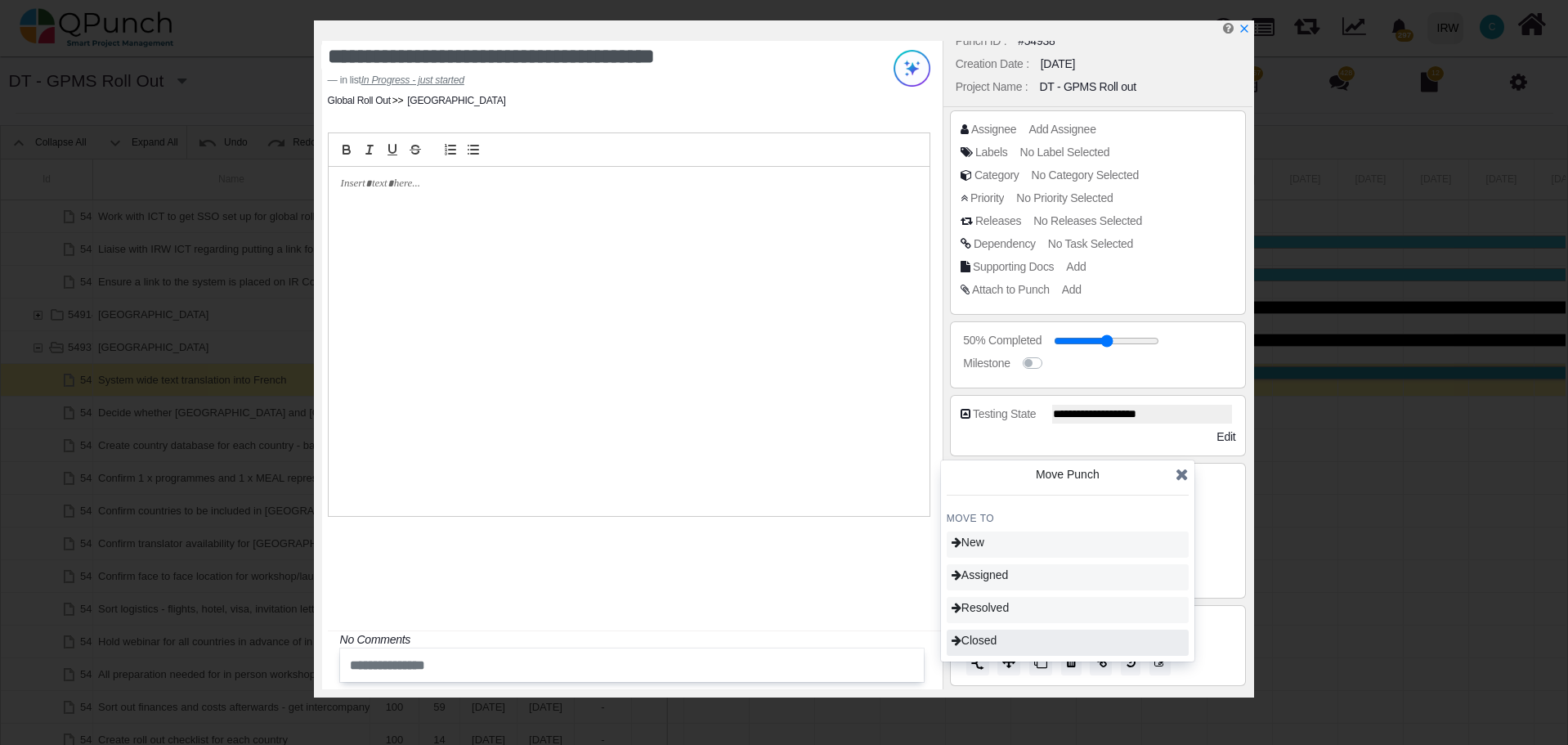
click at [1011, 645] on div "Closed" at bounding box center [1067, 642] width 242 height 26
type input "***"
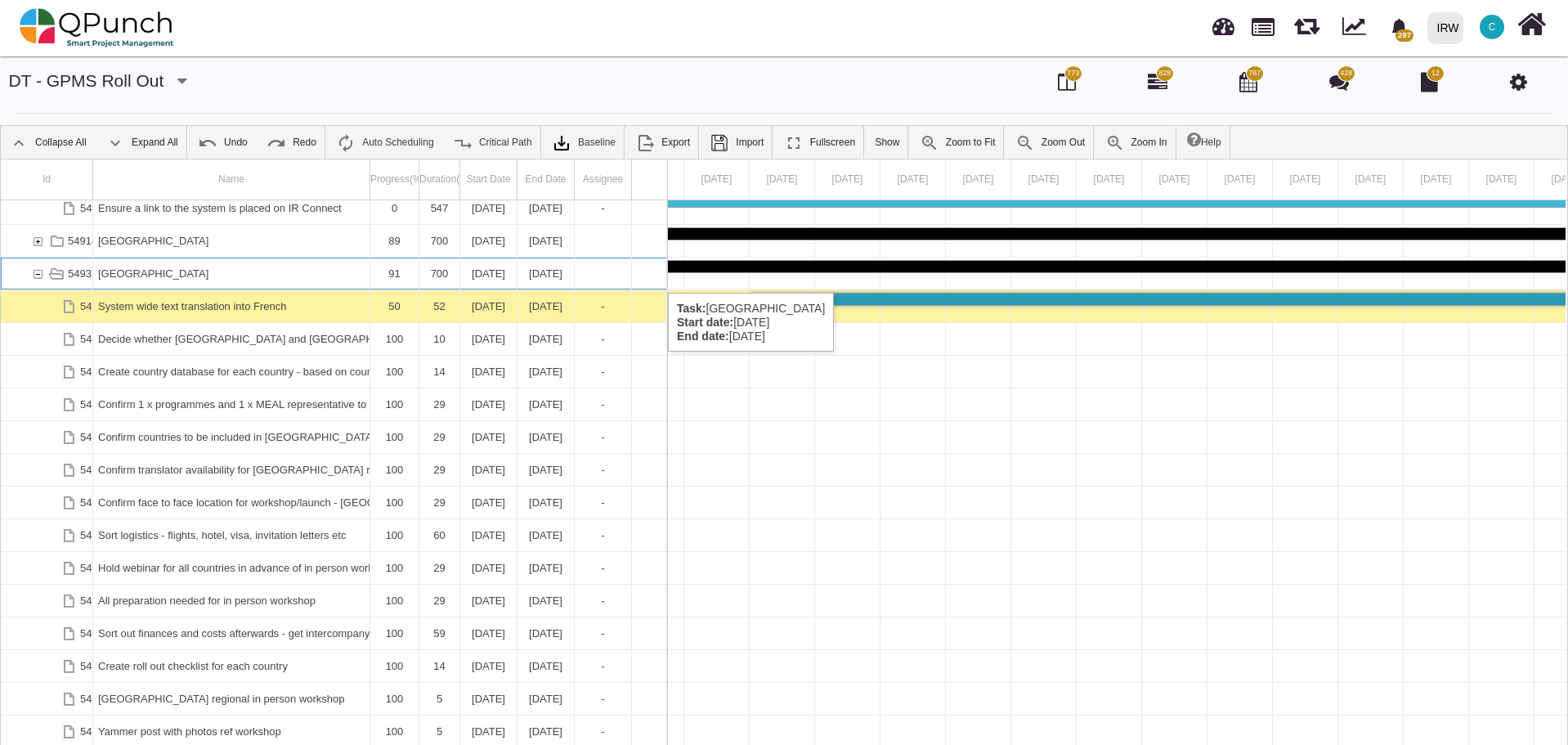
click at [37, 277] on div "54937" at bounding box center [37, 273] width 15 height 32
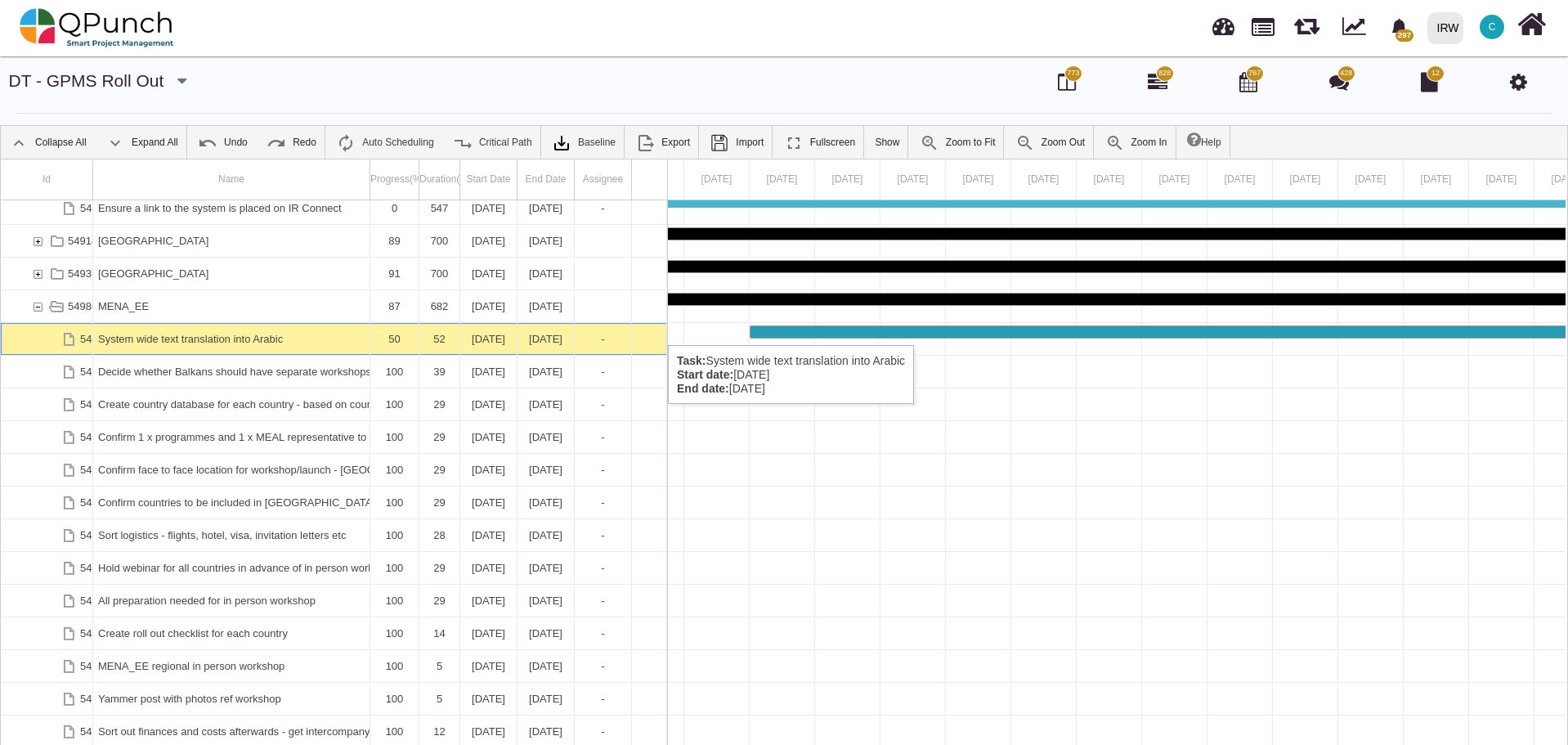
click at [205, 329] on div "System wide text translation into Arabic" at bounding box center [231, 339] width 267 height 32
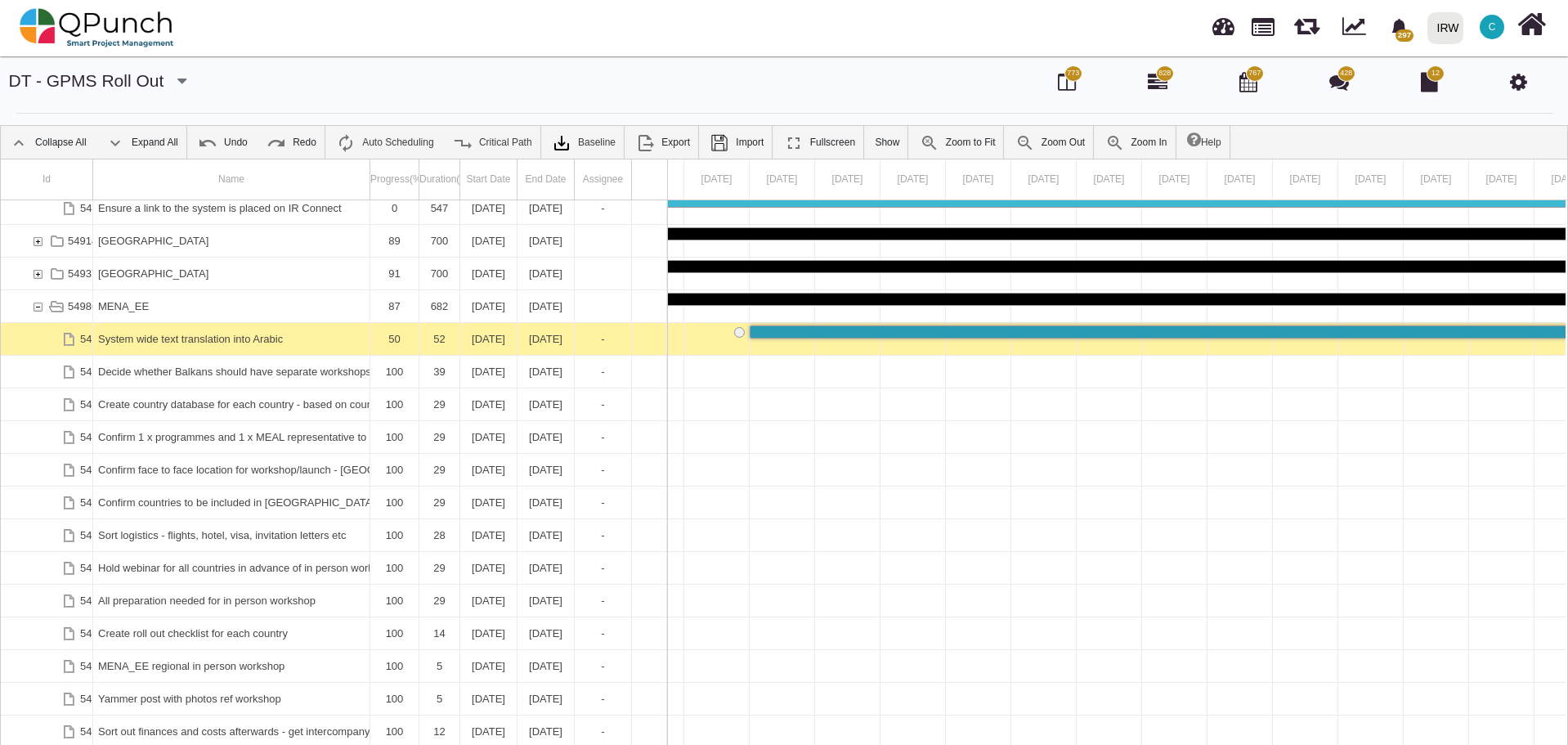
click at [205, 329] on div "System wide text translation into Arabic" at bounding box center [231, 339] width 267 height 32
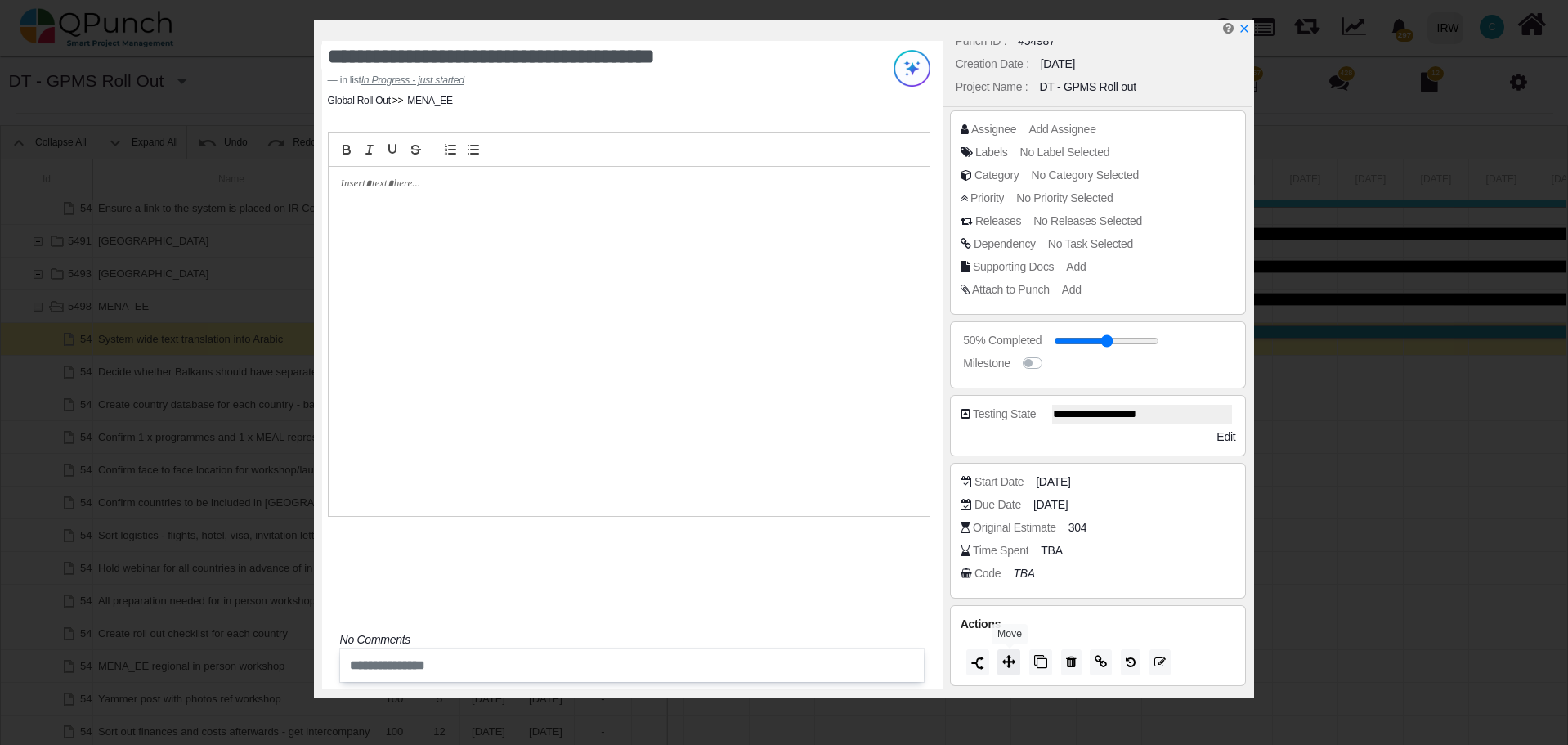
click at [1012, 665] on icon at bounding box center [1009, 661] width 13 height 13
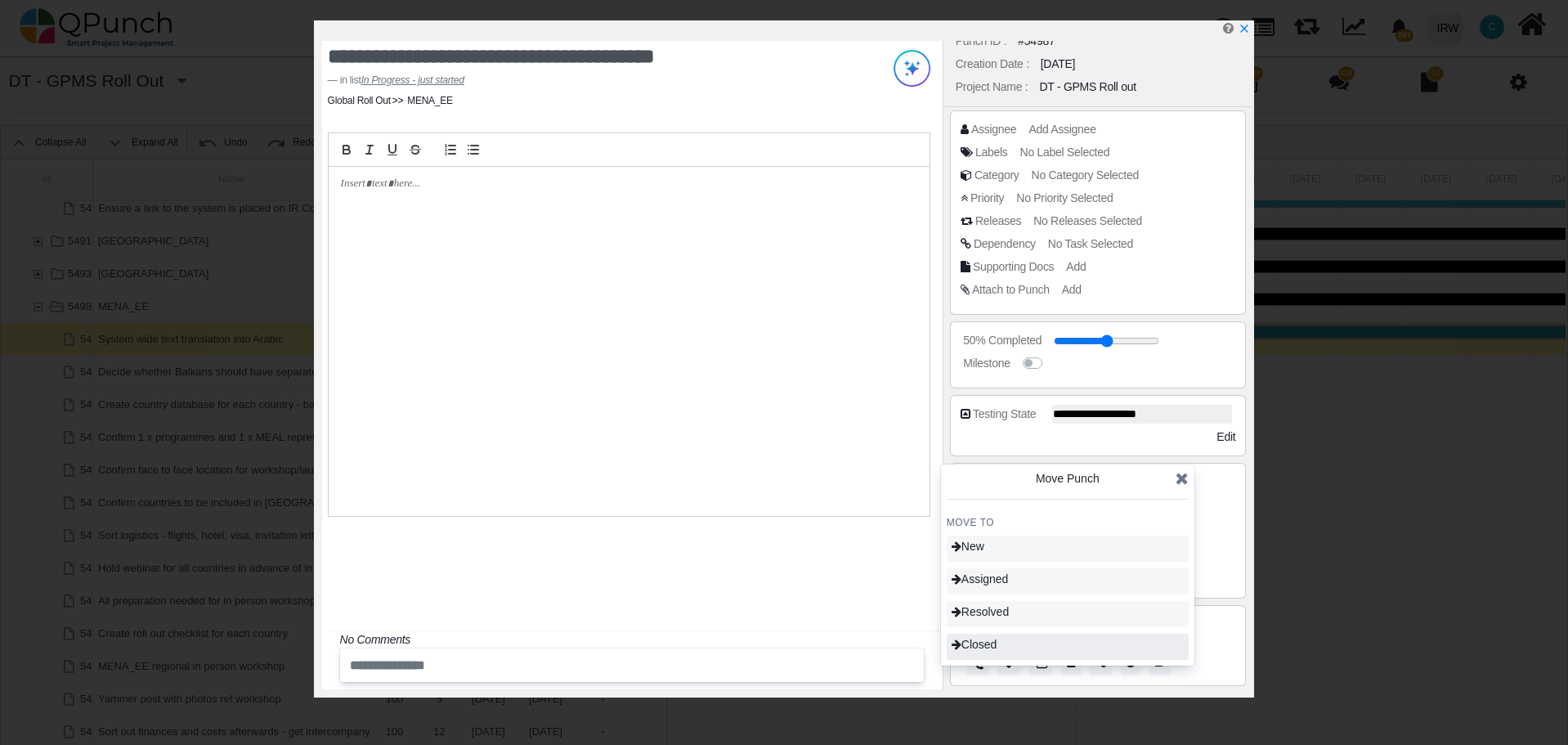
click at [1002, 645] on div "Closed" at bounding box center [1067, 646] width 242 height 26
type input "***"
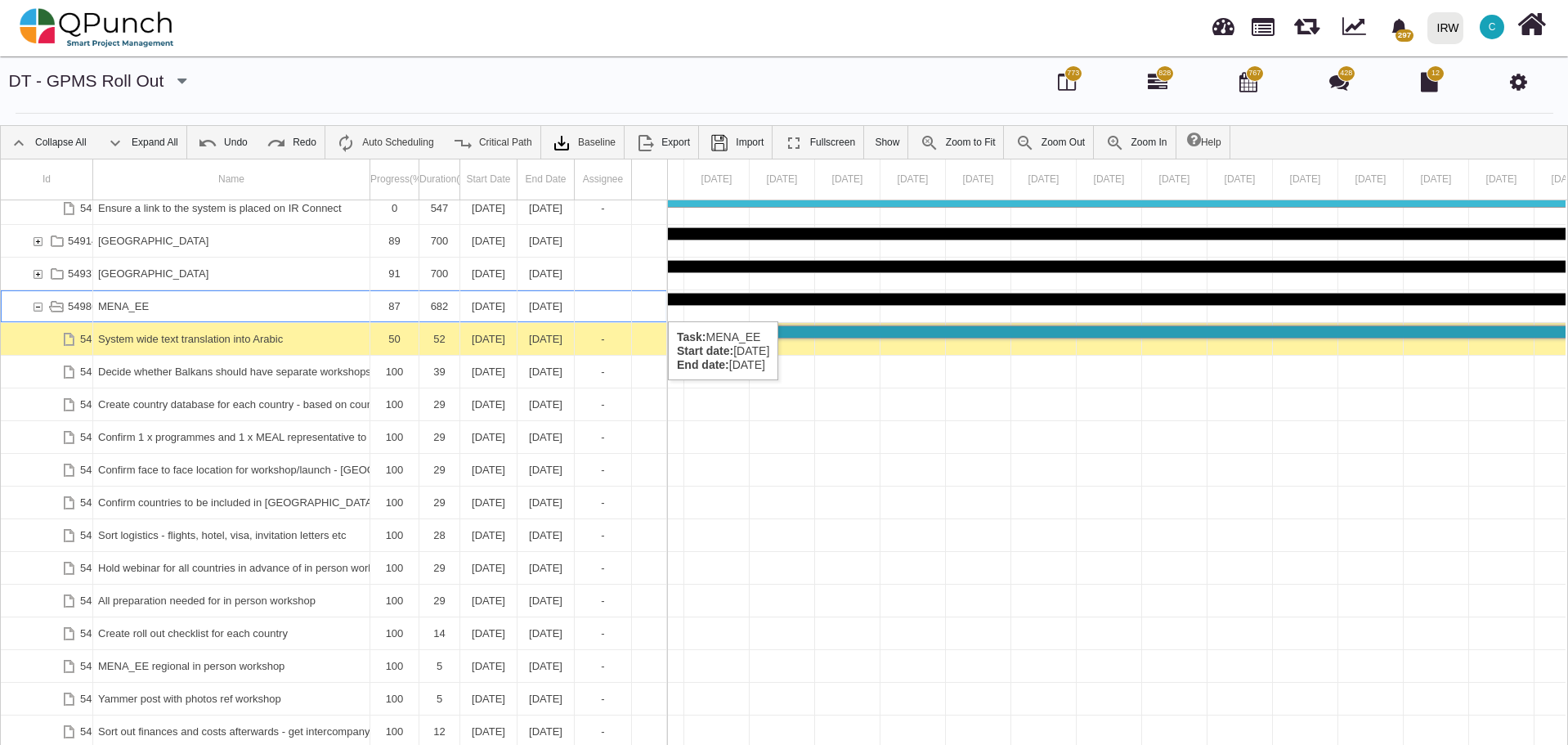
click at [38, 305] on div "54986" at bounding box center [37, 306] width 15 height 32
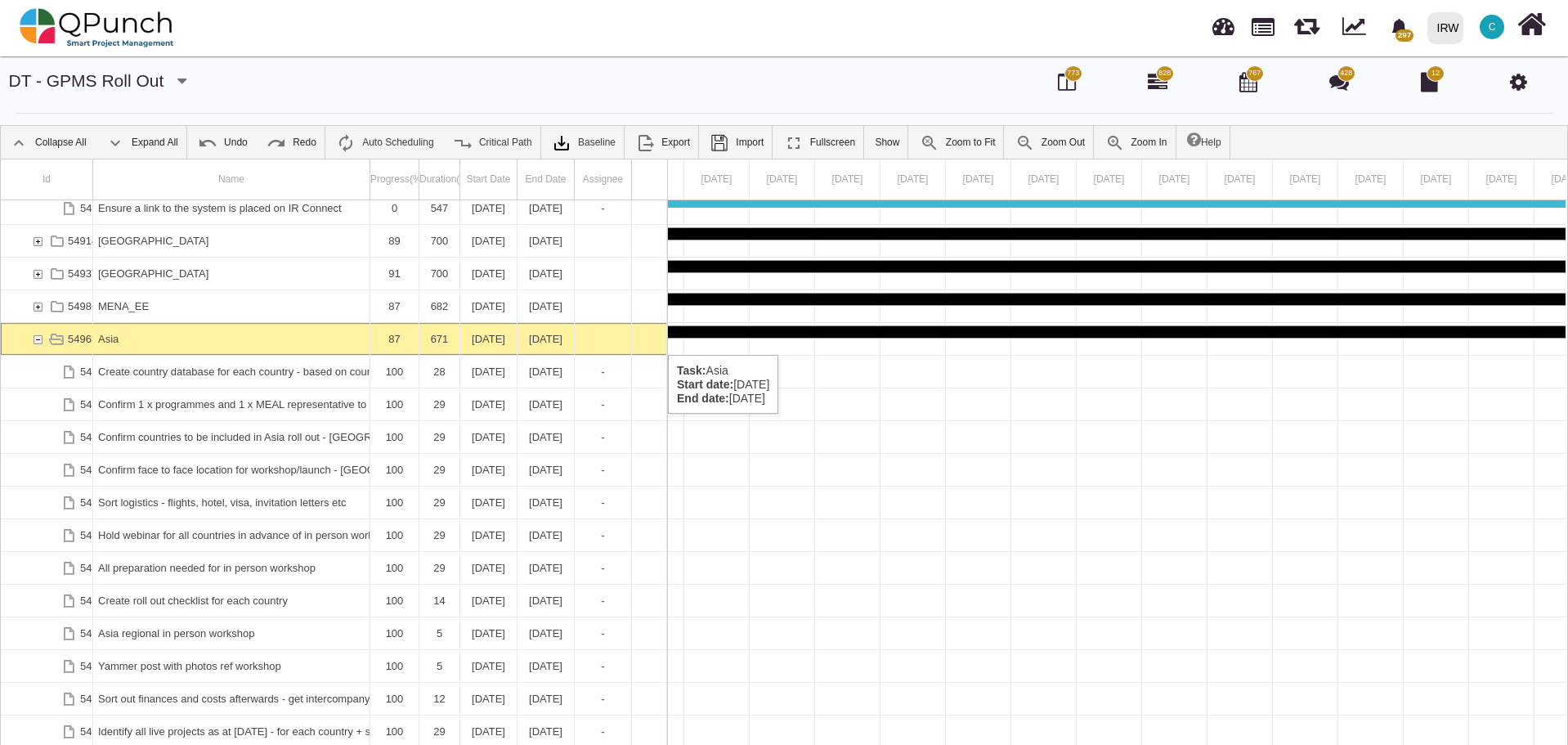
click at [38, 338] on div "54963" at bounding box center [37, 339] width 15 height 32
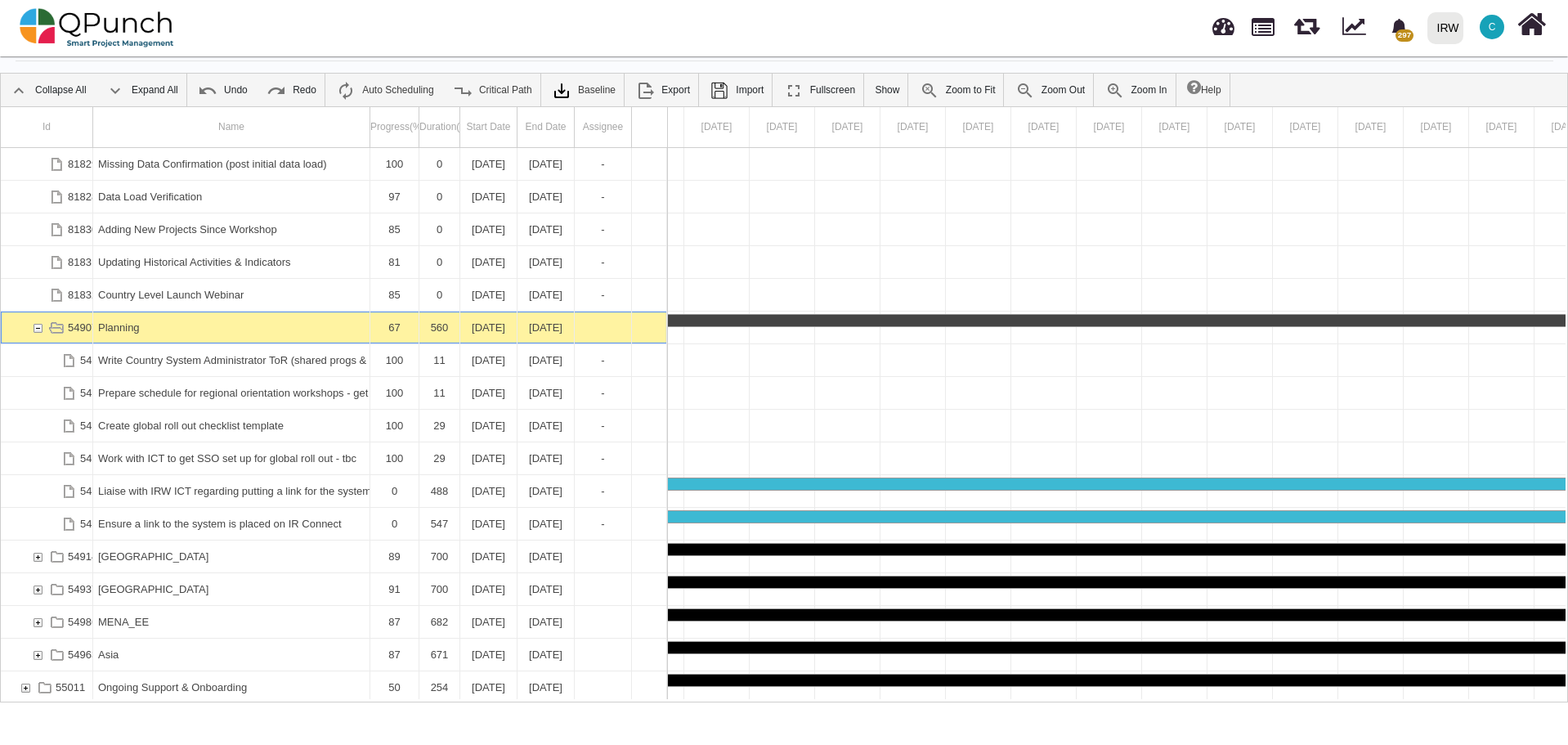
click at [39, 329] on div "54907" at bounding box center [37, 327] width 15 height 32
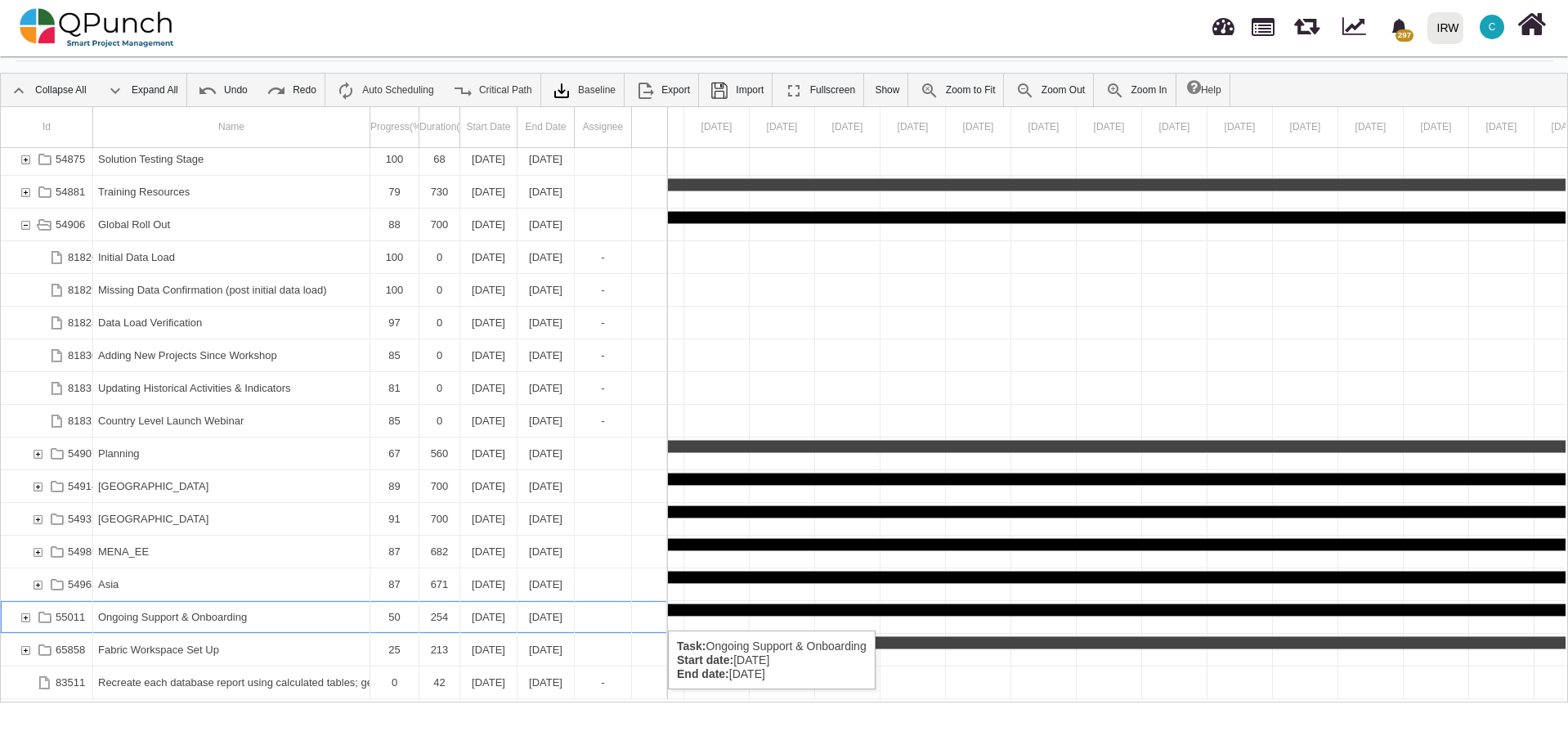
click at [27, 614] on div "55011" at bounding box center [26, 616] width 15 height 32
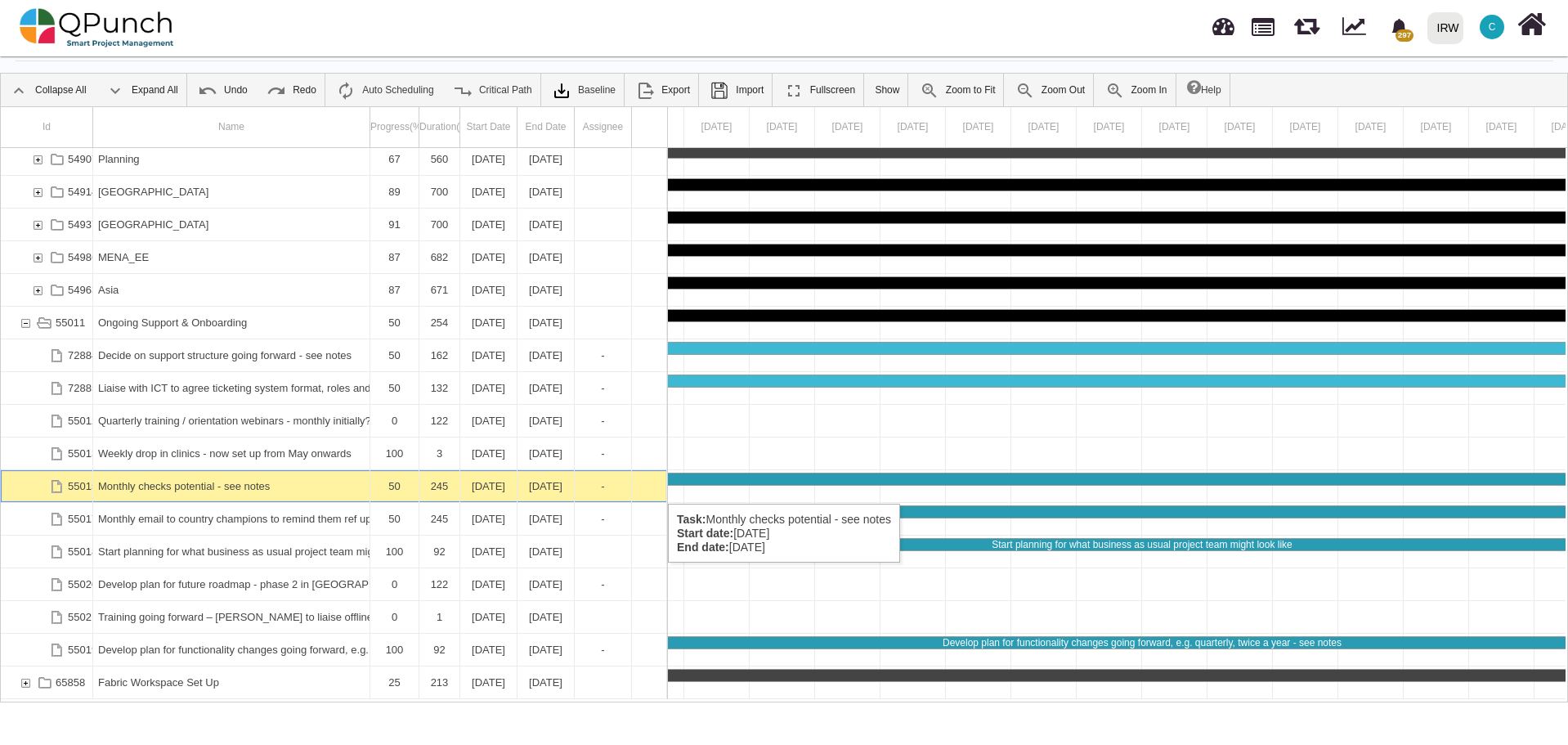
click at [195, 488] on div "Monthly checks potential - see notes" at bounding box center [231, 486] width 267 height 32
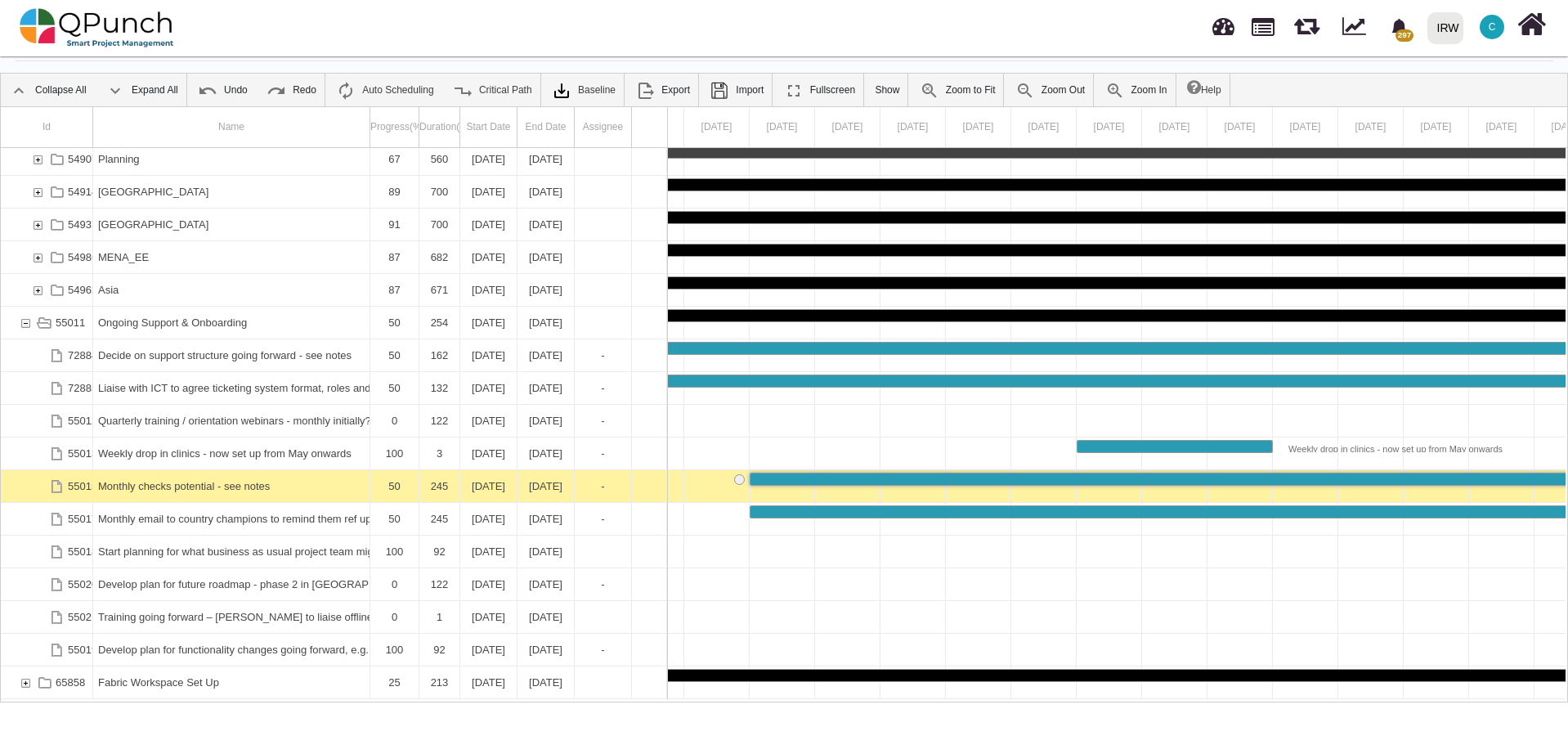
click at [195, 488] on div "Monthly checks potential - see notes" at bounding box center [231, 486] width 267 height 32
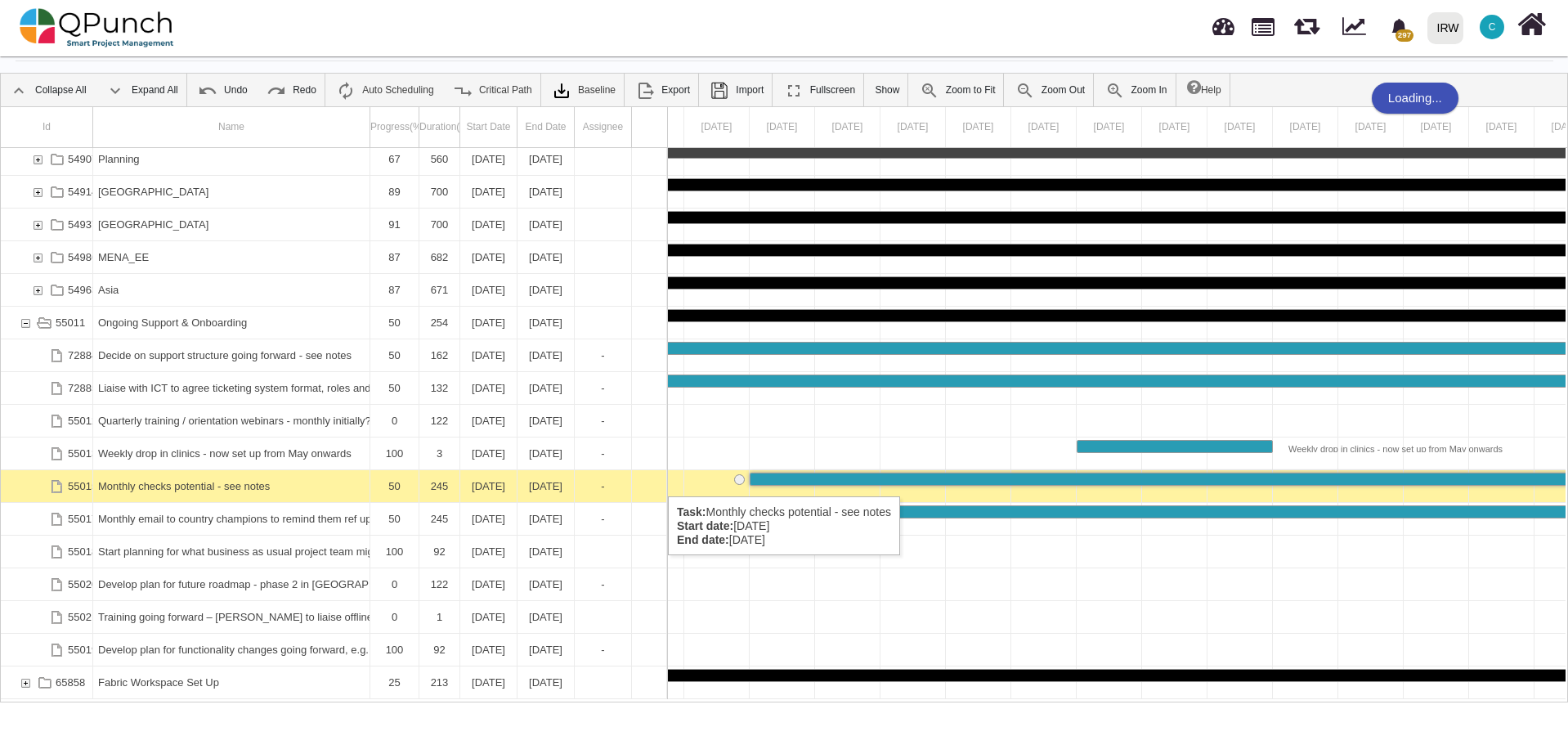
click at [197, 480] on div "Monthly checks potential - see notes" at bounding box center [231, 486] width 267 height 32
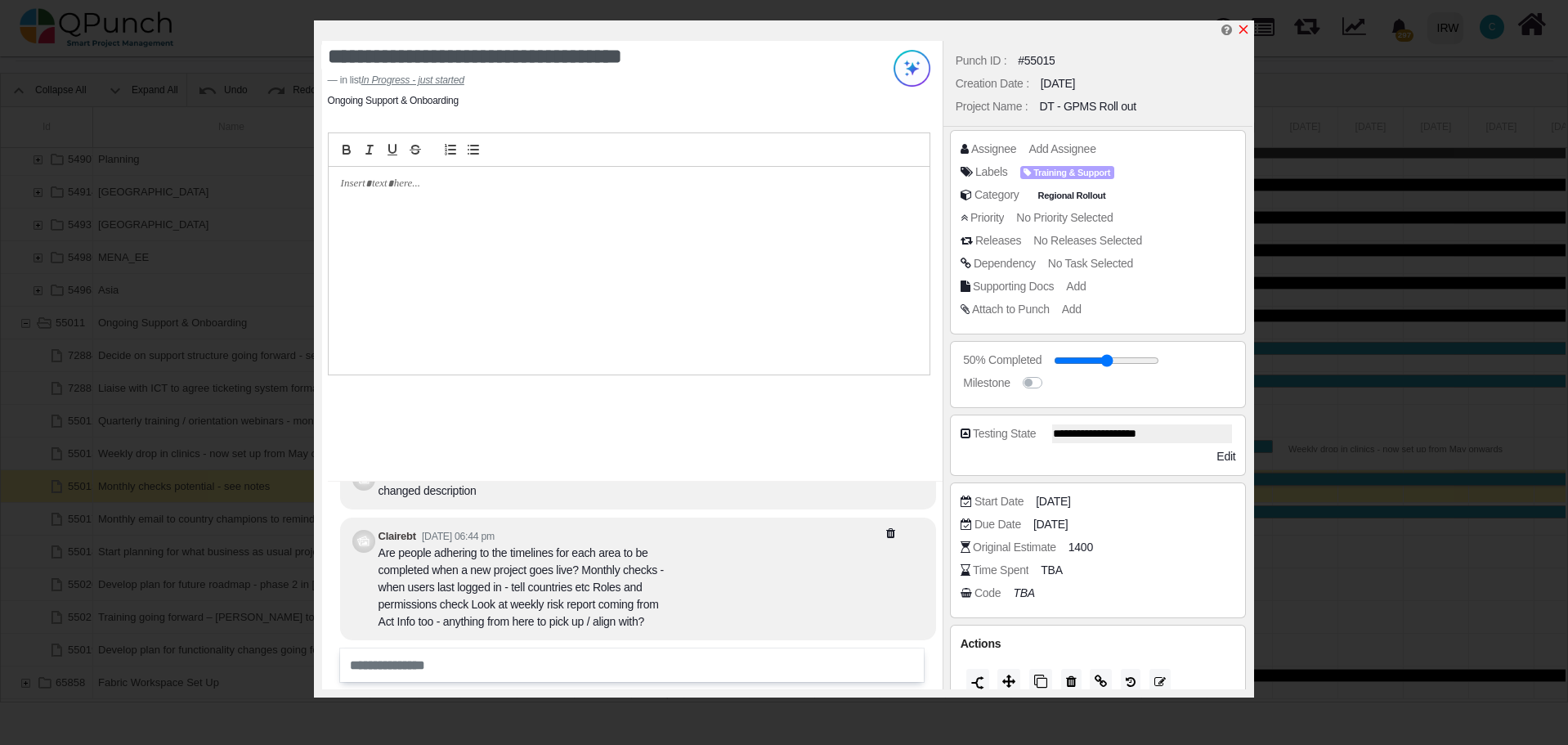
click at [1245, 32] on icon "x" at bounding box center [1243, 30] width 13 height 13
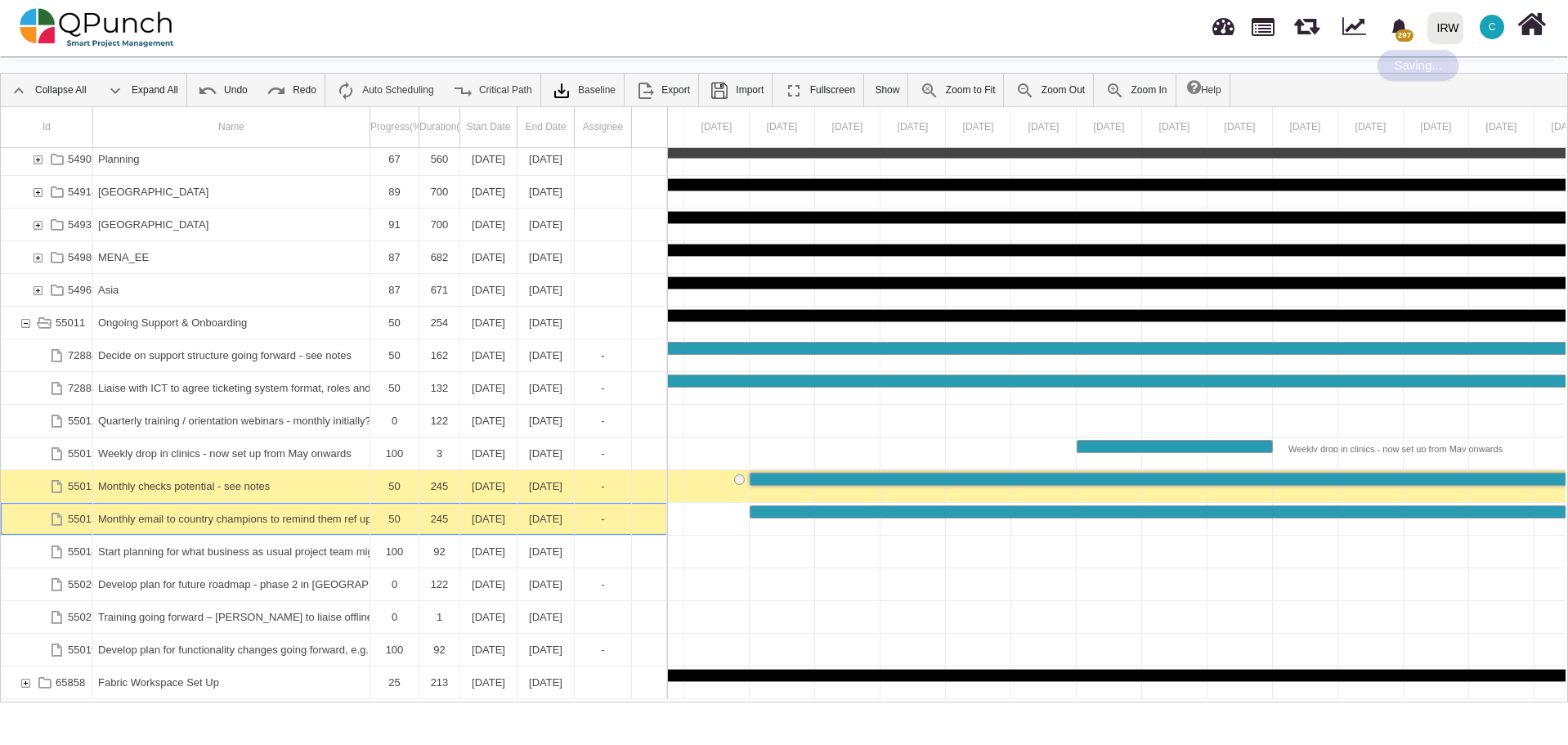
click at [213, 516] on div "Monthly email to country champions to remind them ref updates to activities (in…" at bounding box center [231, 518] width 267 height 32
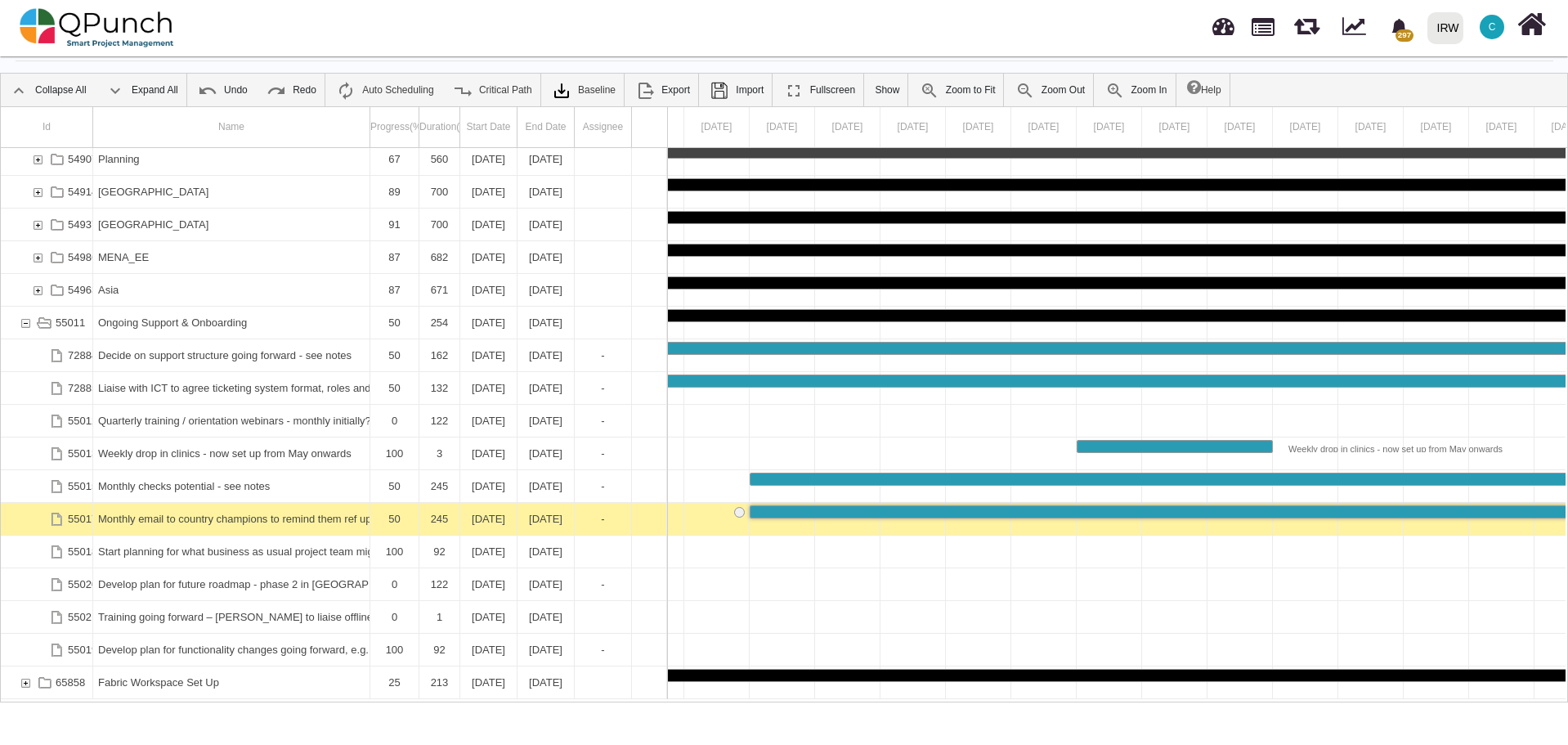
click at [213, 516] on div "Monthly email to country champions to remind them ref updates to activities (in…" at bounding box center [231, 518] width 267 height 32
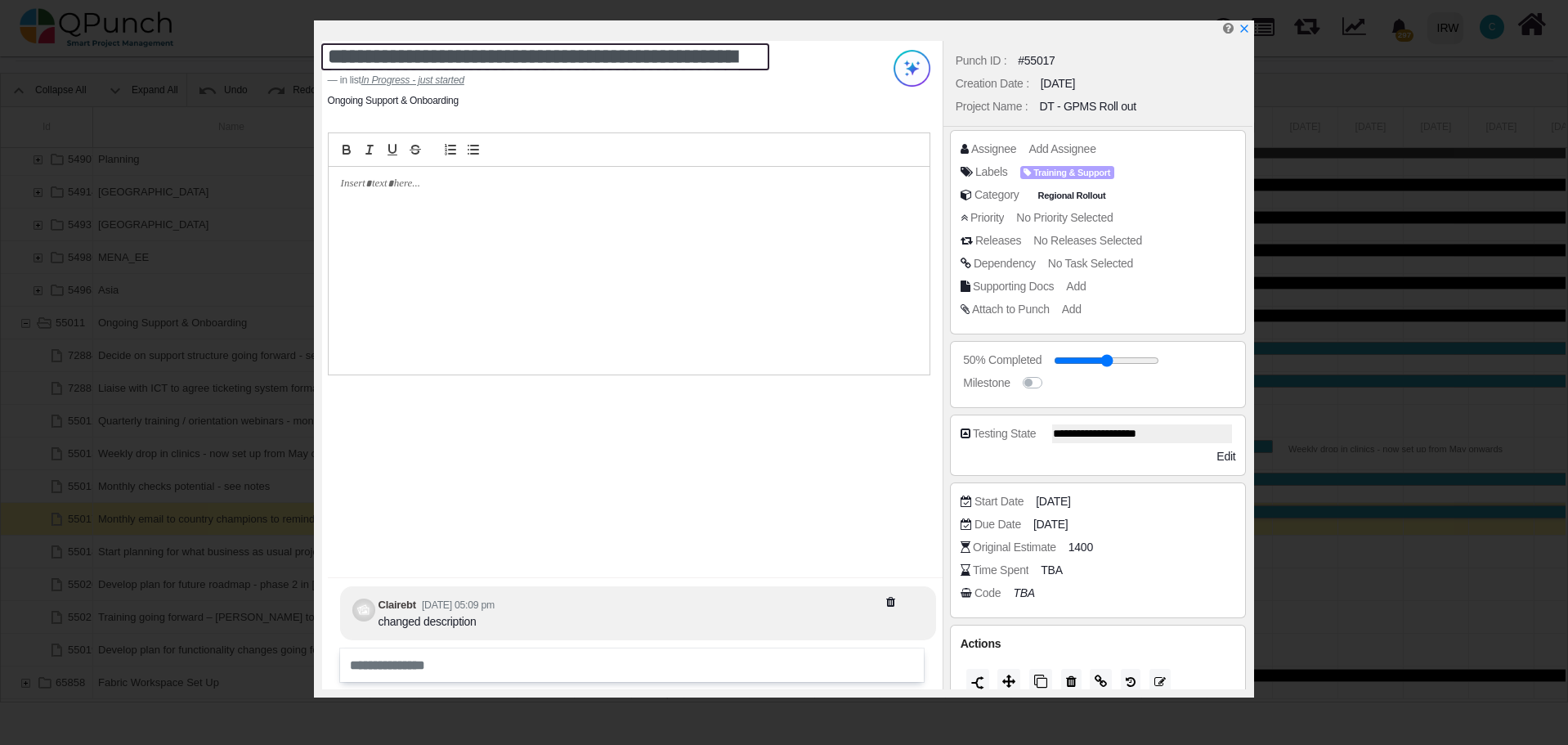
click at [609, 51] on textarea "**********" at bounding box center [545, 56] width 448 height 27
click at [631, 442] on div "**********" at bounding box center [632, 365] width 620 height 649
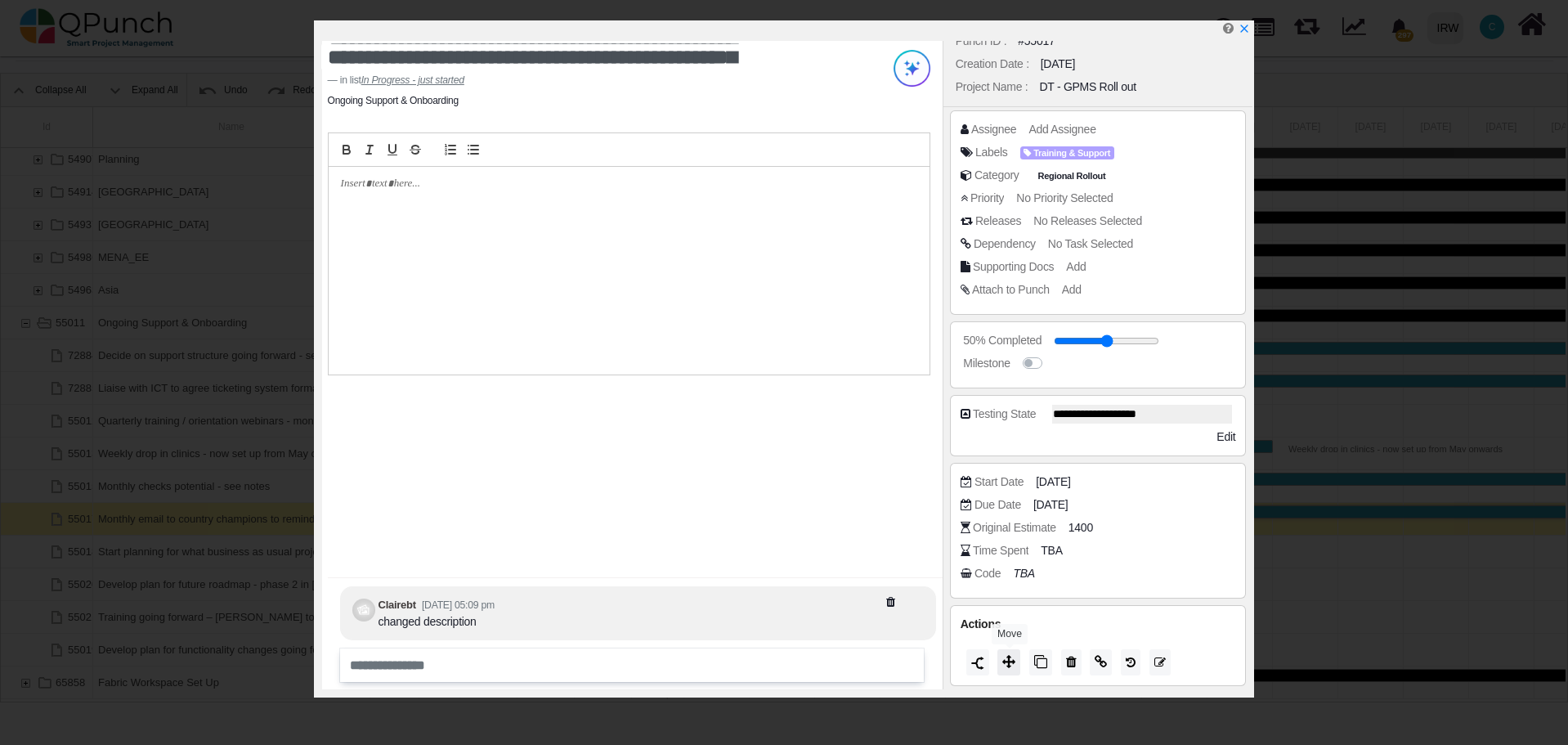
click at [1014, 659] on icon at bounding box center [1009, 661] width 13 height 13
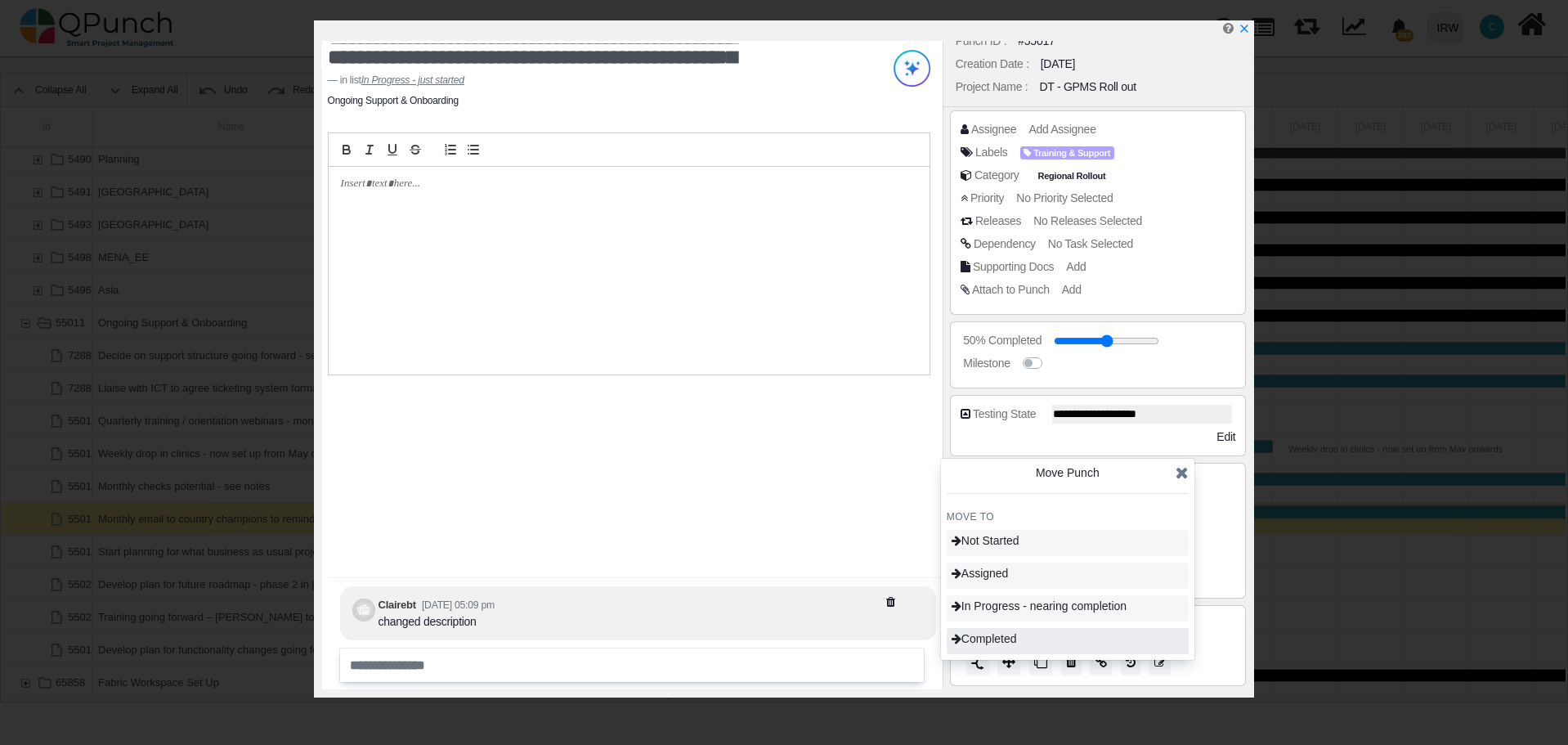
click at [1014, 639] on span "Completed" at bounding box center [984, 639] width 66 height 13
type input "***"
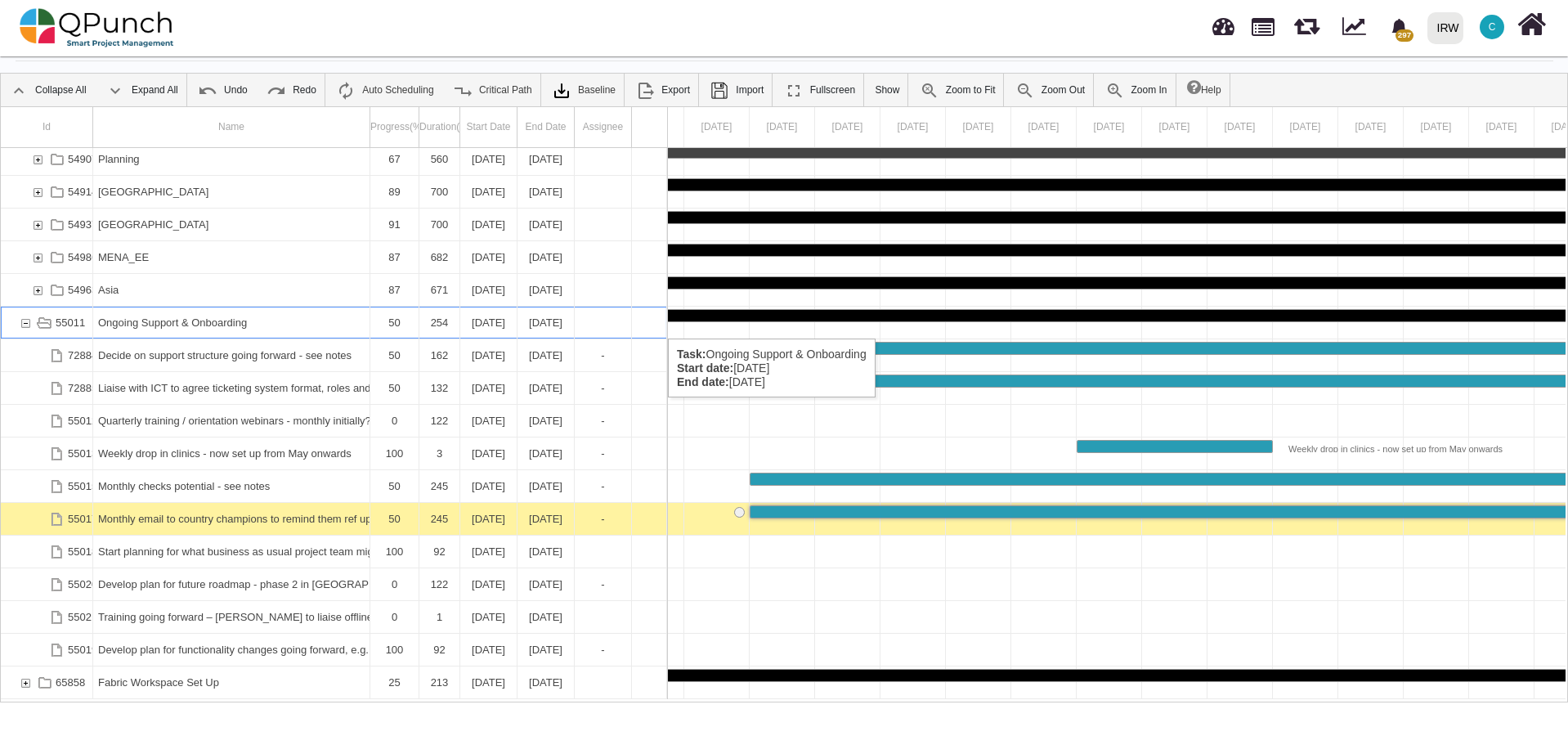
click at [27, 322] on div "55011" at bounding box center [26, 322] width 15 height 32
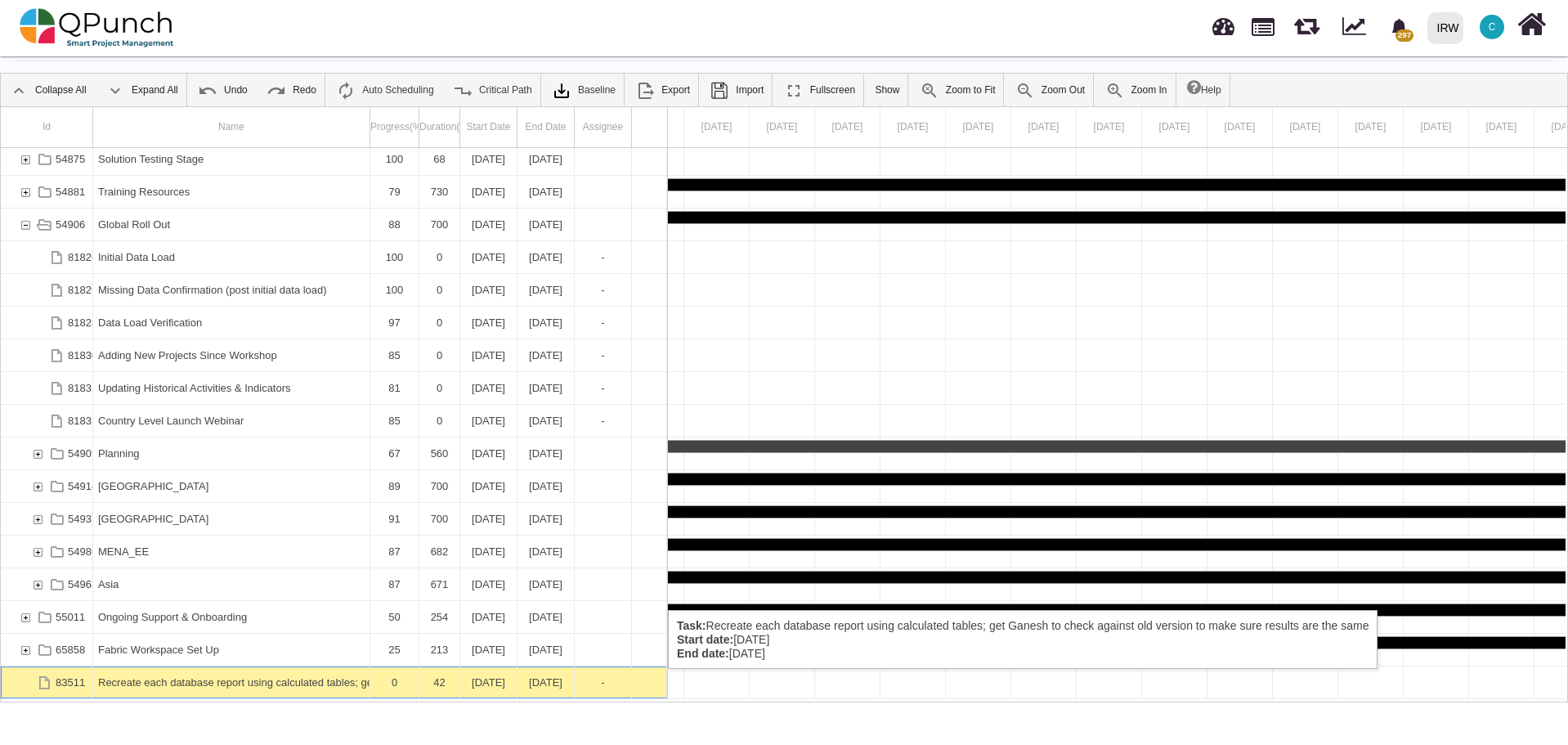
scroll to position [0, 42031]
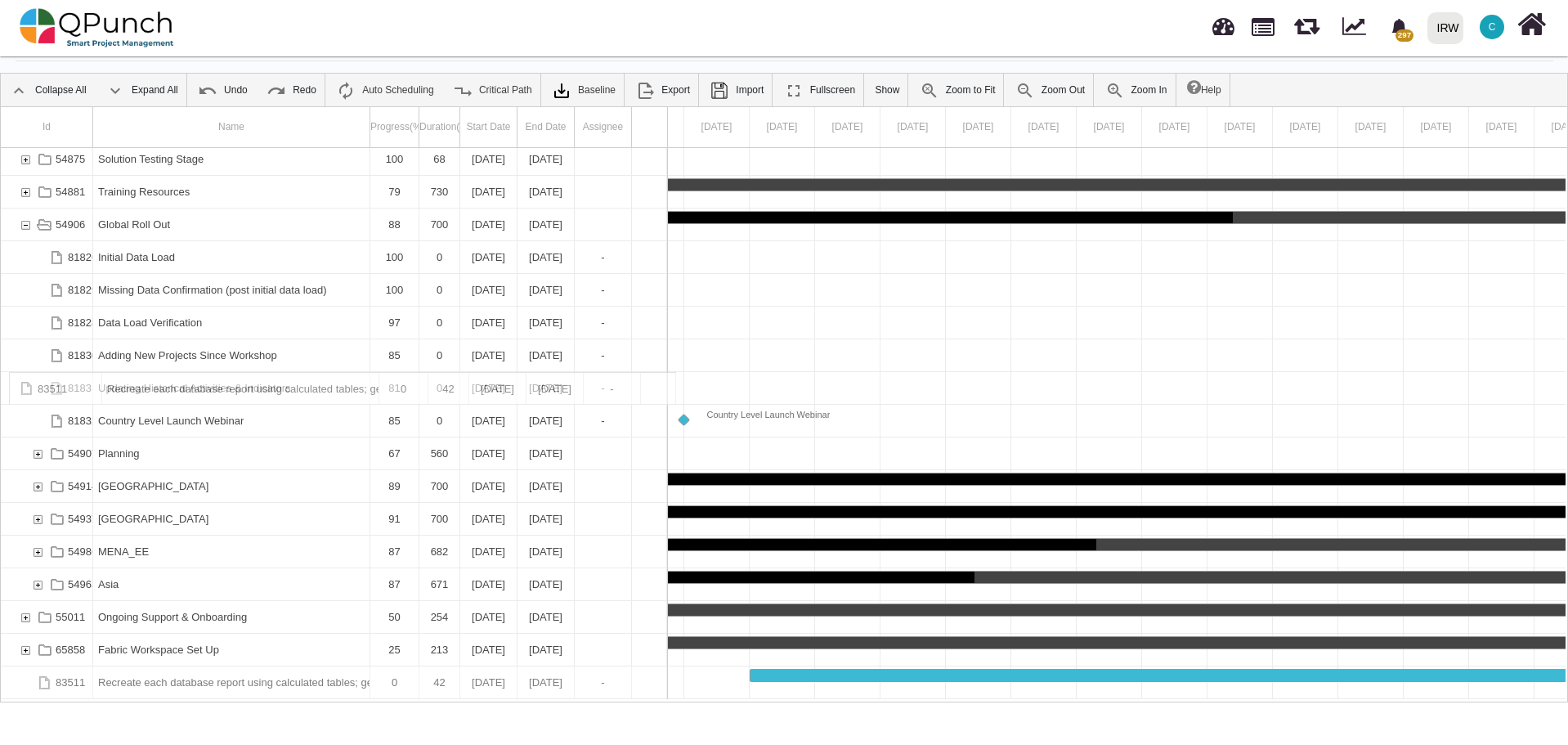
drag, startPoint x: 218, startPoint y: 685, endPoint x: 117, endPoint y: 380, distance: 321.3
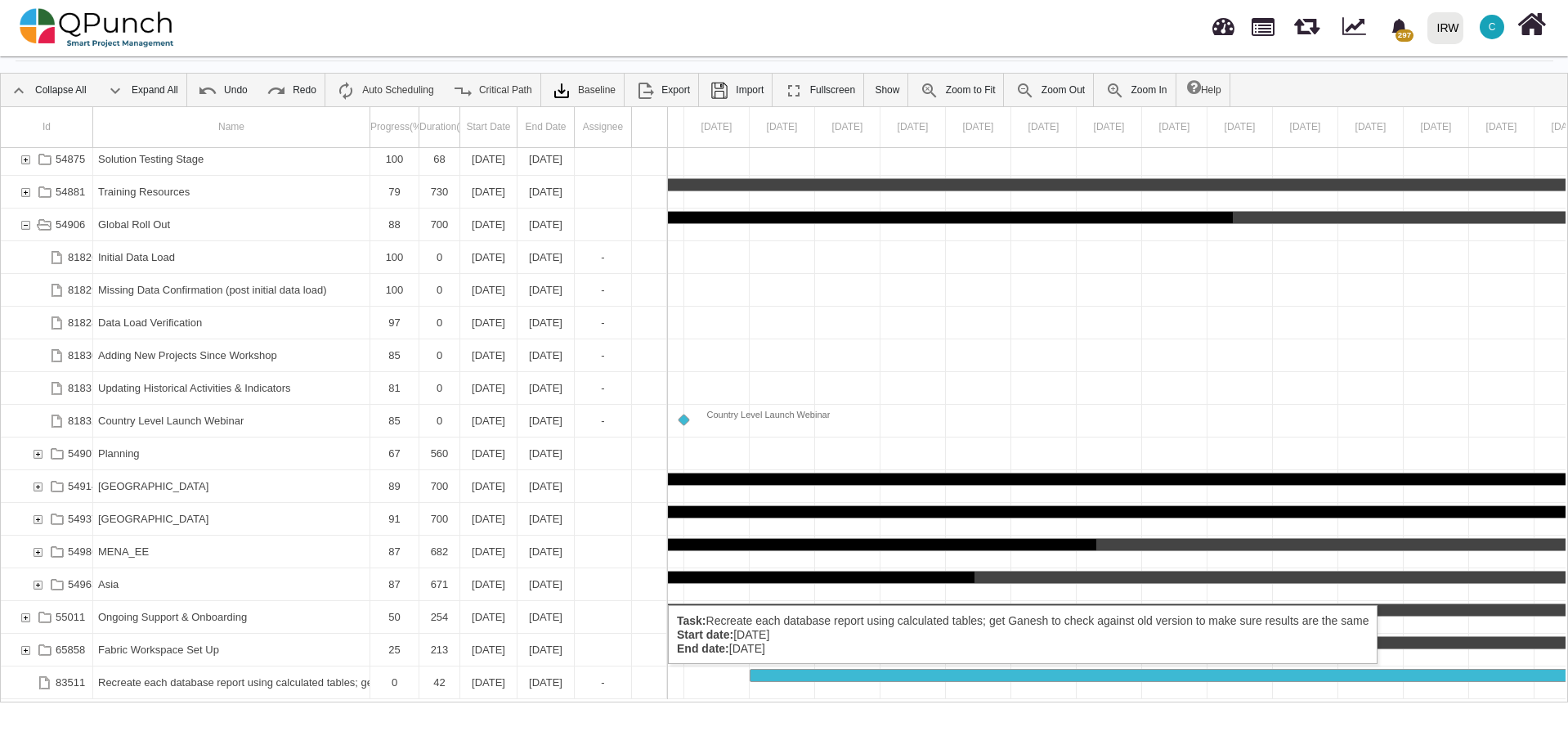
click at [156, 681] on div "Recreate each database report using calculated tables; get Ganesh to check agai…" at bounding box center [231, 682] width 267 height 32
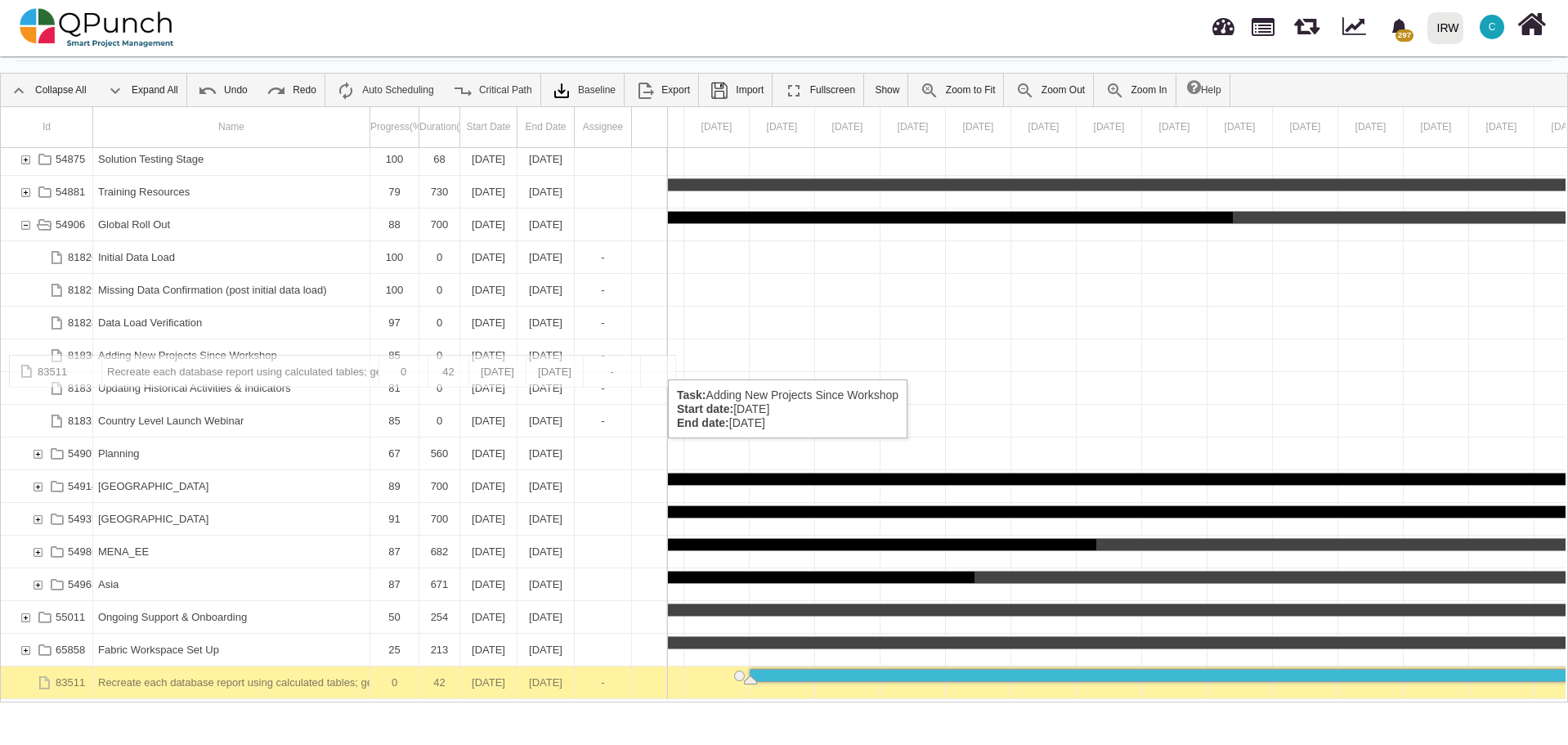
drag, startPoint x: 46, startPoint y: 686, endPoint x: 6, endPoint y: 363, distance: 325.5
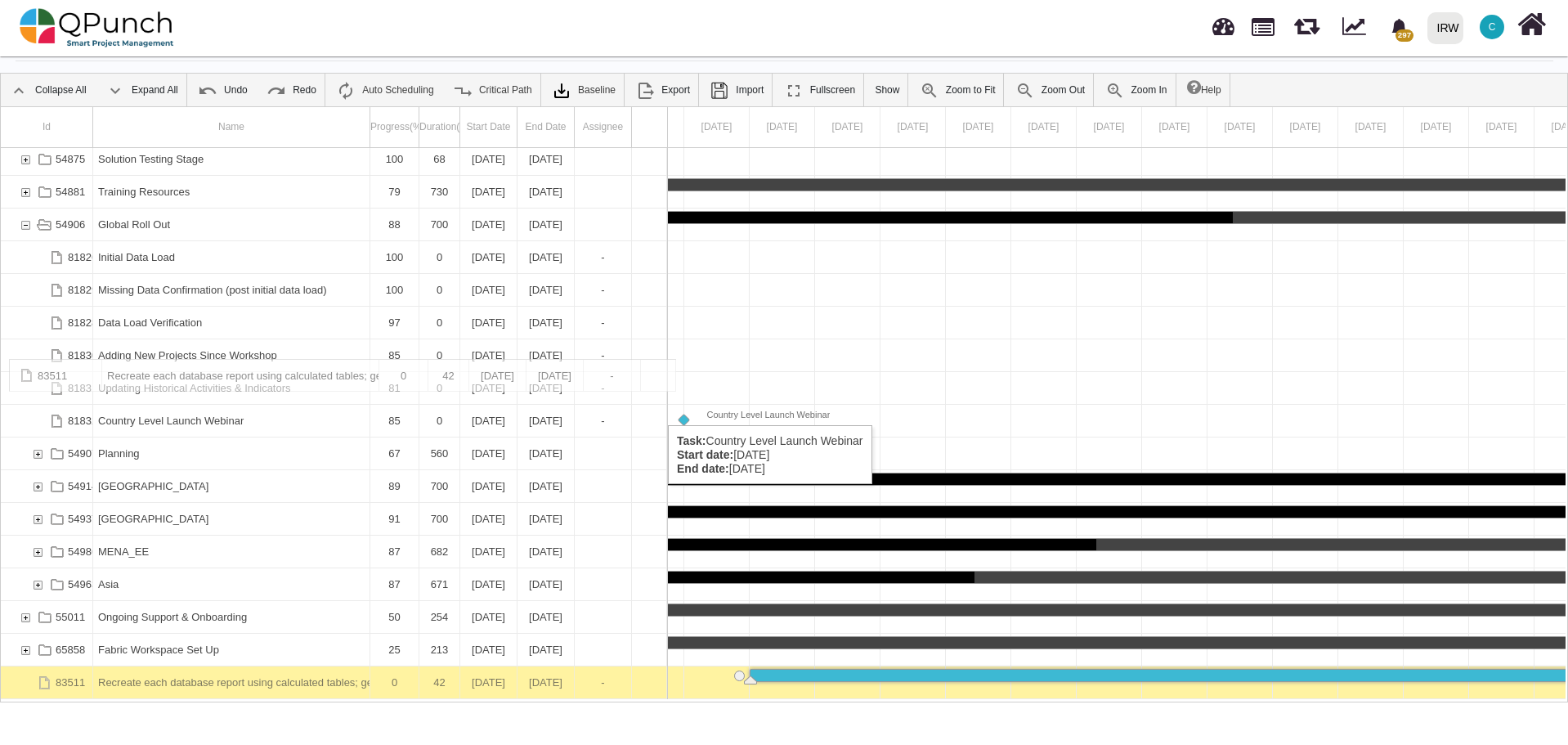
drag, startPoint x: 251, startPoint y: 683, endPoint x: 286, endPoint y: 367, distance: 317.9
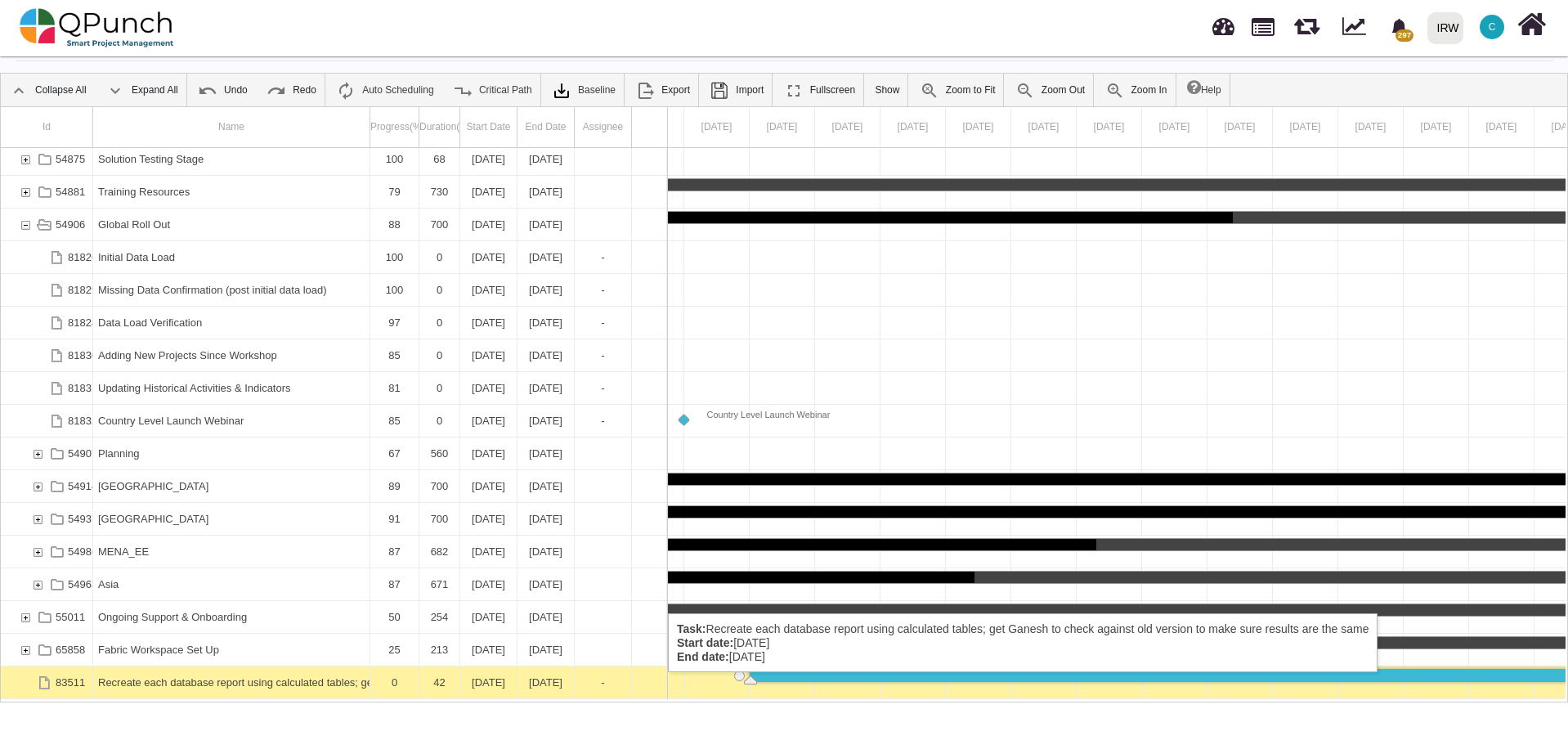
click at [309, 689] on div "Recreate each database report using calculated tables; get Ganesh to check agai…" at bounding box center [231, 682] width 267 height 32
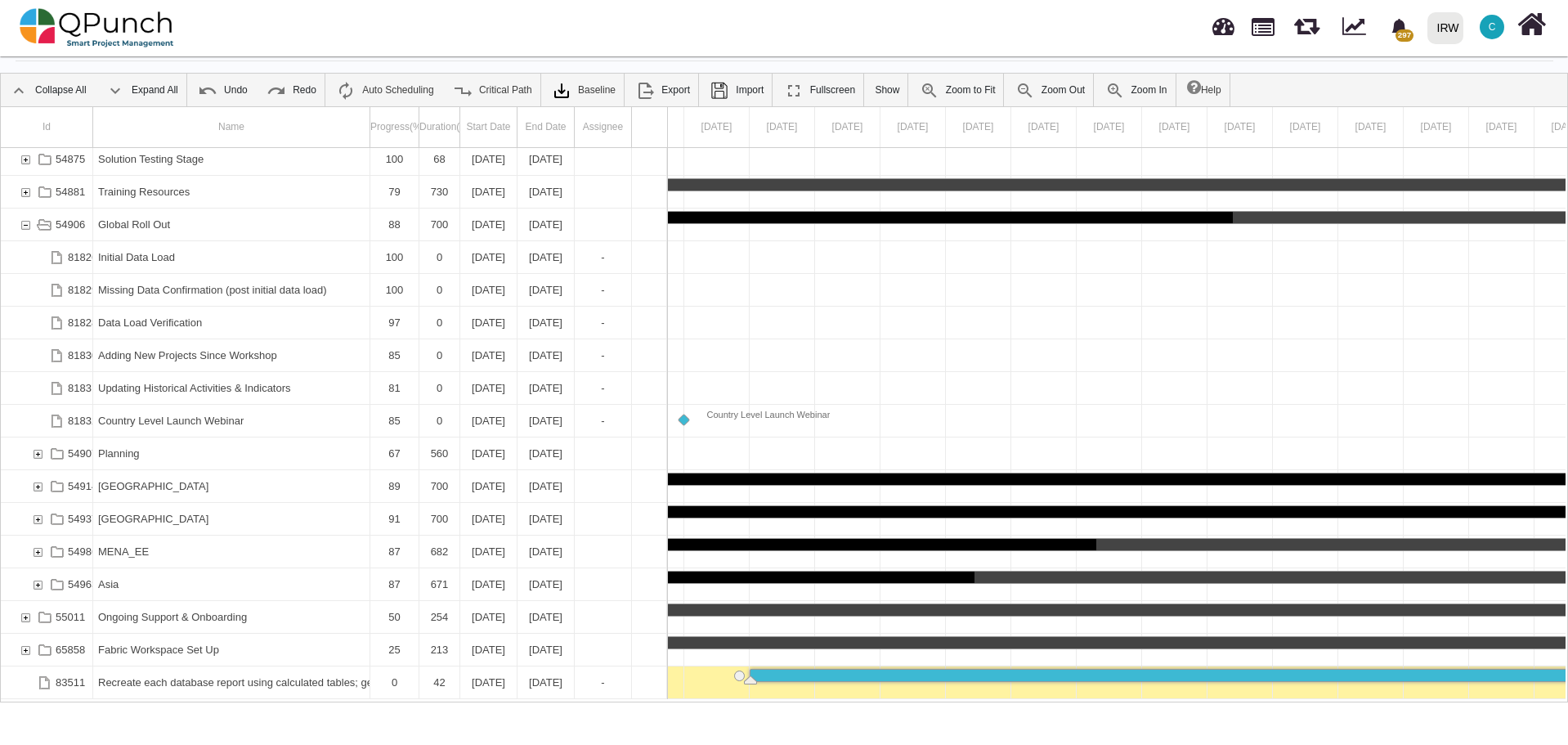
click at [309, 689] on div "Recreate each database report using calculated tables; get Ganesh to check agai…" at bounding box center [231, 682] width 267 height 32
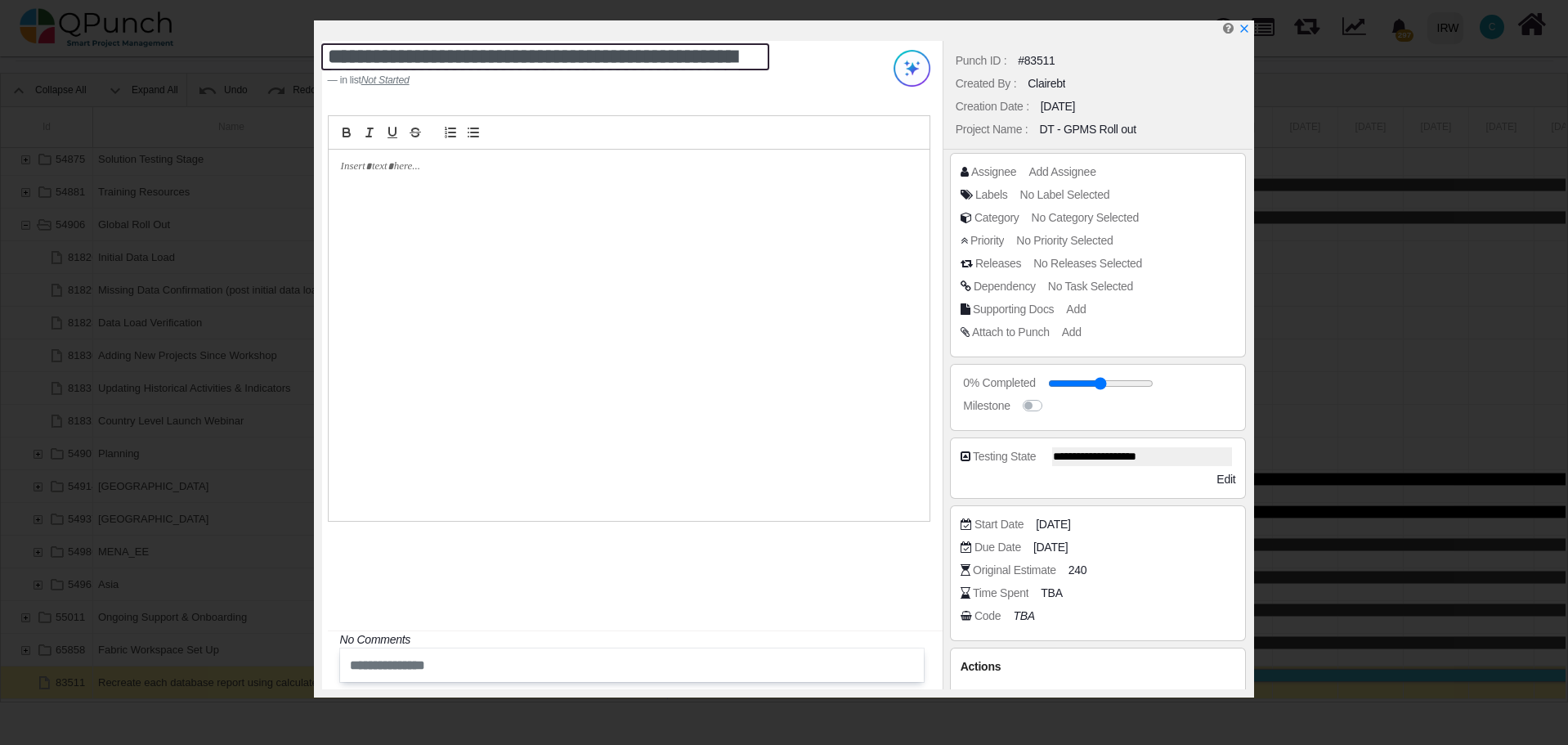
click at [597, 59] on textarea "**********" at bounding box center [545, 56] width 448 height 27
click at [1246, 32] on icon "x" at bounding box center [1243, 30] width 9 height 9
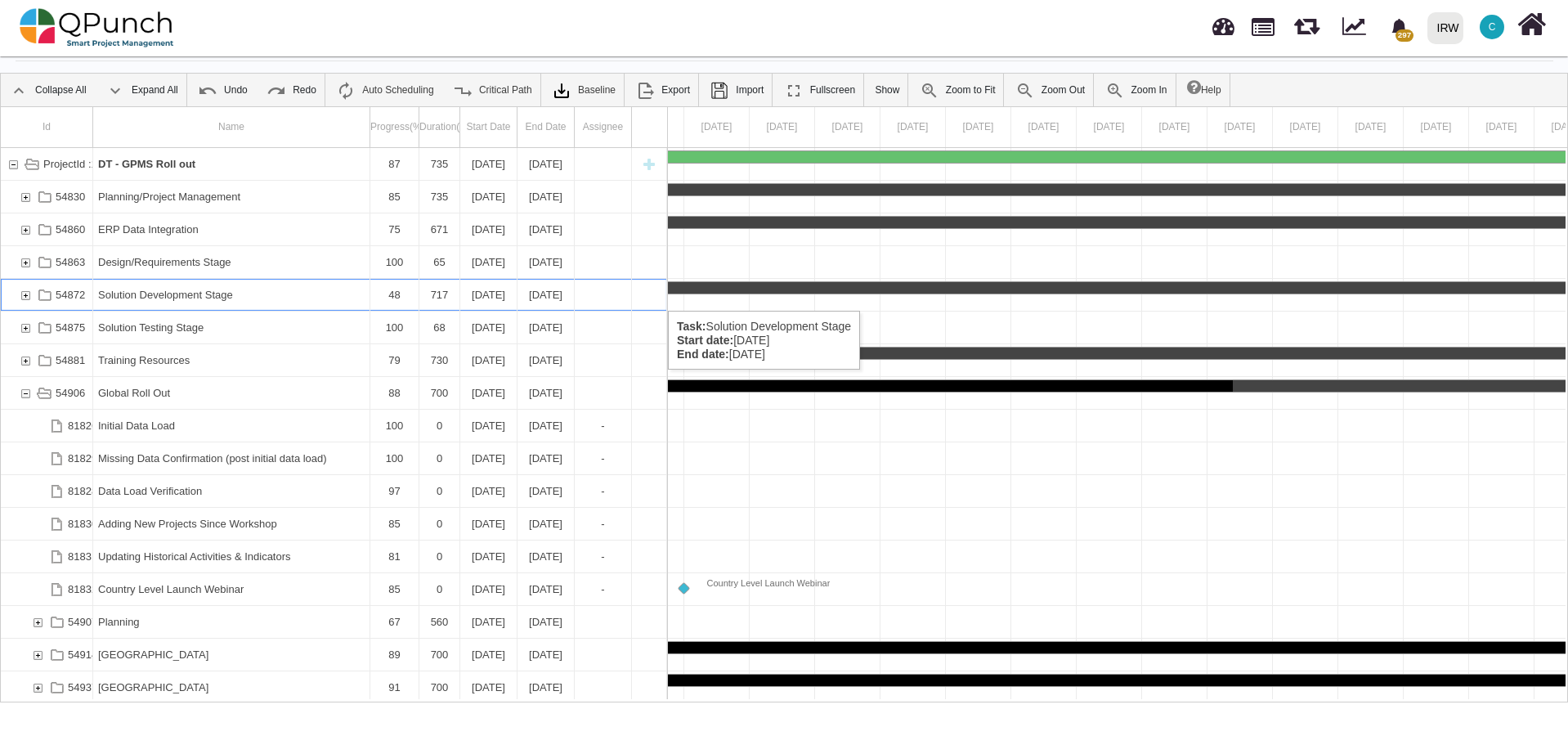
click at [26, 294] on div "54872" at bounding box center [26, 295] width 15 height 32
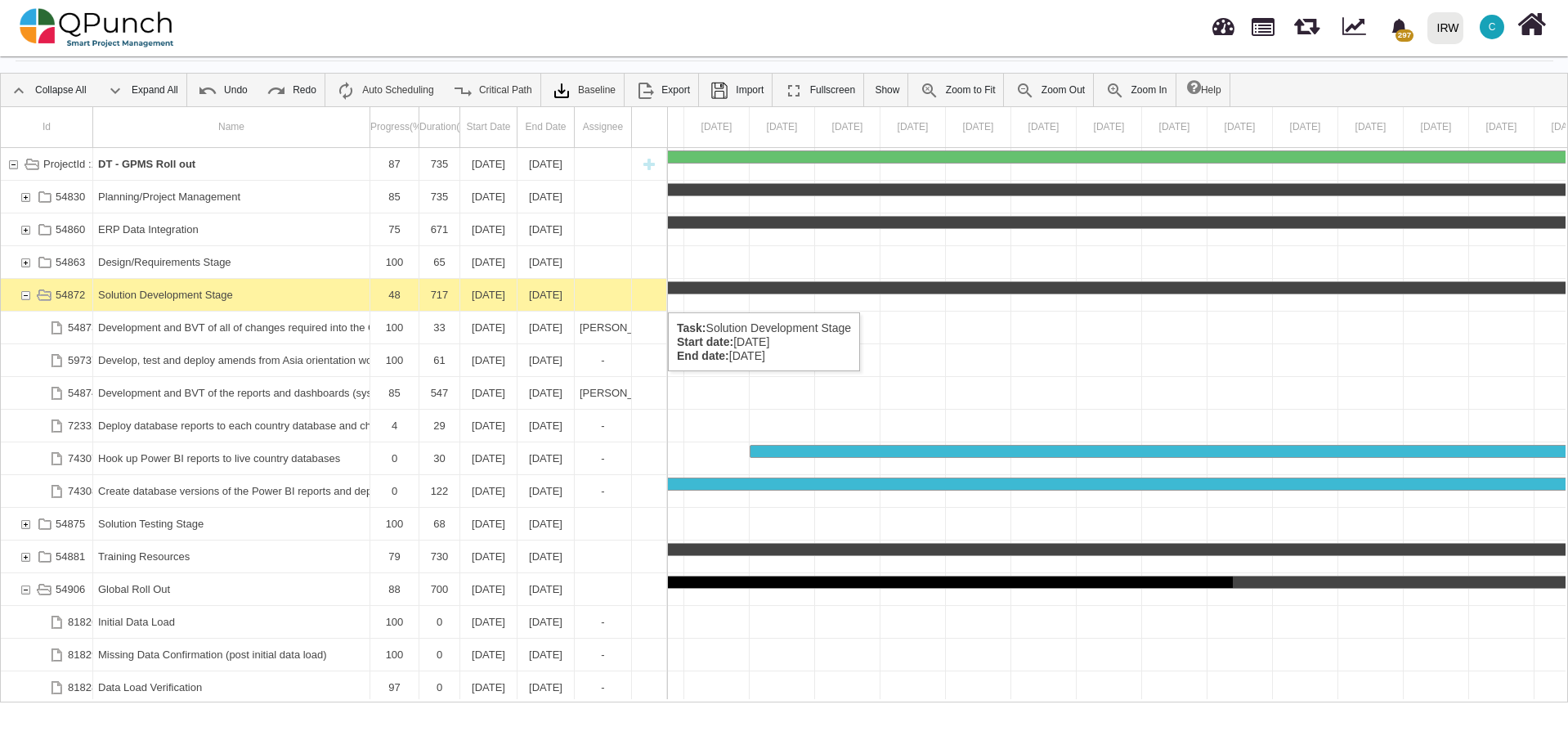
click at [26, 296] on div "54872" at bounding box center [26, 295] width 15 height 32
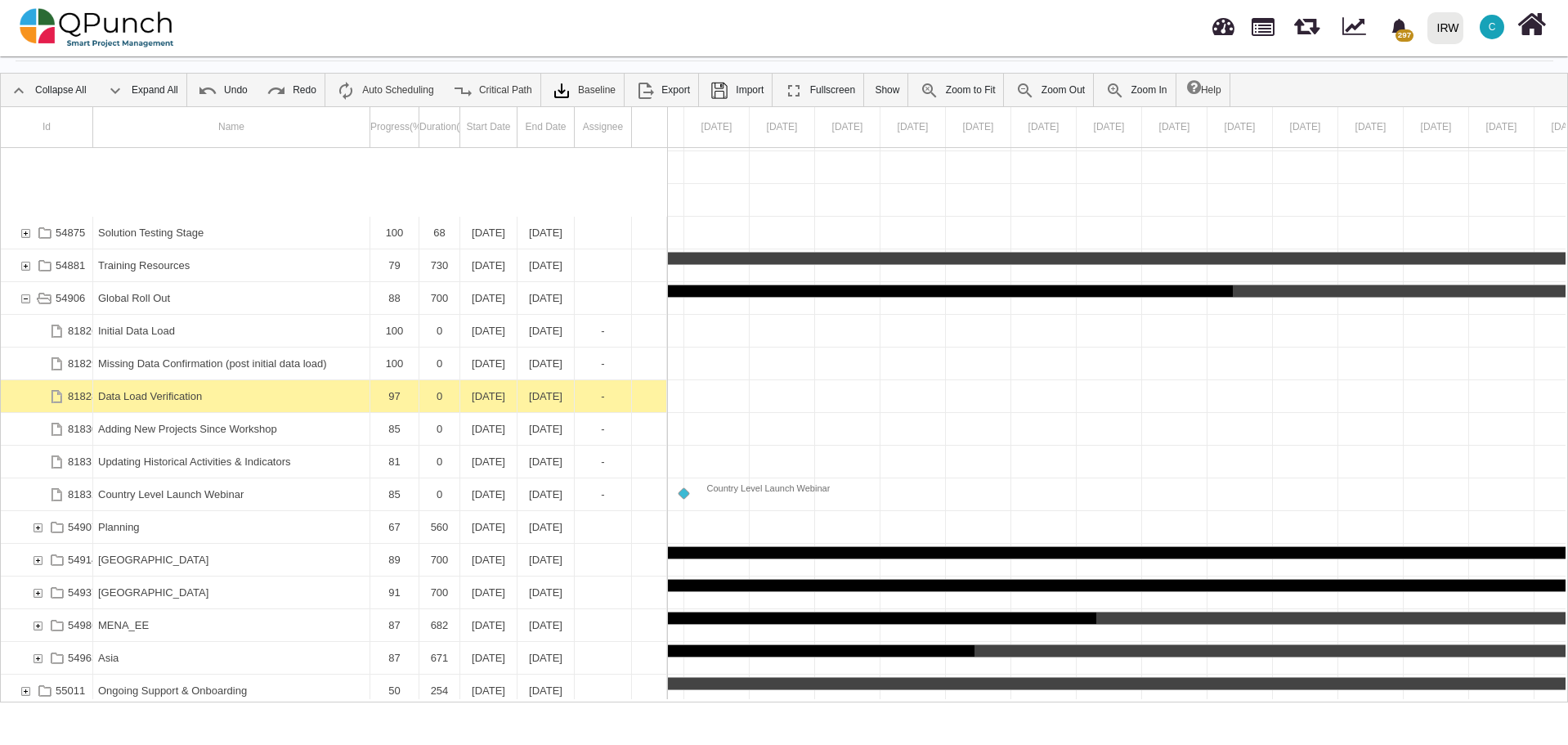
scroll to position [169, 0]
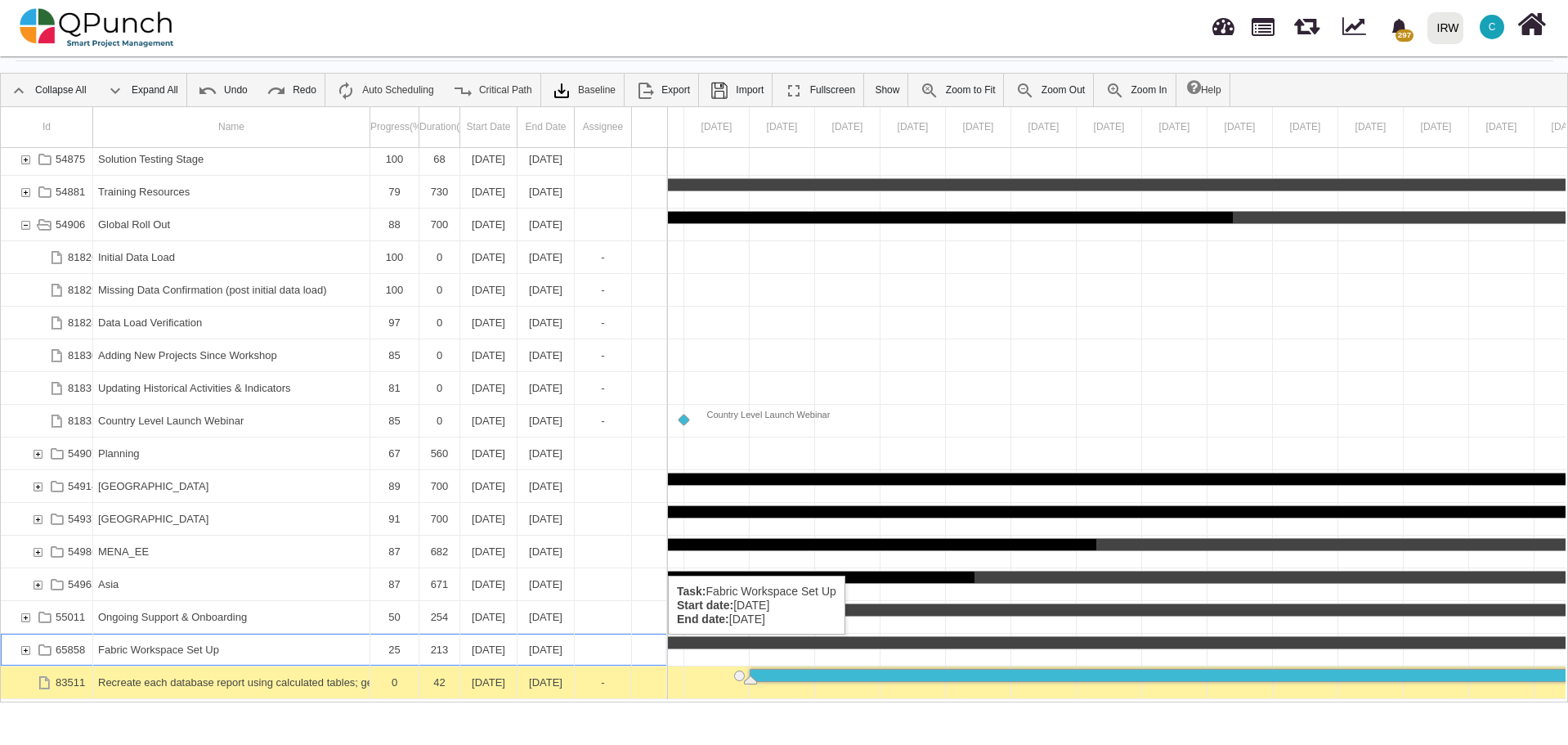
click at [26, 650] on div "65858" at bounding box center [26, 649] width 15 height 32
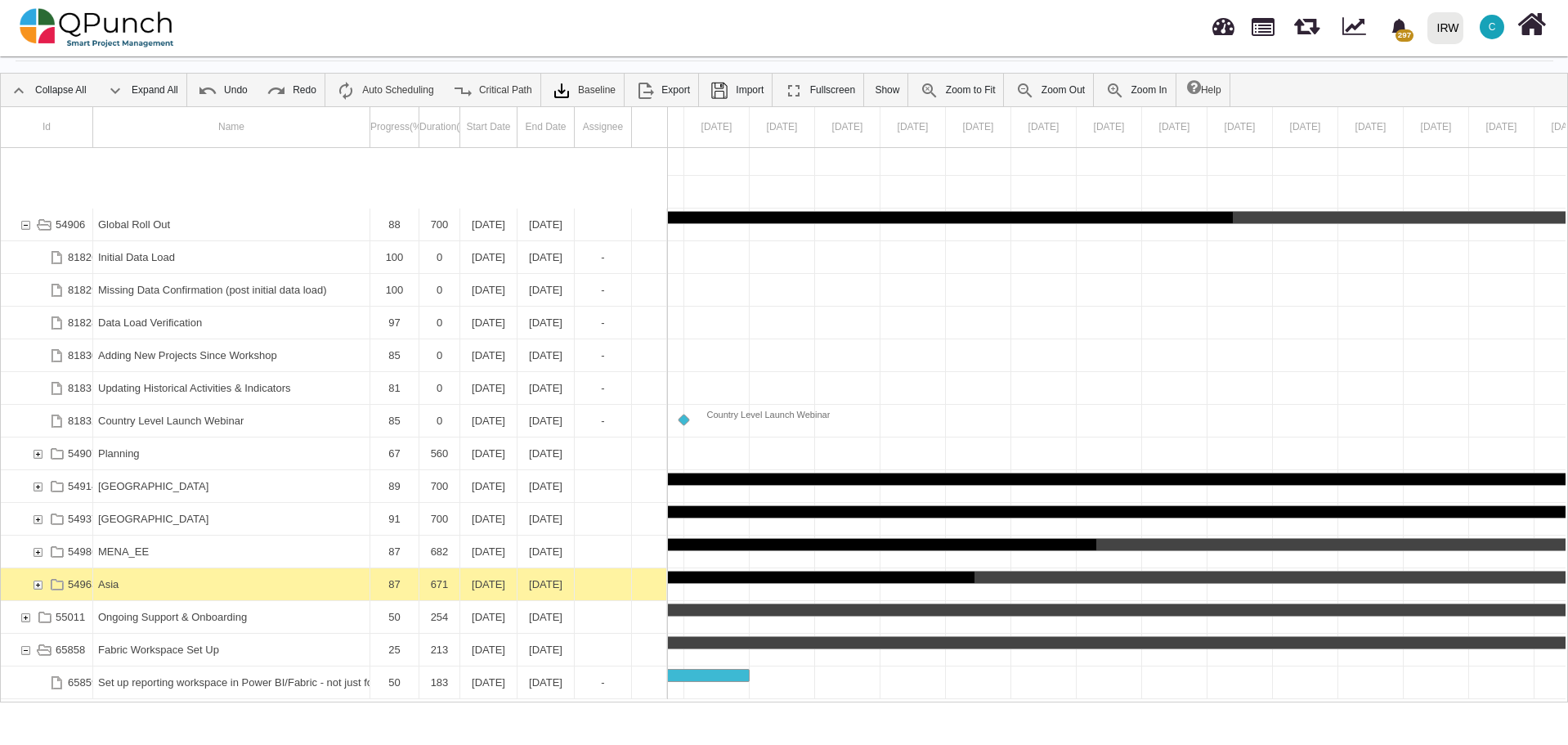
scroll to position [233, 0]
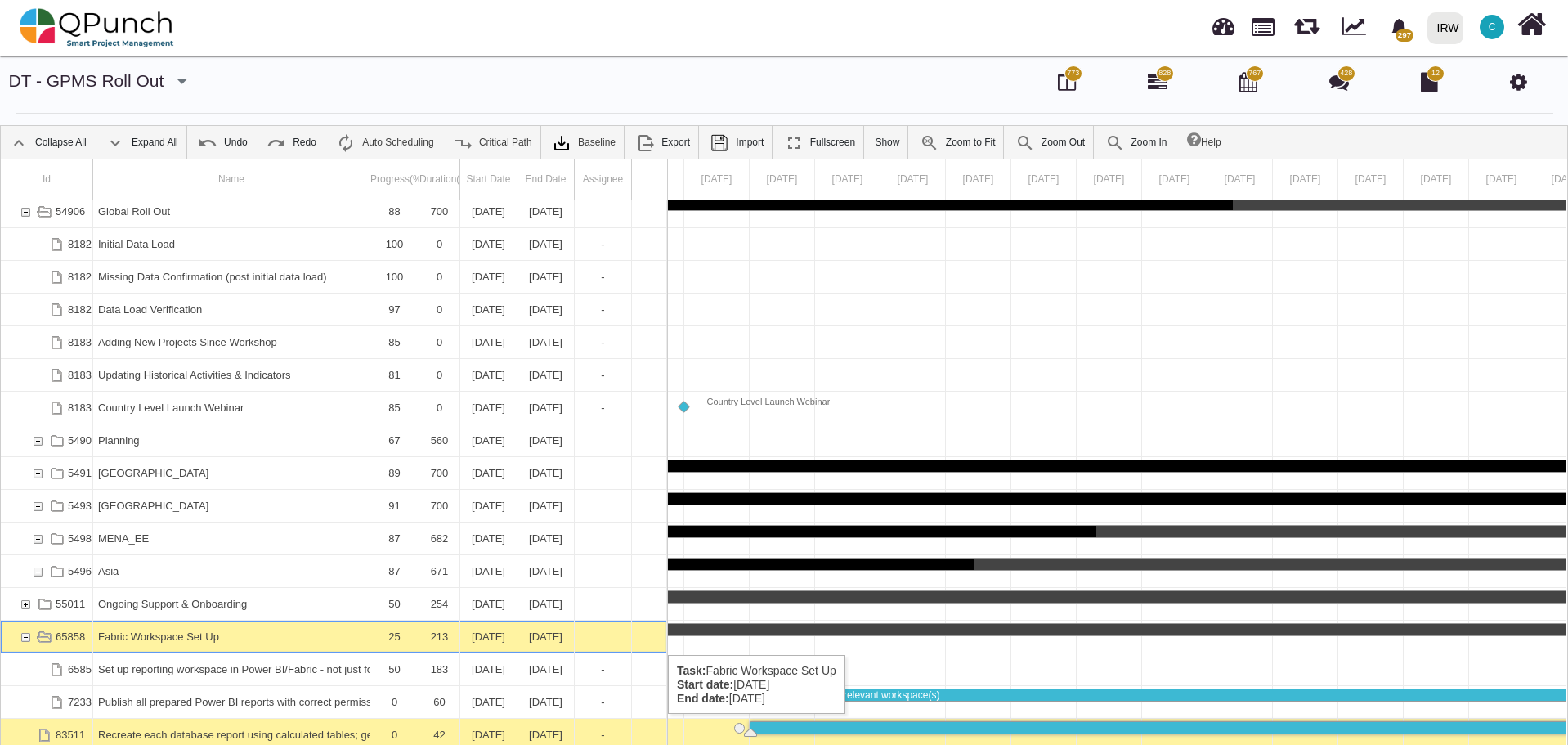
click at [23, 639] on div "65858" at bounding box center [26, 636] width 15 height 32
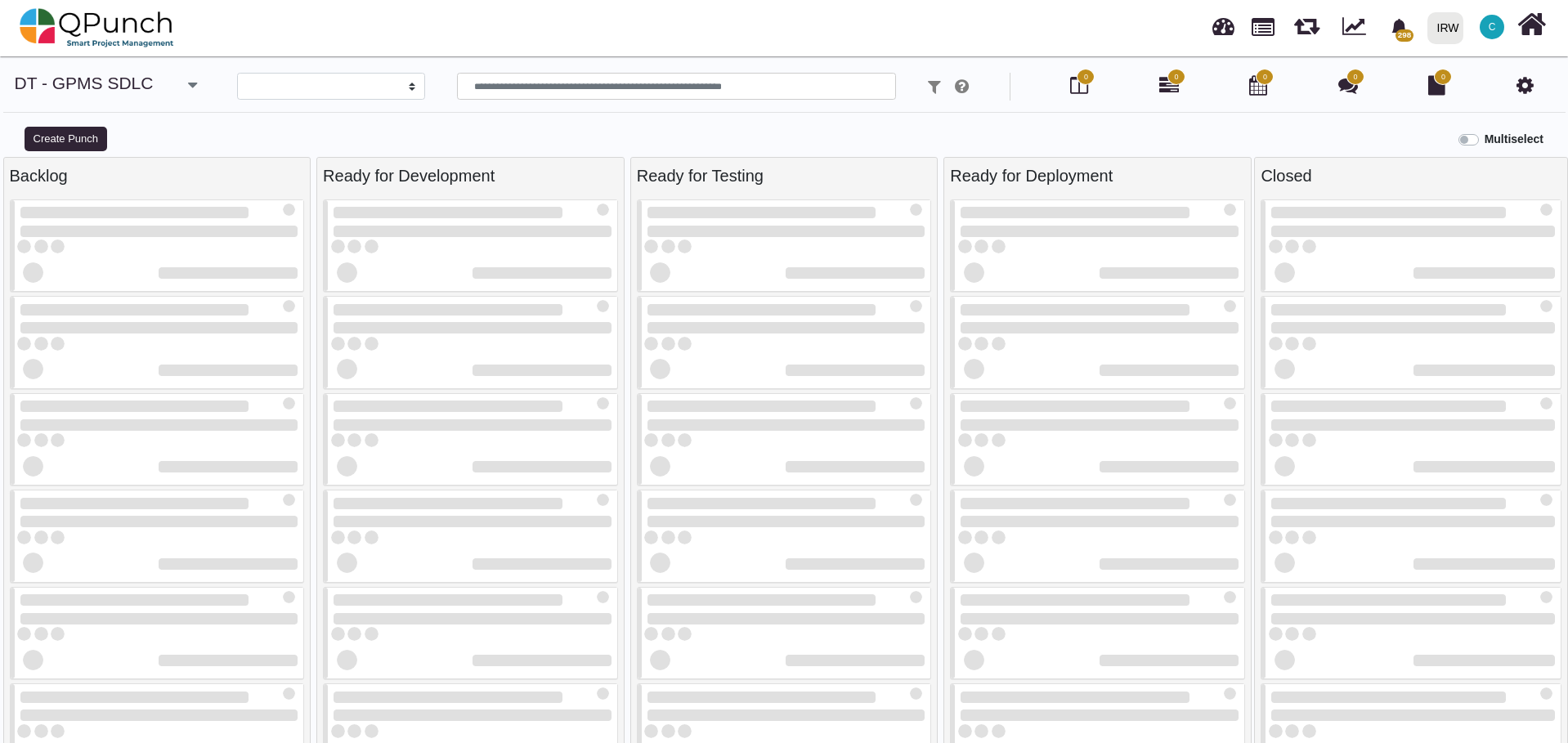
select select
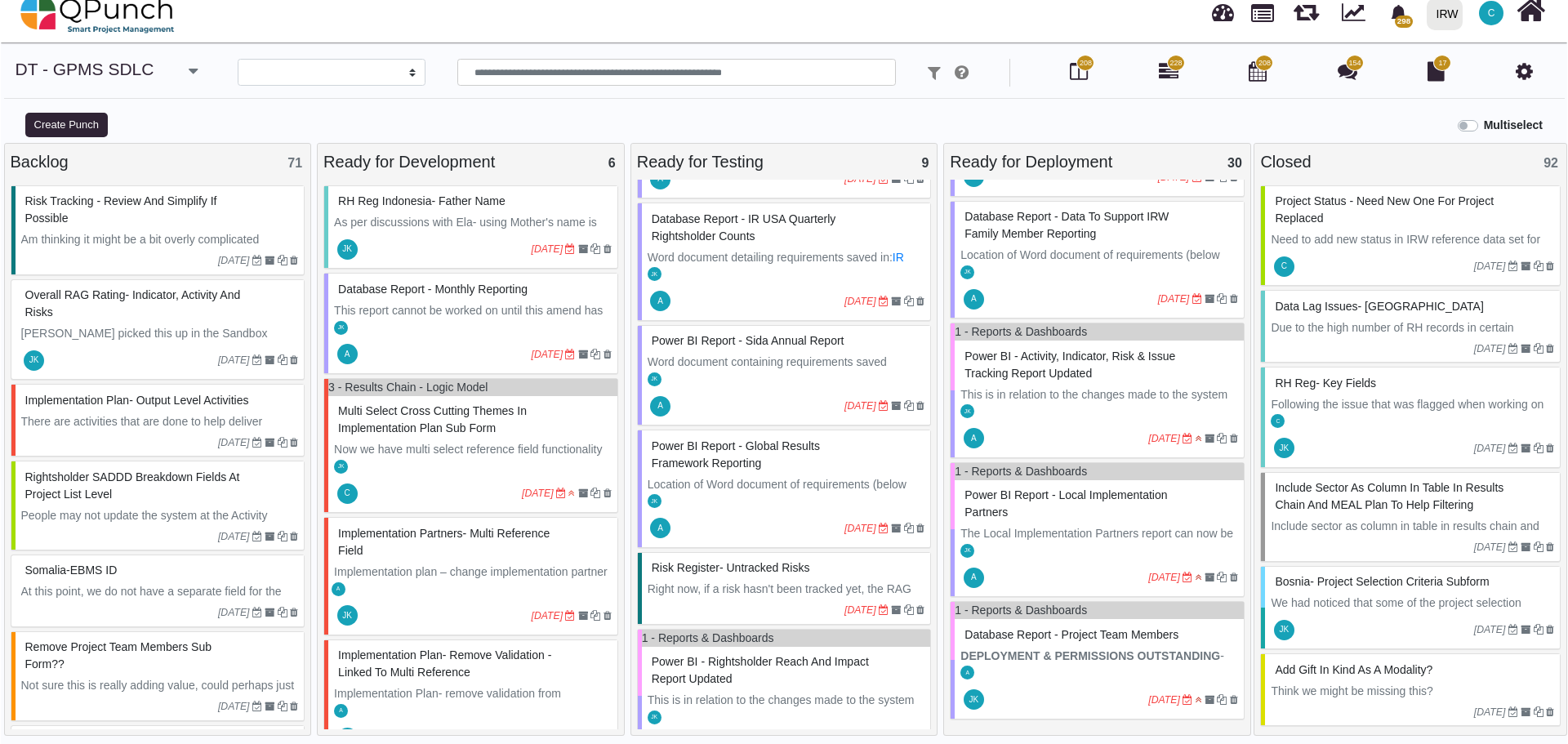
scroll to position [452, 0]
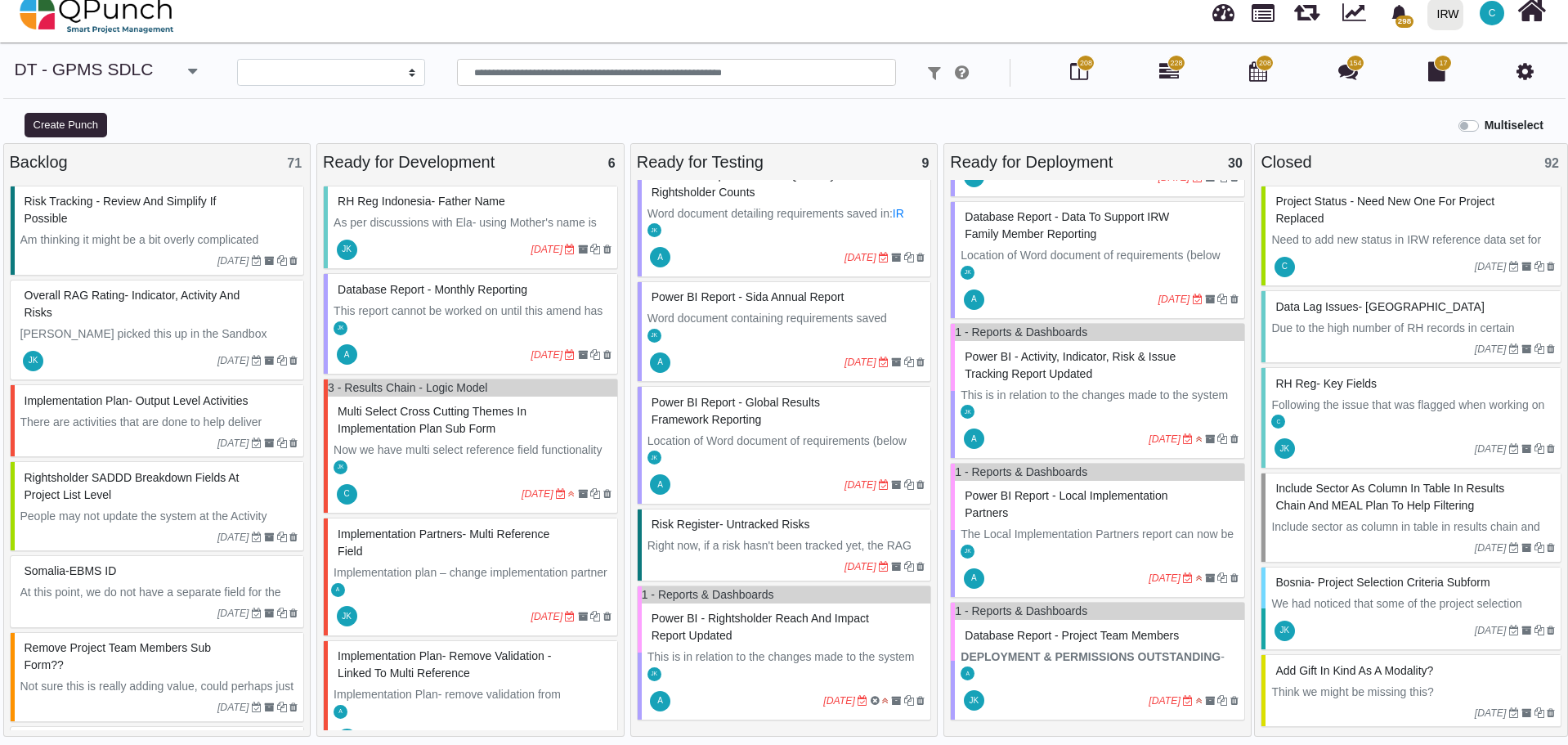
click at [729, 529] on span "Risk Register- untracked risks" at bounding box center [730, 524] width 159 height 13
select select "**********"
